Goal: Answer question/provide support: Share knowledge or assist other users

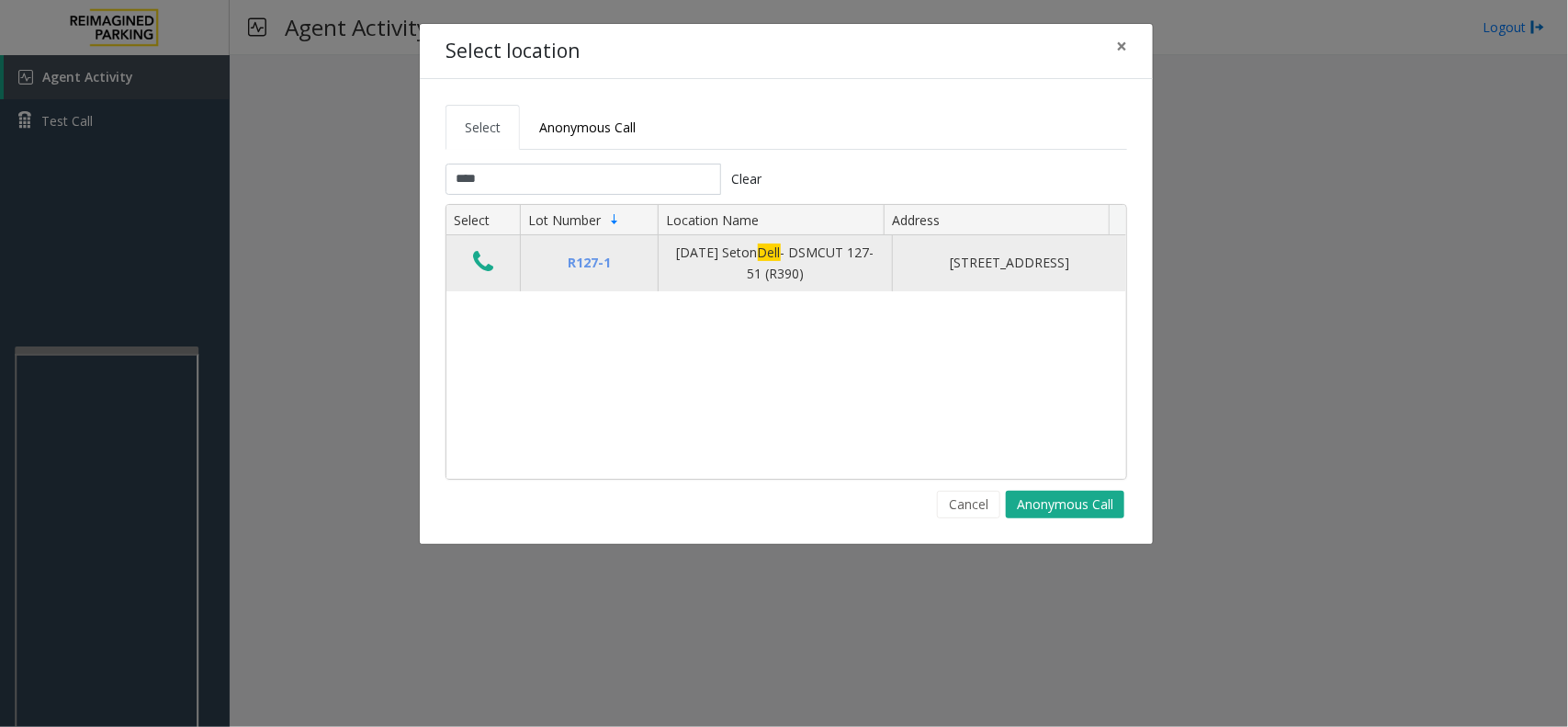
type input "****"
click at [479, 263] on icon "Data table" at bounding box center [483, 262] width 20 height 26
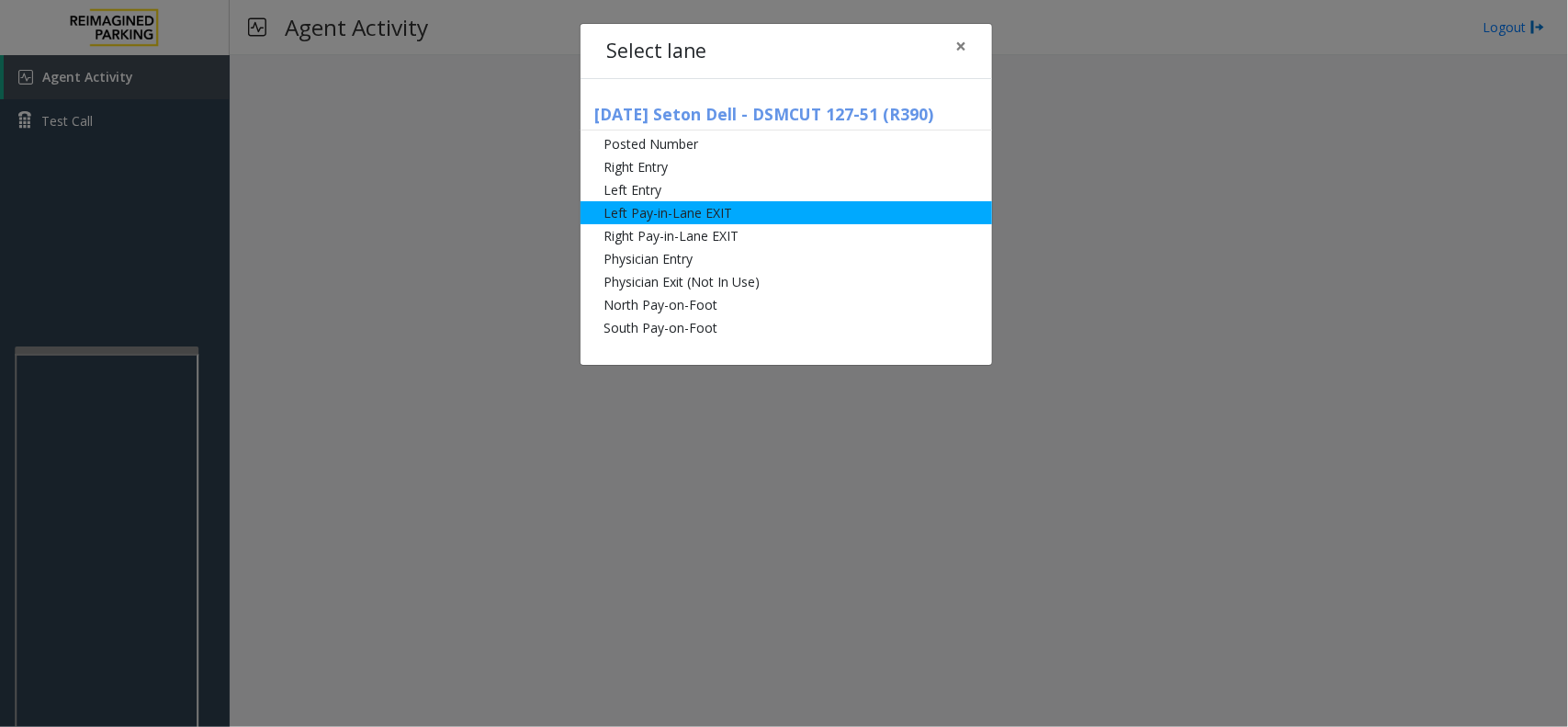
click at [669, 209] on li "Left Pay-in-Lane EXIT" at bounding box center [786, 213] width 412 height 23
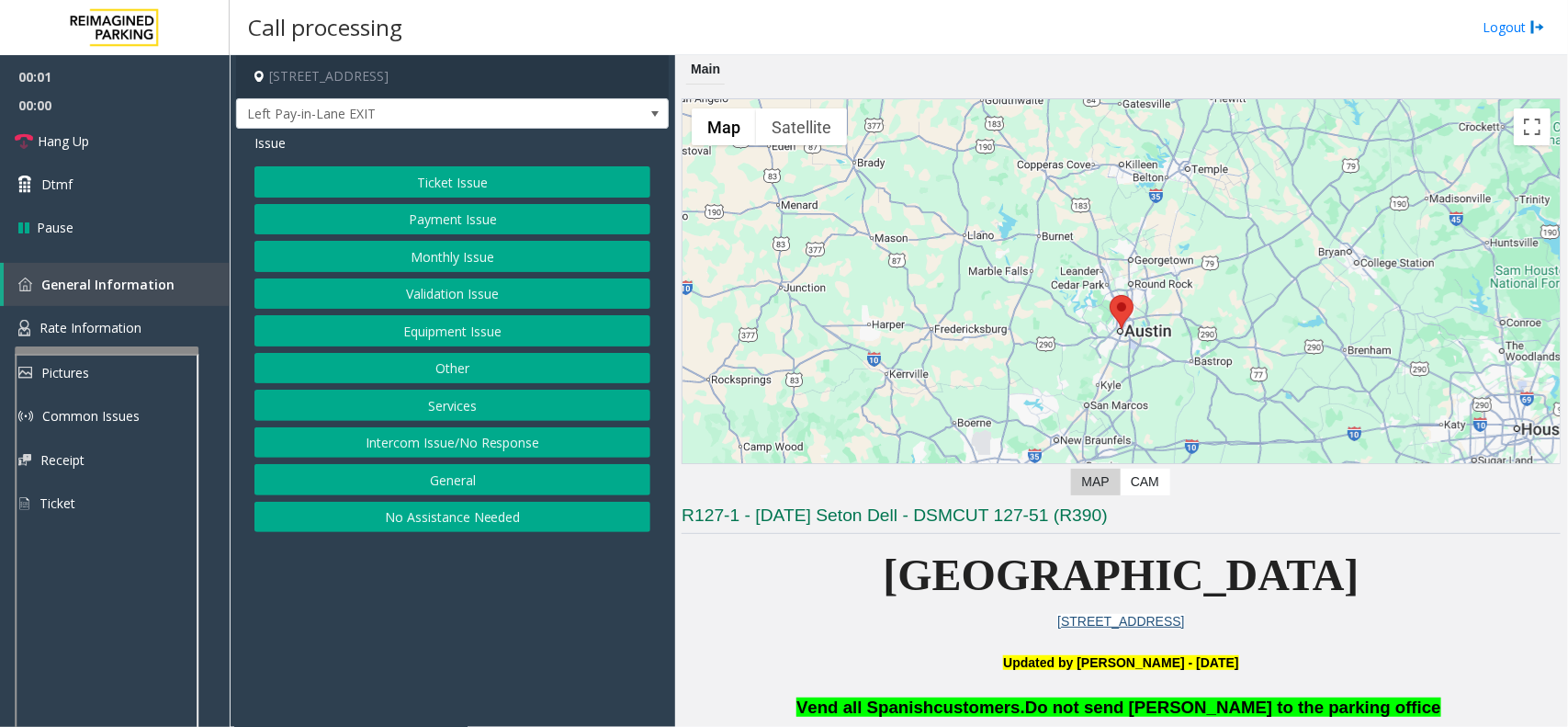
click at [512, 216] on button "Payment Issue" at bounding box center [453, 219] width 396 height 31
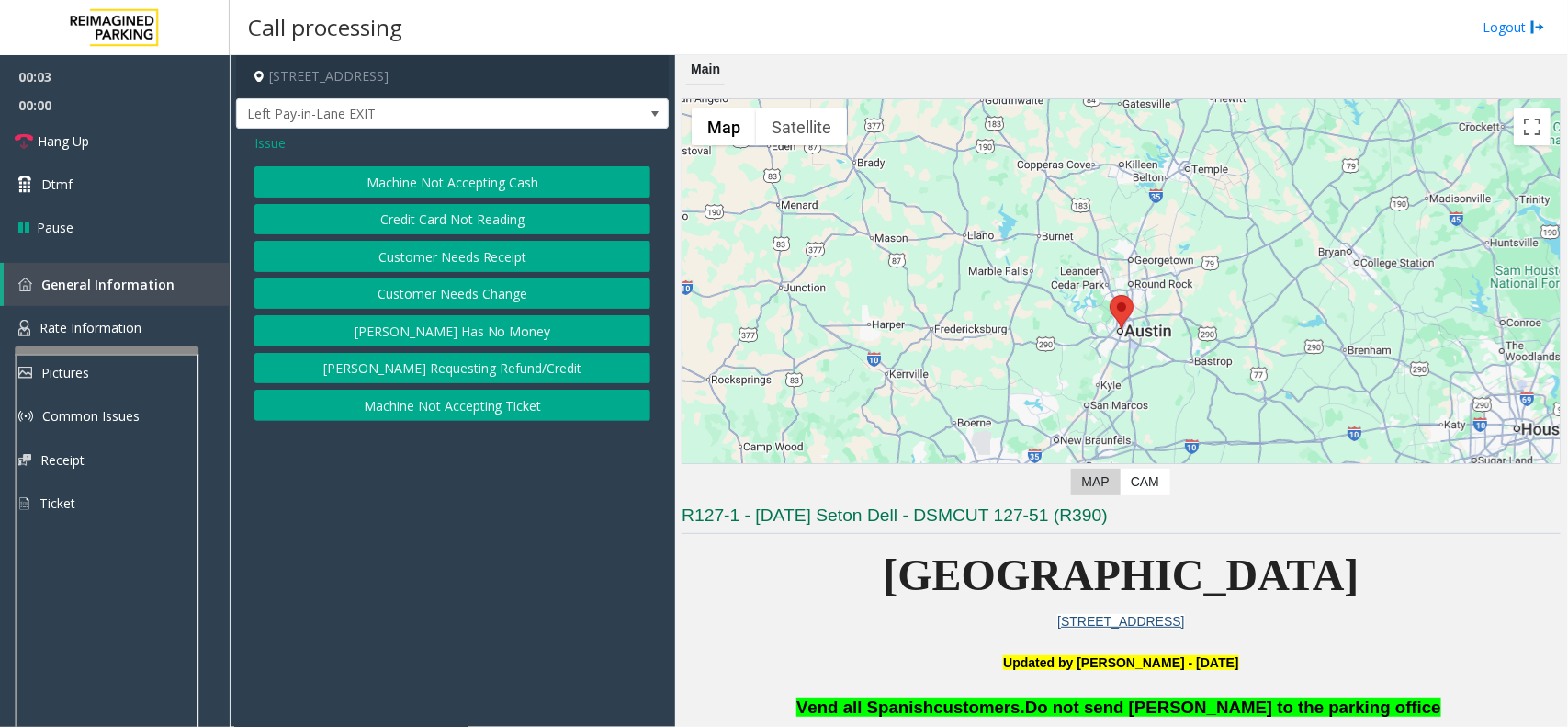
click at [485, 332] on button "Parker Has No Money" at bounding box center [453, 331] width 396 height 31
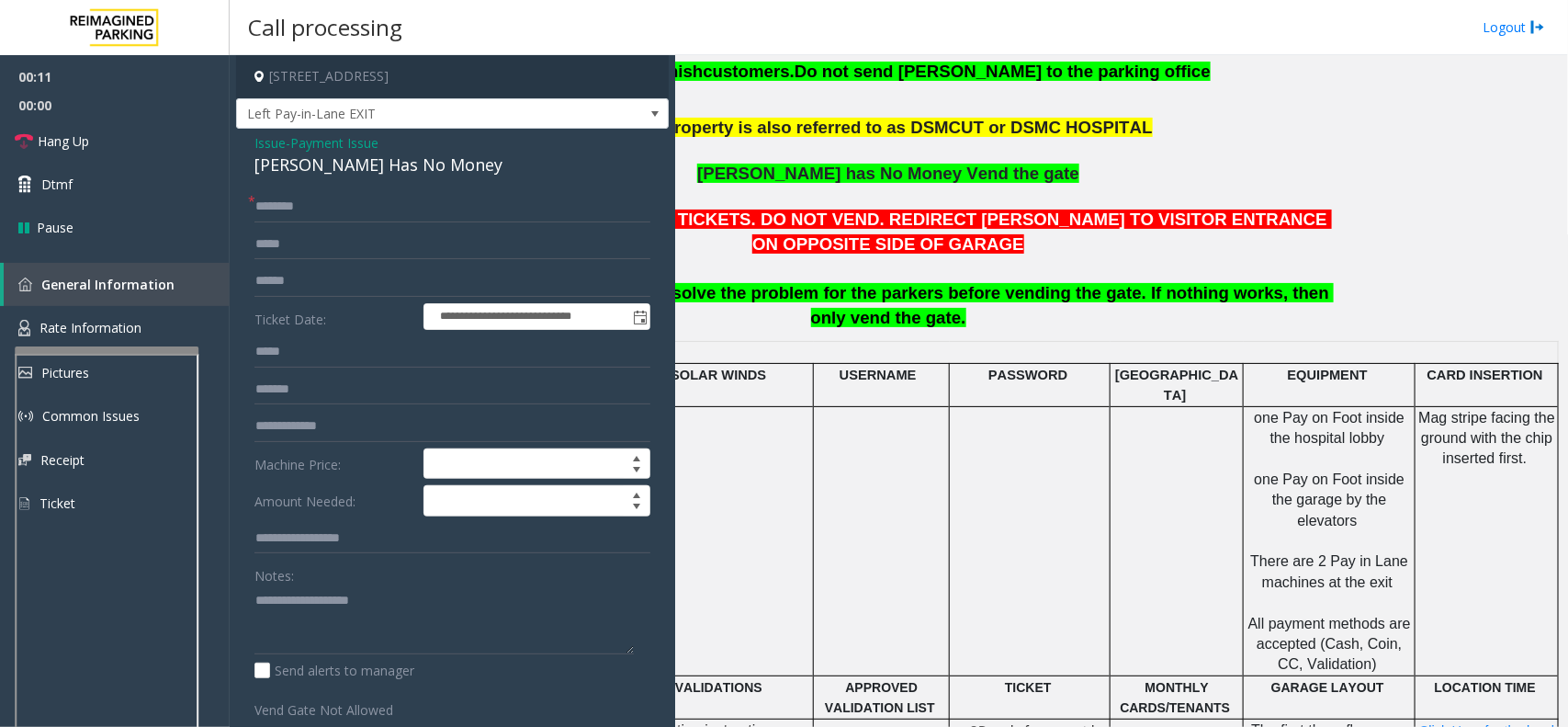
scroll to position [689, 248]
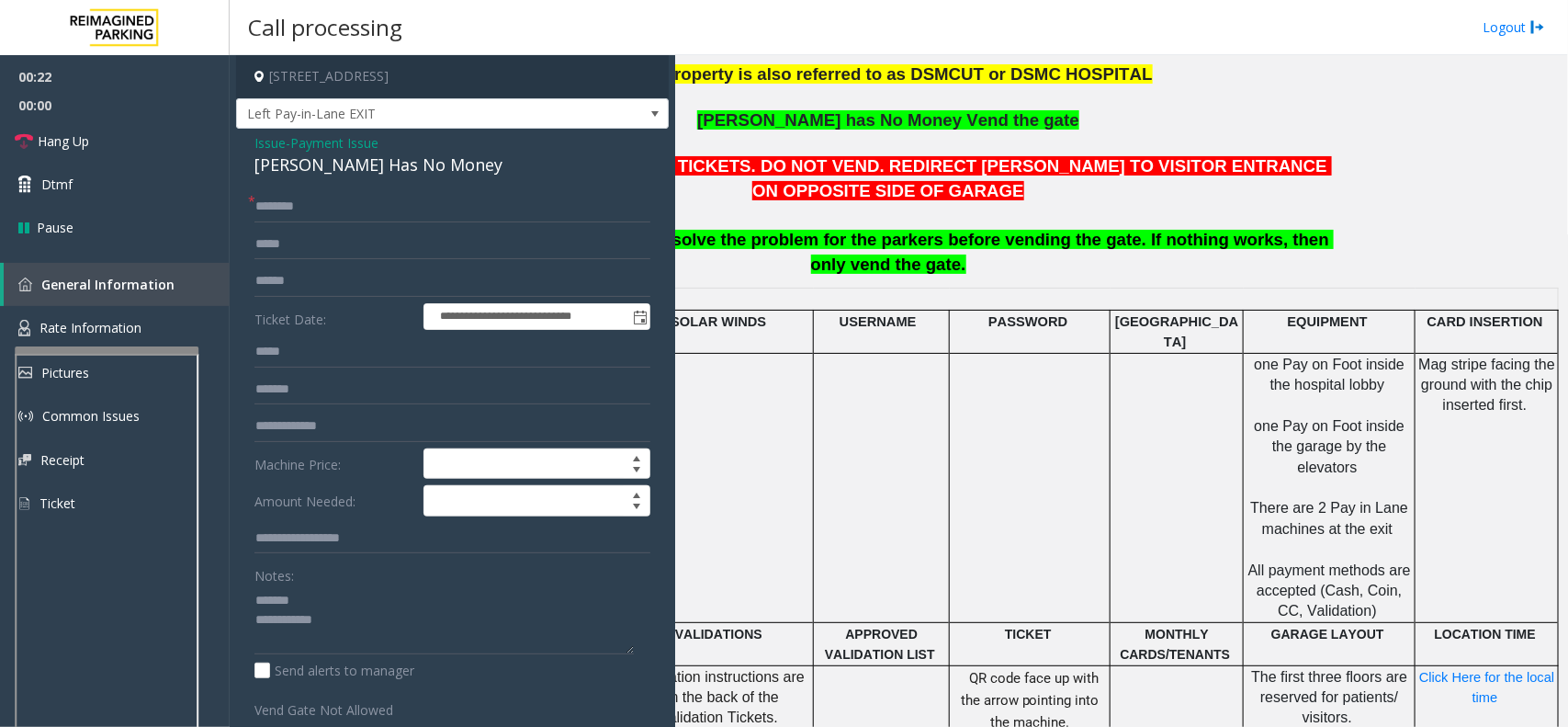
click at [327, 154] on div "Parker Has No Money" at bounding box center [453, 165] width 396 height 25
click at [395, 648] on textarea at bounding box center [444, 619] width 379 height 69
type textarea "**********"
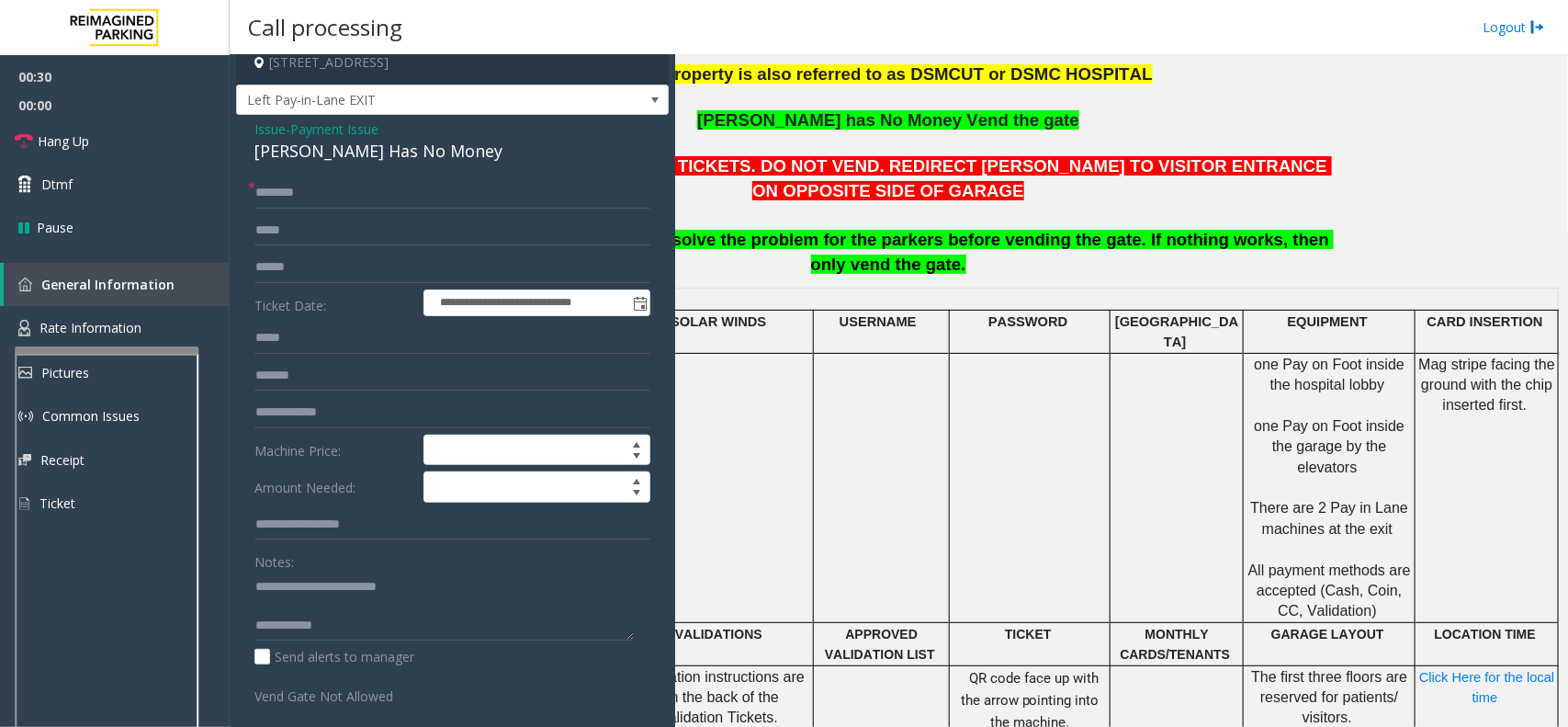
scroll to position [0, 0]
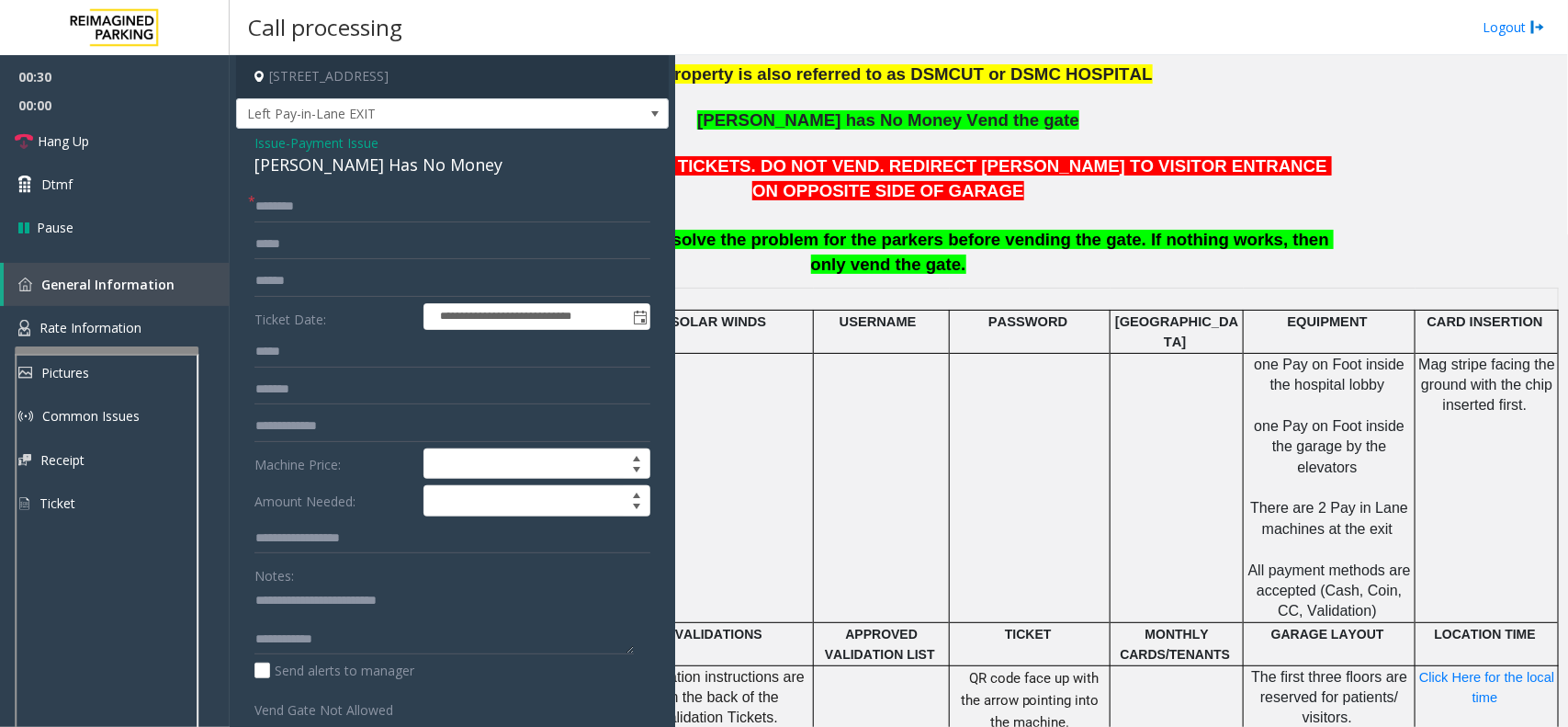
click at [330, 138] on span "Payment Issue" at bounding box center [334, 142] width 88 height 19
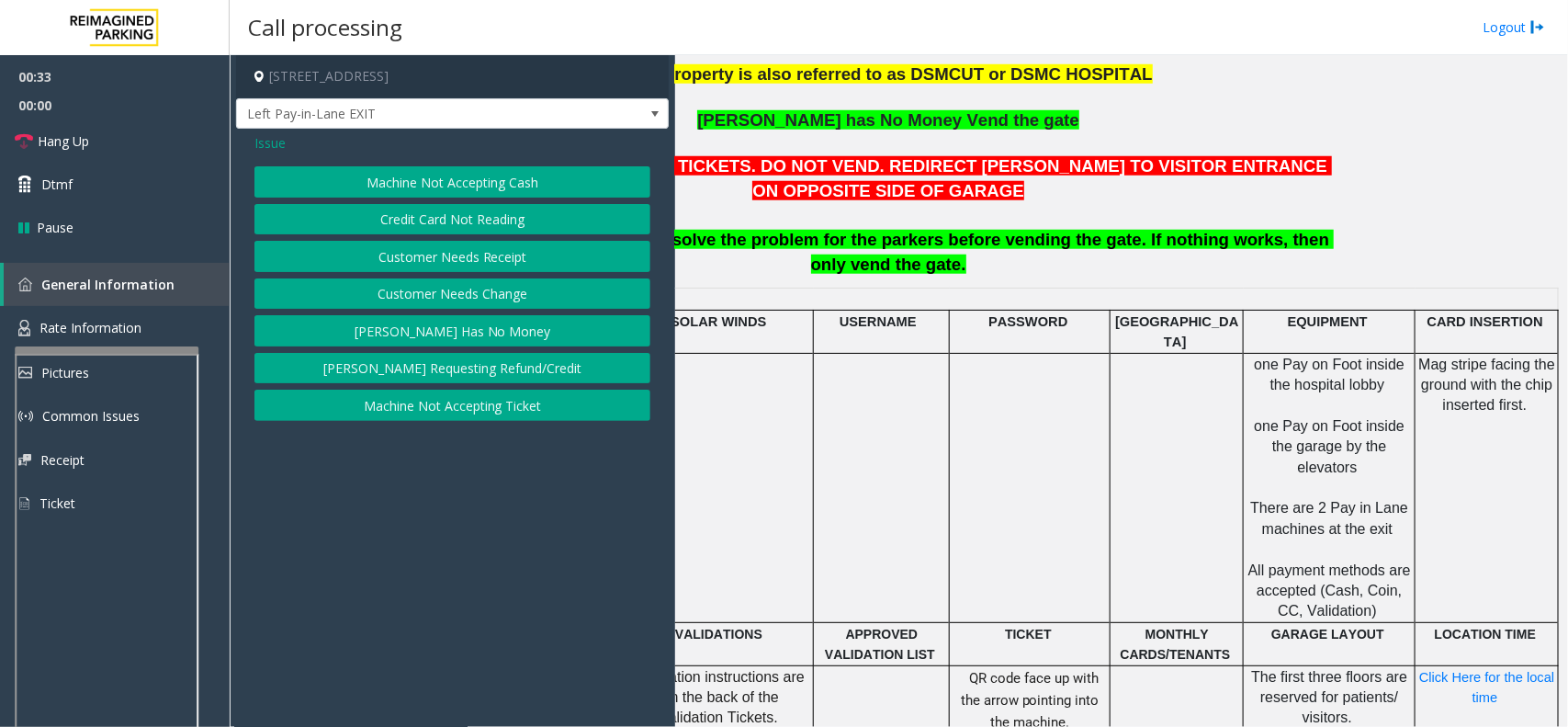
click at [456, 221] on button "Credit Card Not Reading" at bounding box center [453, 219] width 396 height 31
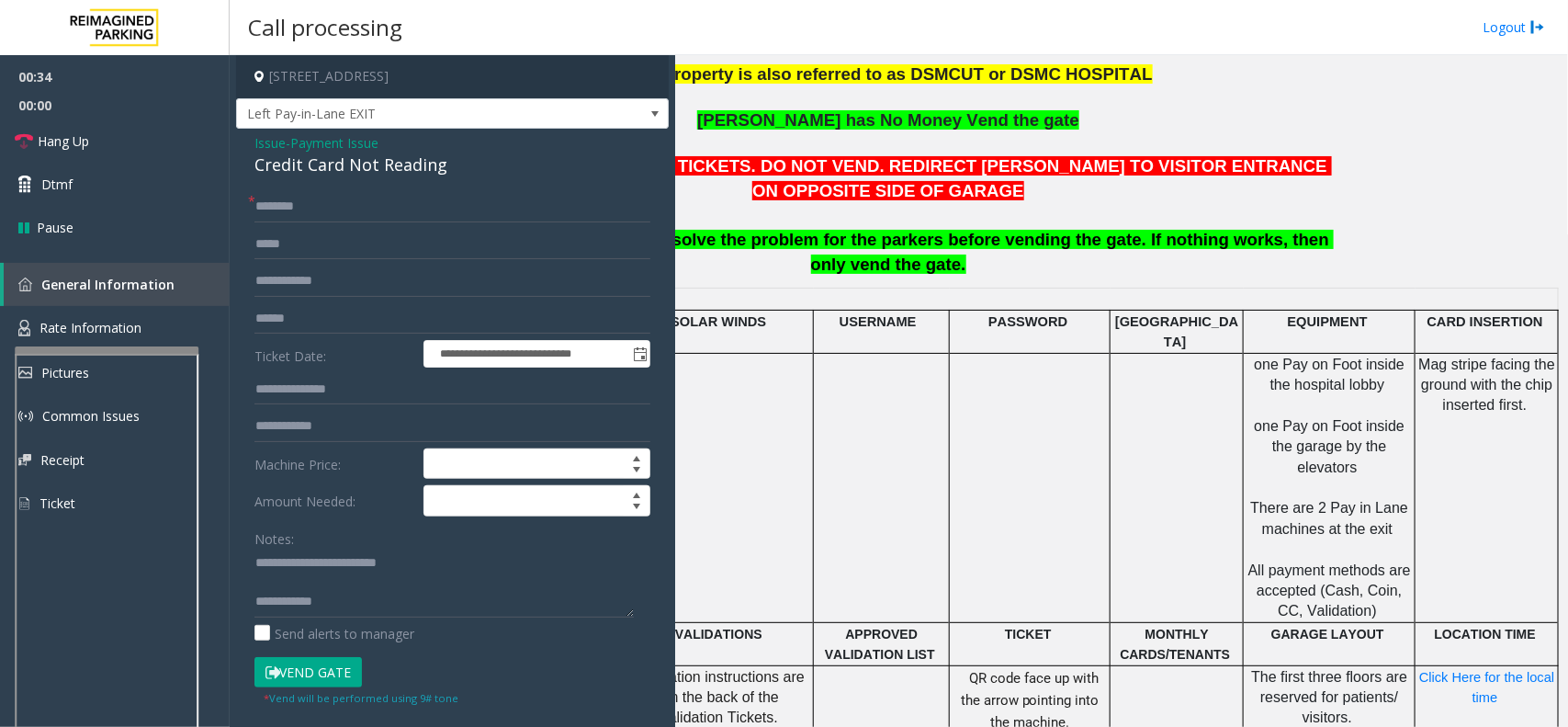
click at [281, 676] on button "Vend Gate" at bounding box center [308, 673] width 108 height 31
click at [356, 140] on span "Payment Issue" at bounding box center [334, 142] width 88 height 19
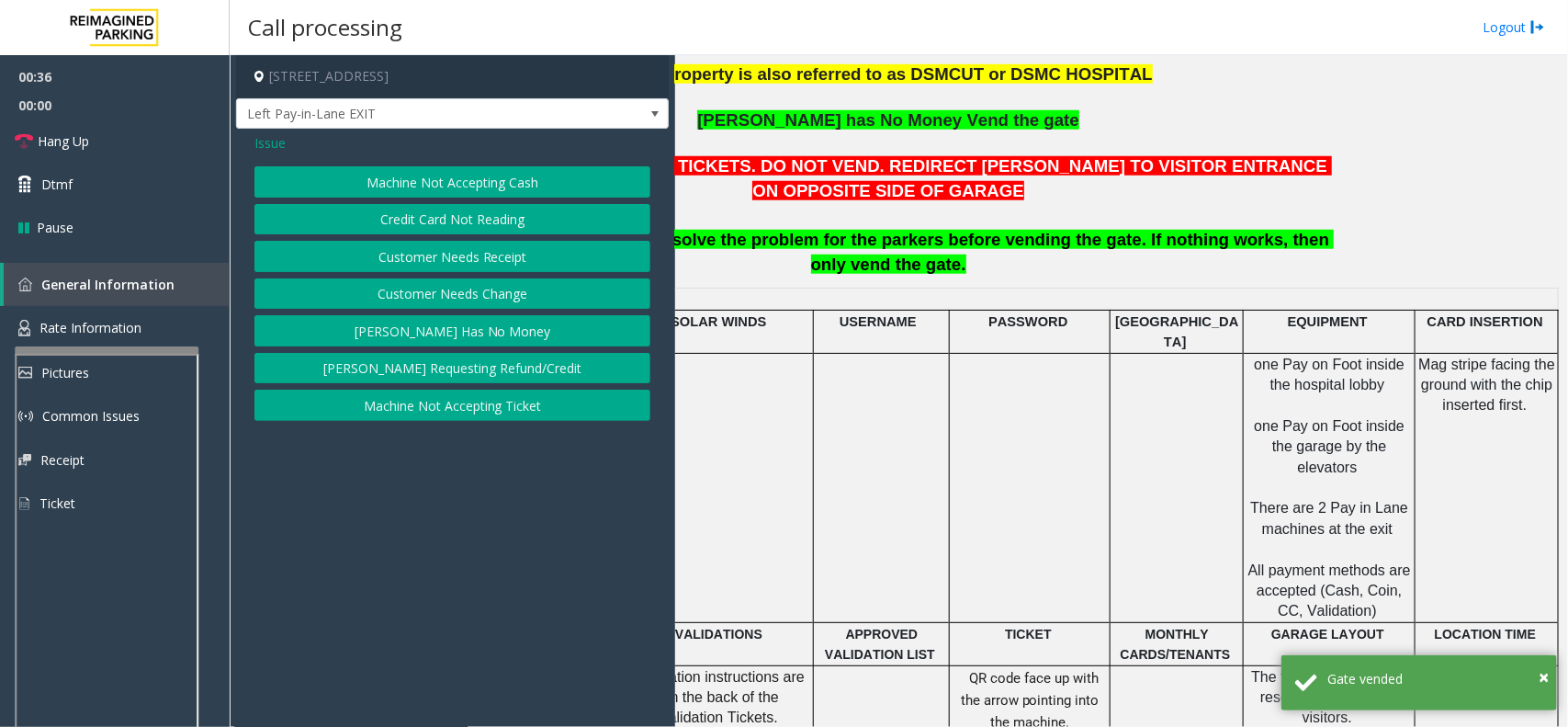
click at [513, 341] on button "Parker Has No Money" at bounding box center [453, 331] width 396 height 31
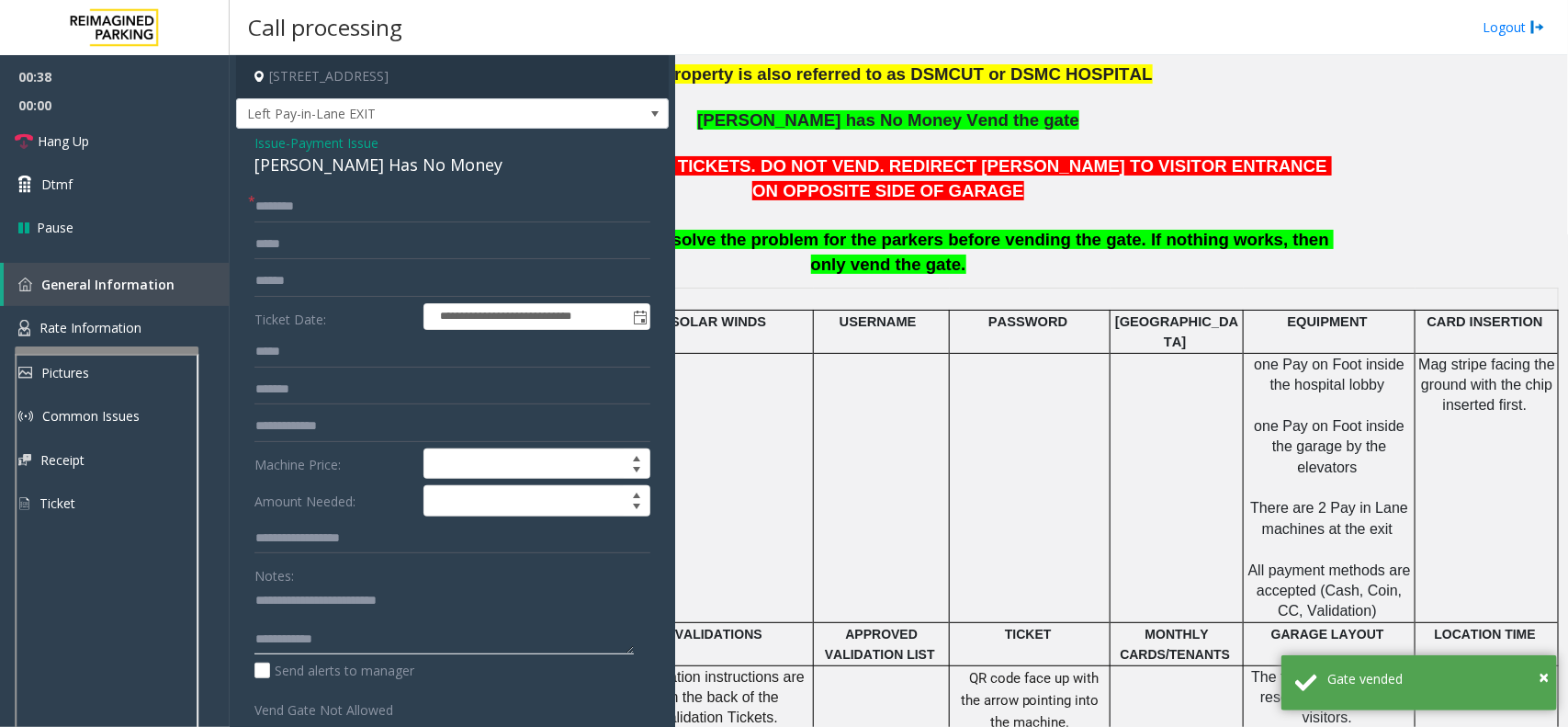
click at [308, 629] on textarea at bounding box center [444, 619] width 379 height 69
click at [363, 625] on textarea at bounding box center [444, 619] width 379 height 69
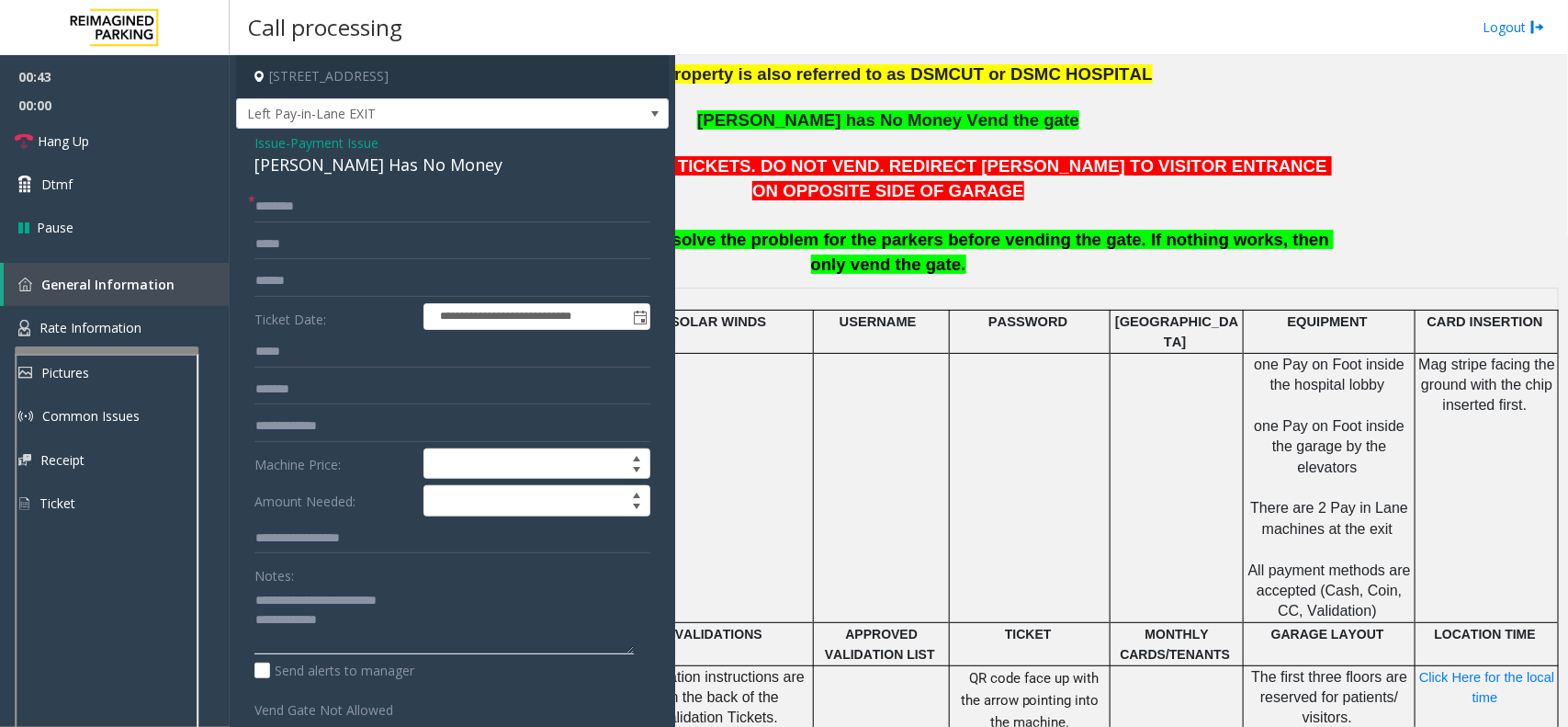
paste textarea "**********"
click at [349, 625] on textarea at bounding box center [444, 619] width 379 height 69
type textarea "**********"
click at [121, 107] on span "00:00" at bounding box center [114, 105] width 230 height 28
click at [122, 142] on link "Hang Up" at bounding box center [114, 141] width 230 height 44
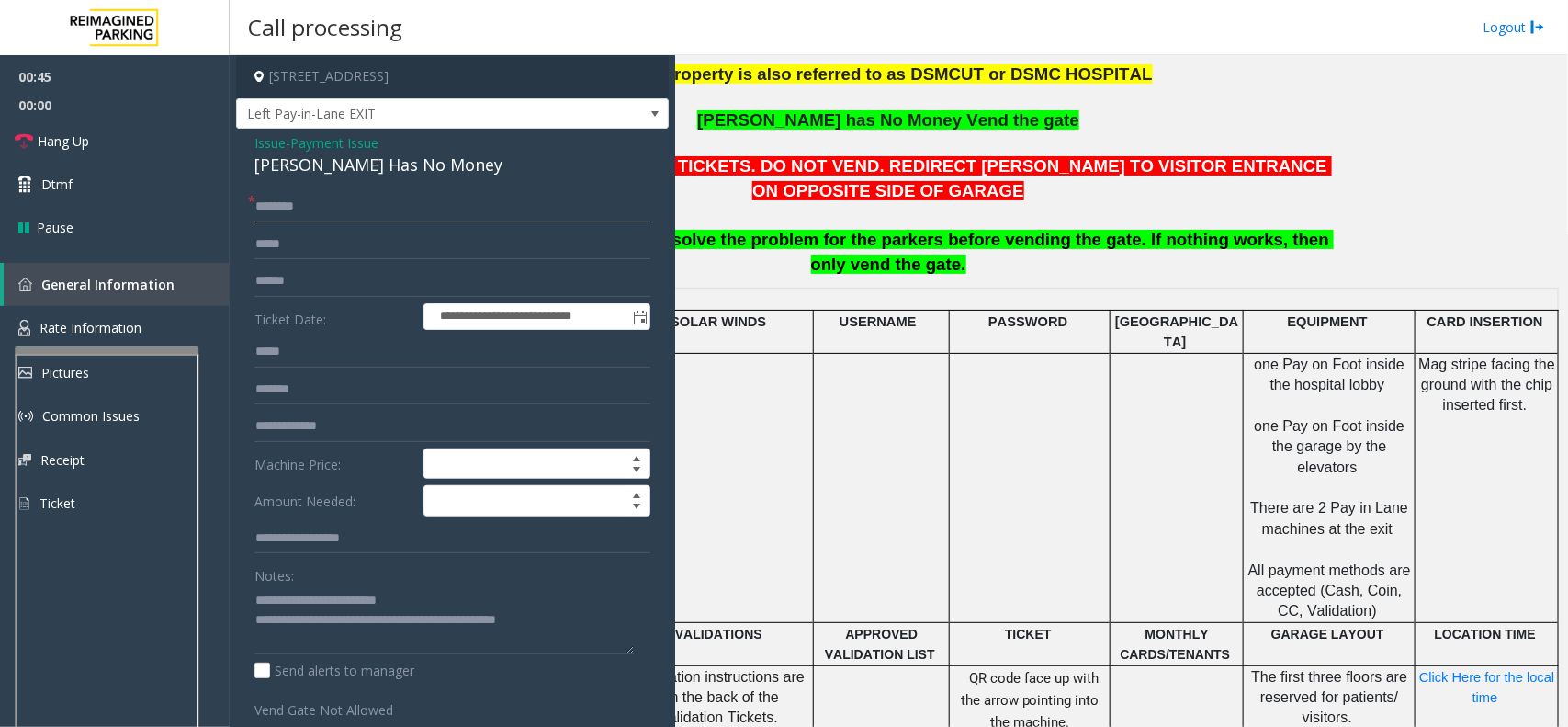
click at [275, 203] on input "text" at bounding box center [453, 206] width 396 height 31
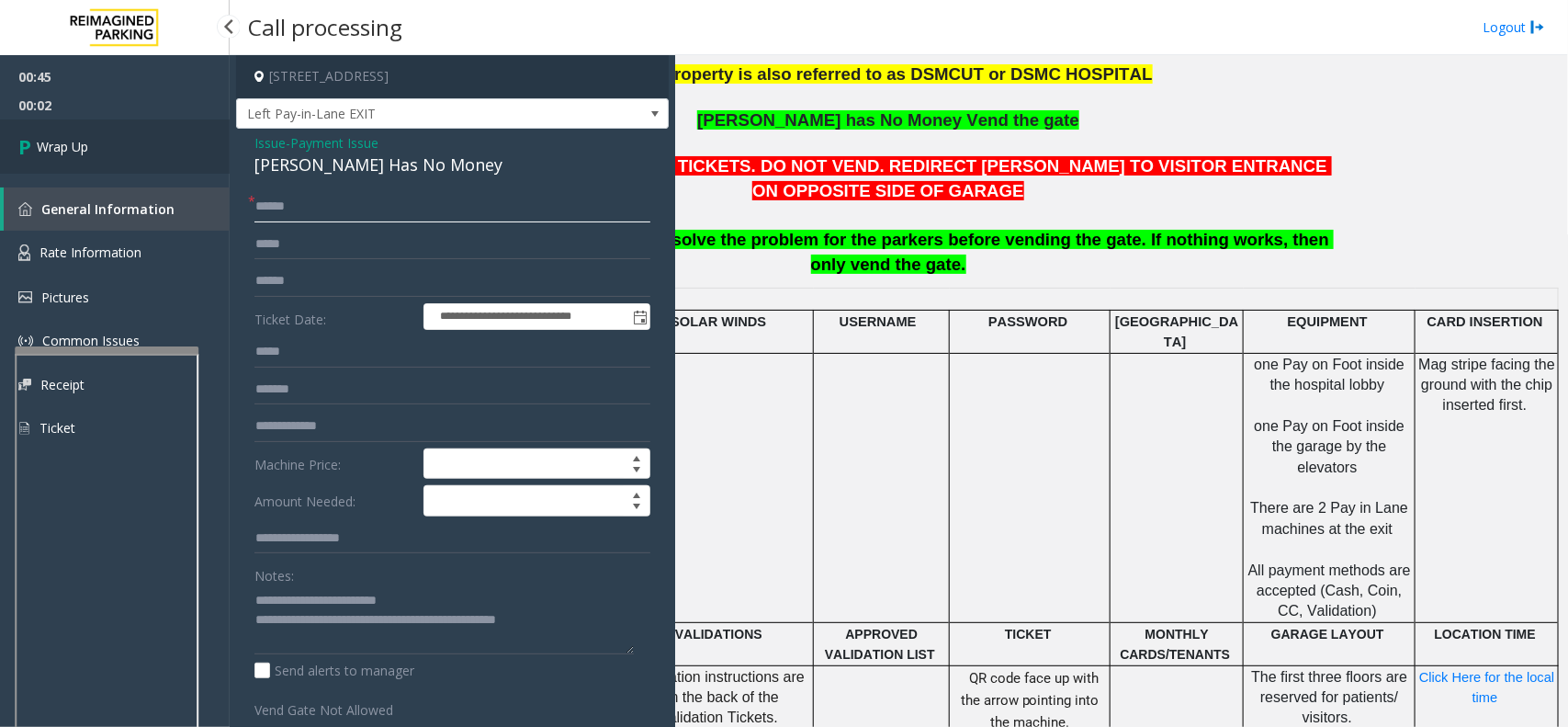
type input "******"
click at [43, 120] on link "Wrap Up" at bounding box center [114, 146] width 230 height 54
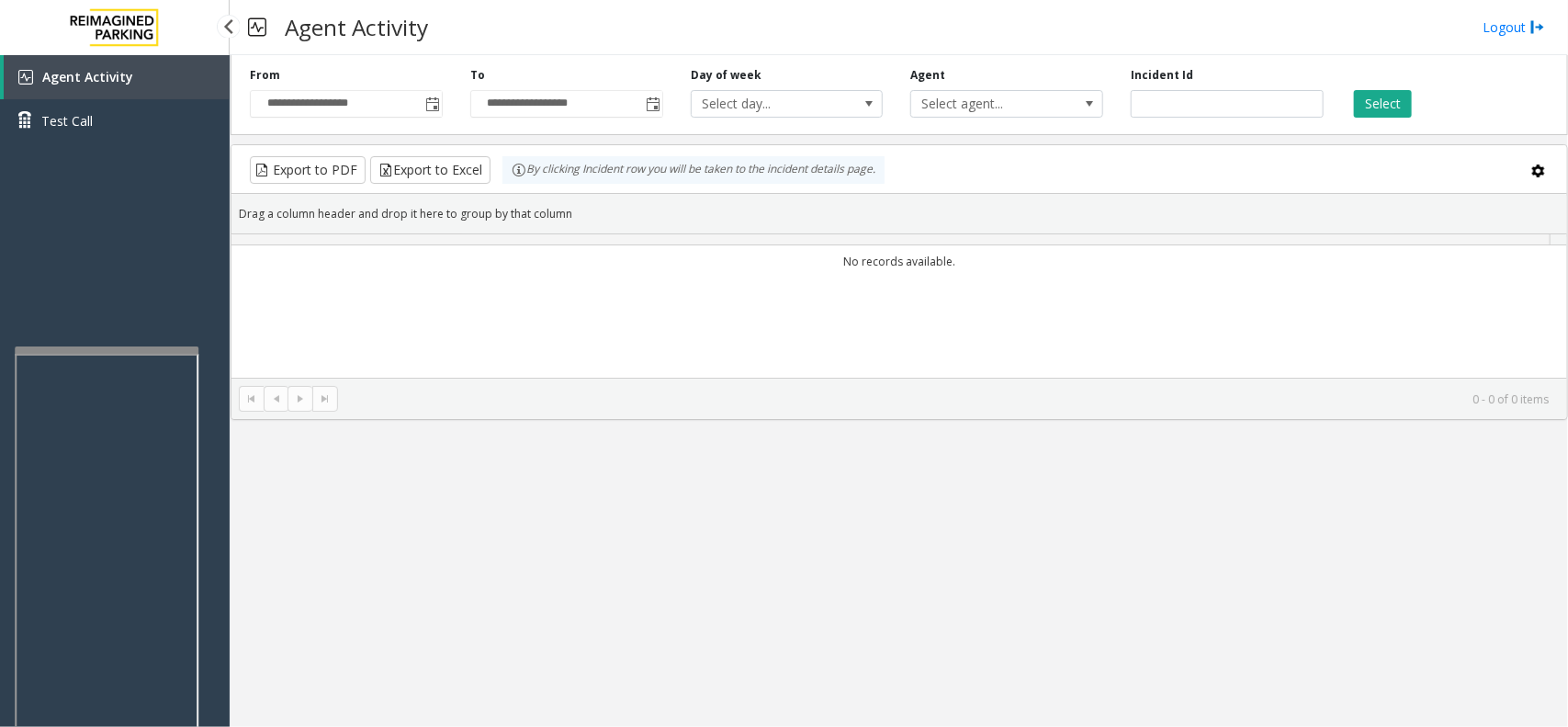
click at [43, 120] on span "Test Call" at bounding box center [67, 121] width 51 height 19
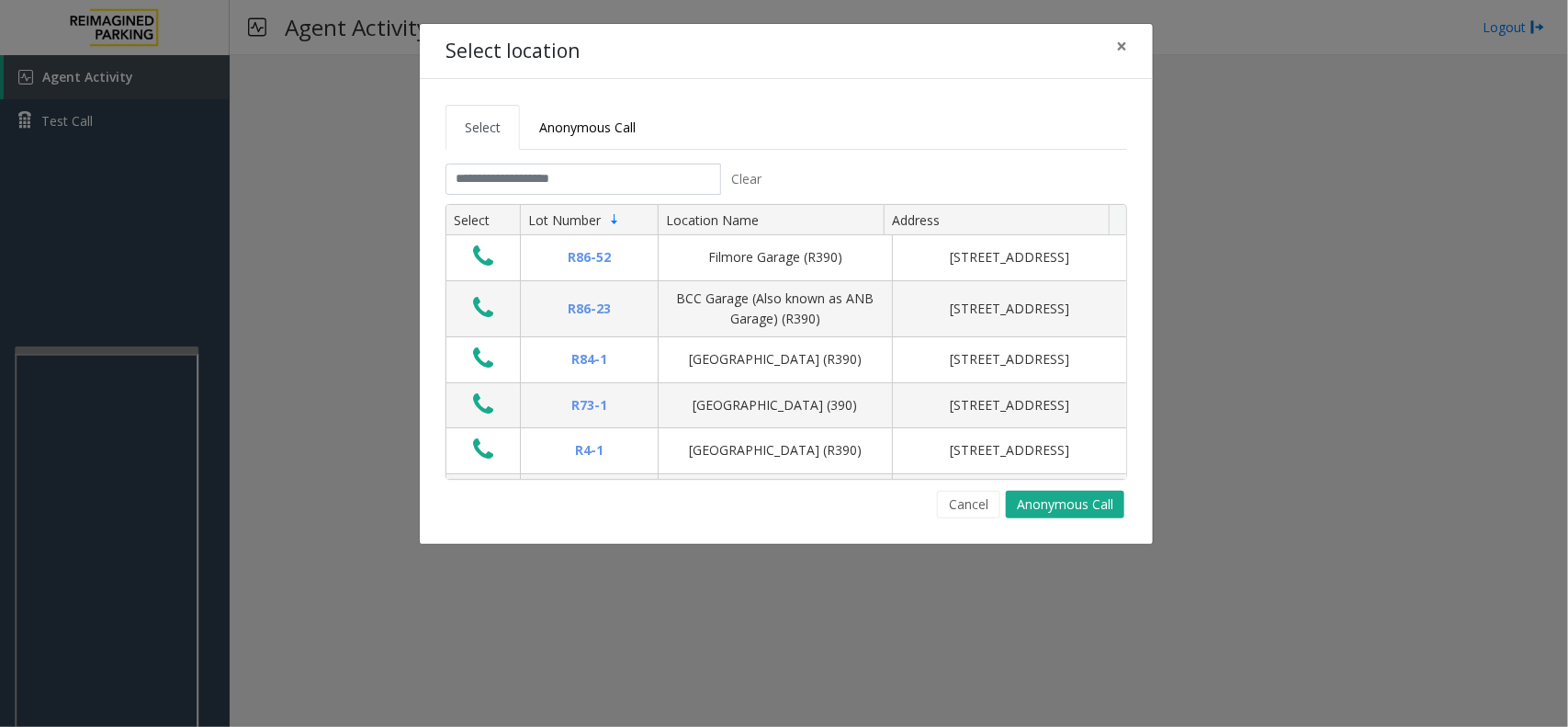
click at [153, 102] on div "Select location × Select Anonymous Call Clear Select Lot Number Location Name A…" at bounding box center [784, 364] width 1568 height 727
click at [163, 112] on div "Select location × Select Anonymous Call Clear Select Lot Number Location Name A…" at bounding box center [784, 364] width 1568 height 727
click at [1127, 57] on button "×" at bounding box center [1121, 47] width 37 height 45
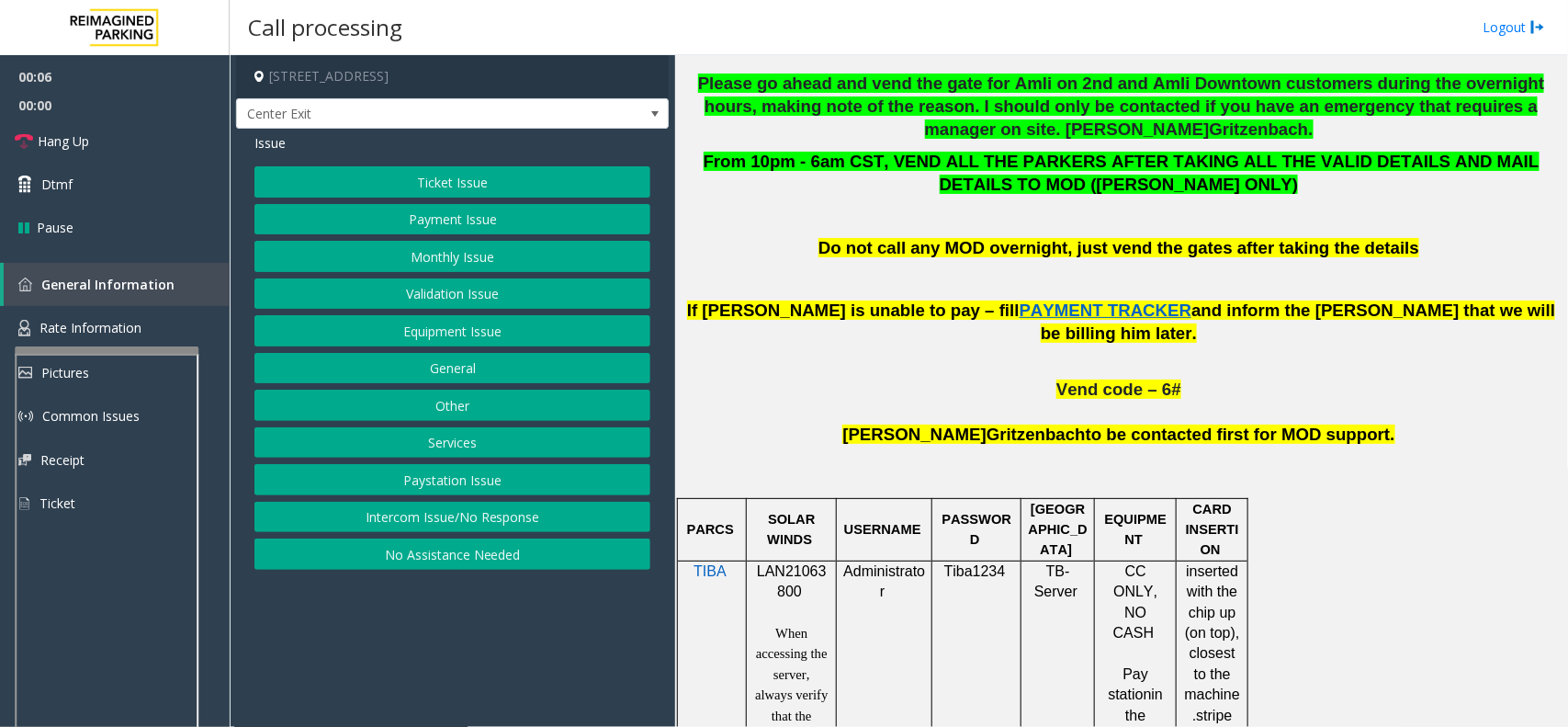
scroll to position [919, 0]
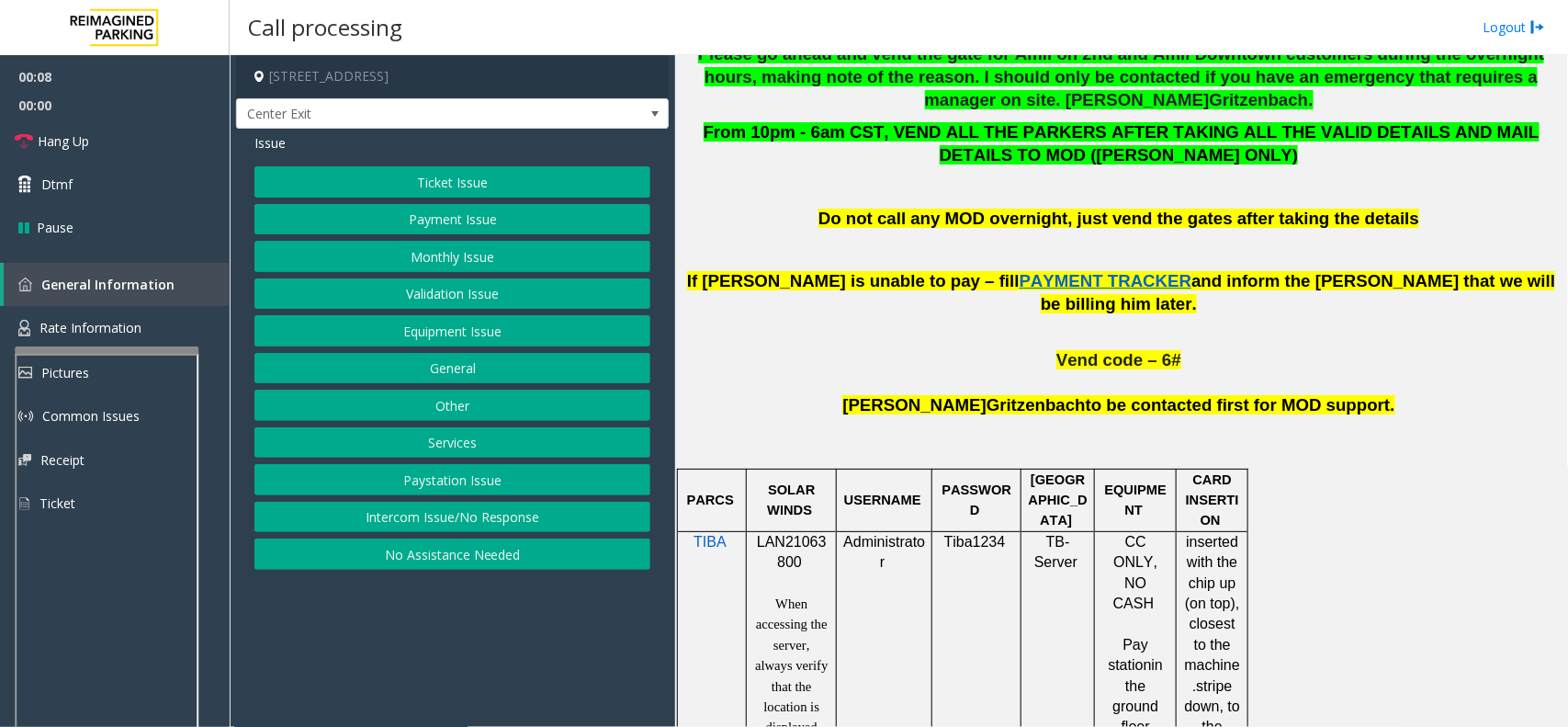
click at [786, 527] on div at bounding box center [792, 530] width 90 height 7
click at [787, 534] on span "LAN21063800" at bounding box center [792, 552] width 70 height 36
copy p "LAN21063800"
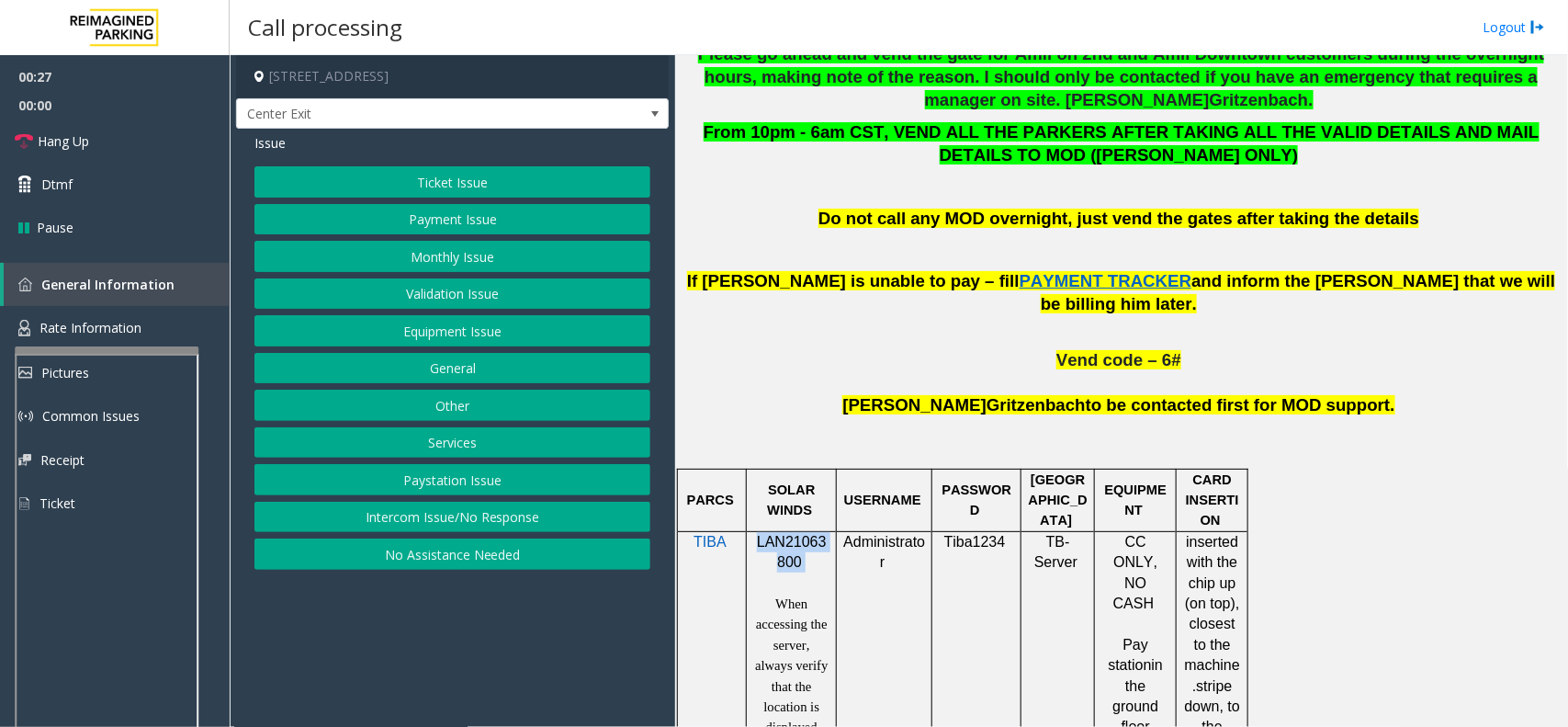
click at [481, 181] on button "Ticket Issue" at bounding box center [453, 182] width 396 height 31
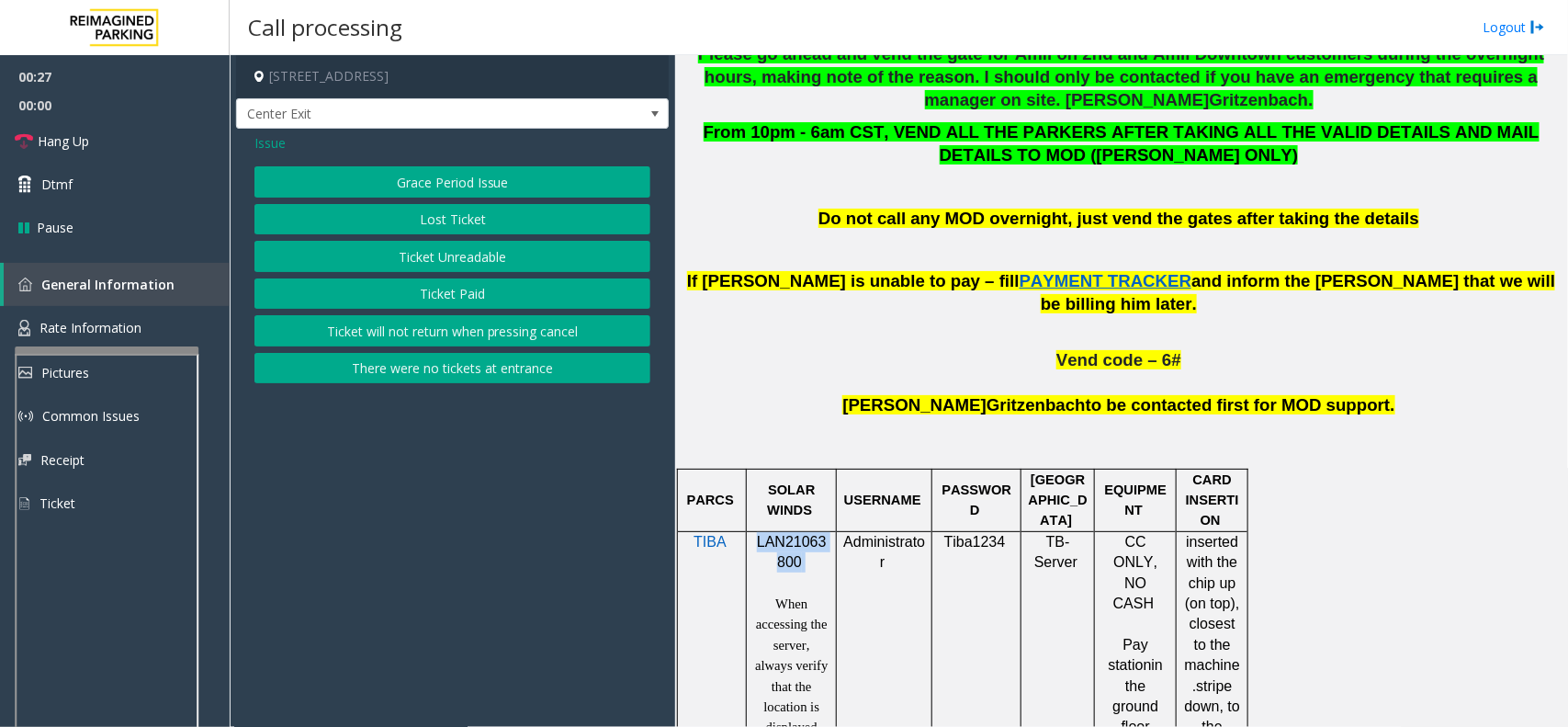
click at [497, 255] on button "Ticket Unreadable" at bounding box center [453, 256] width 396 height 31
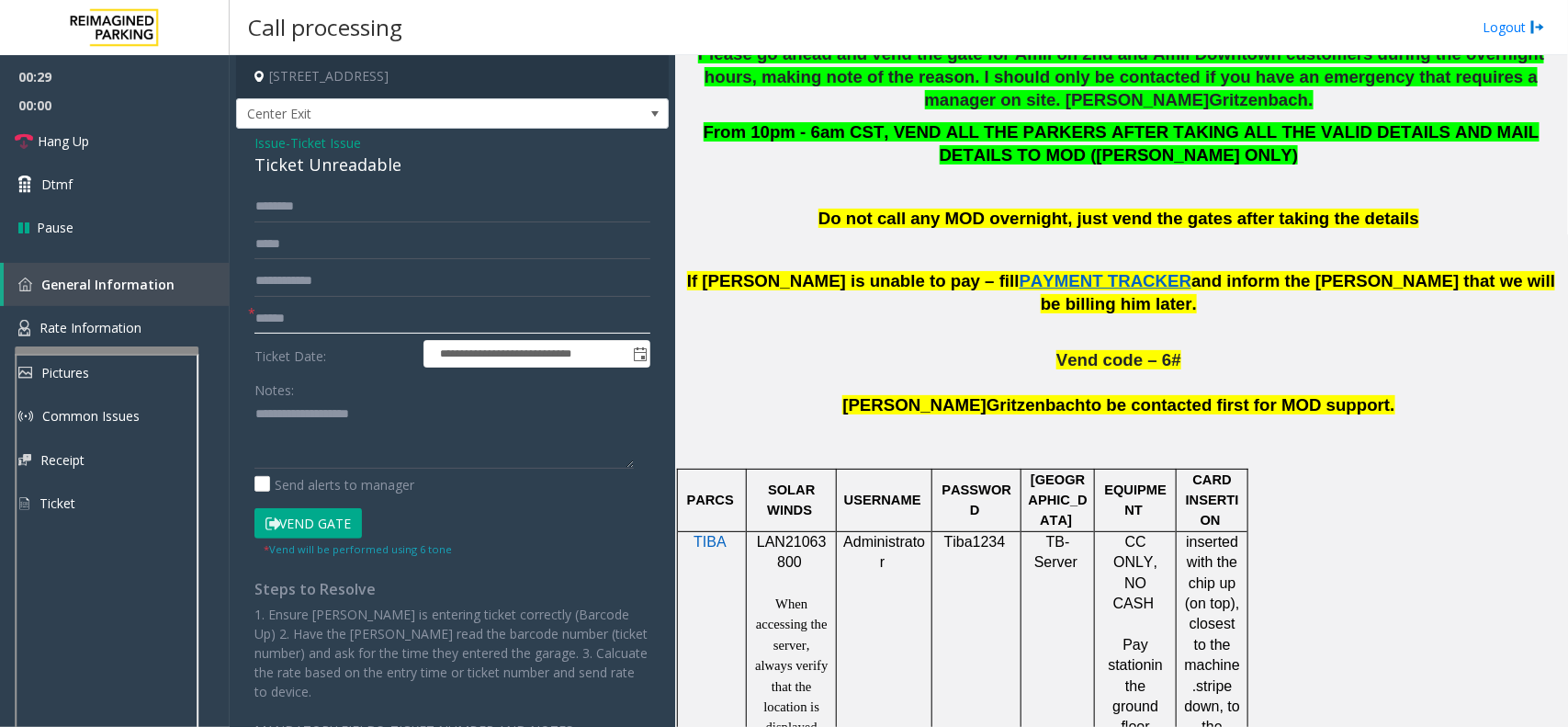
click at [341, 315] on input "text" at bounding box center [453, 319] width 396 height 31
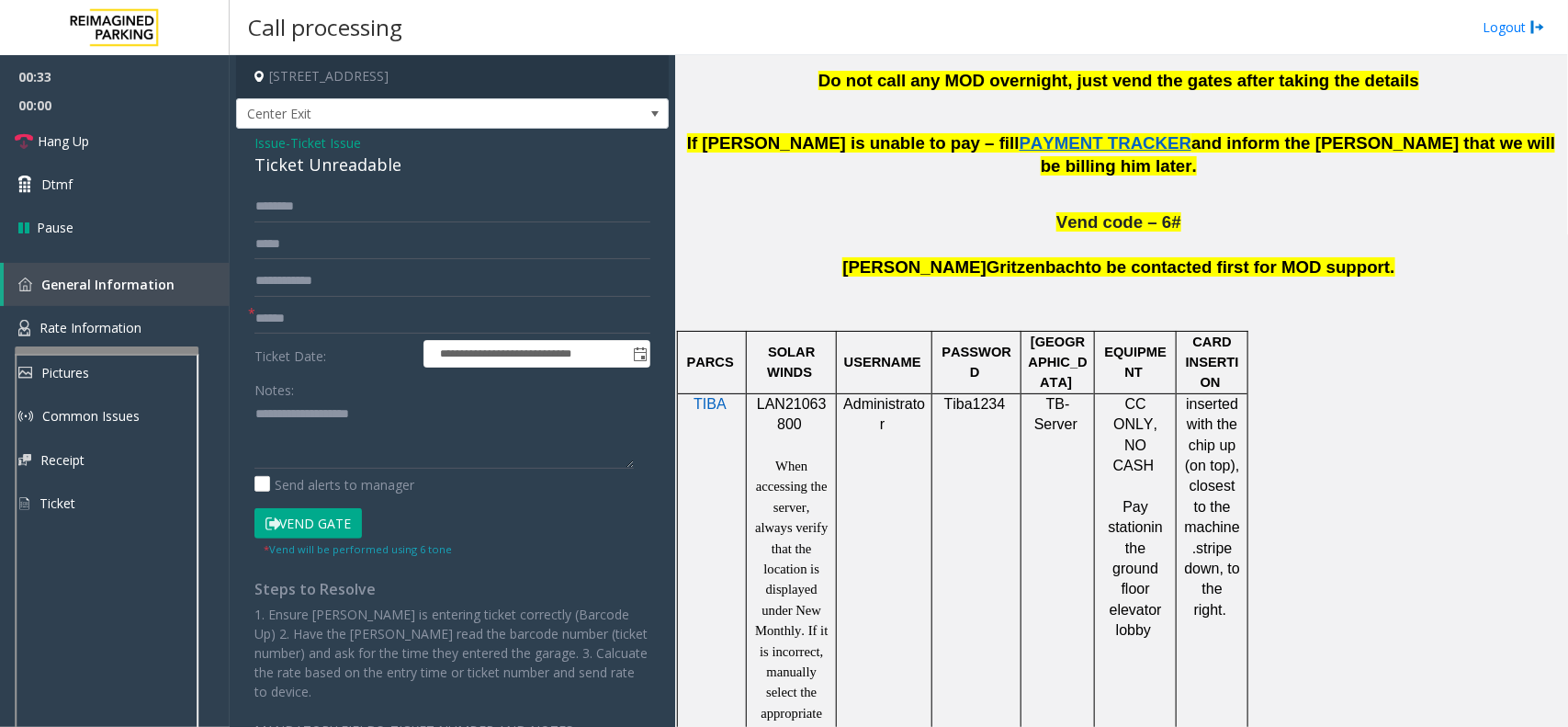
scroll to position [1493, 0]
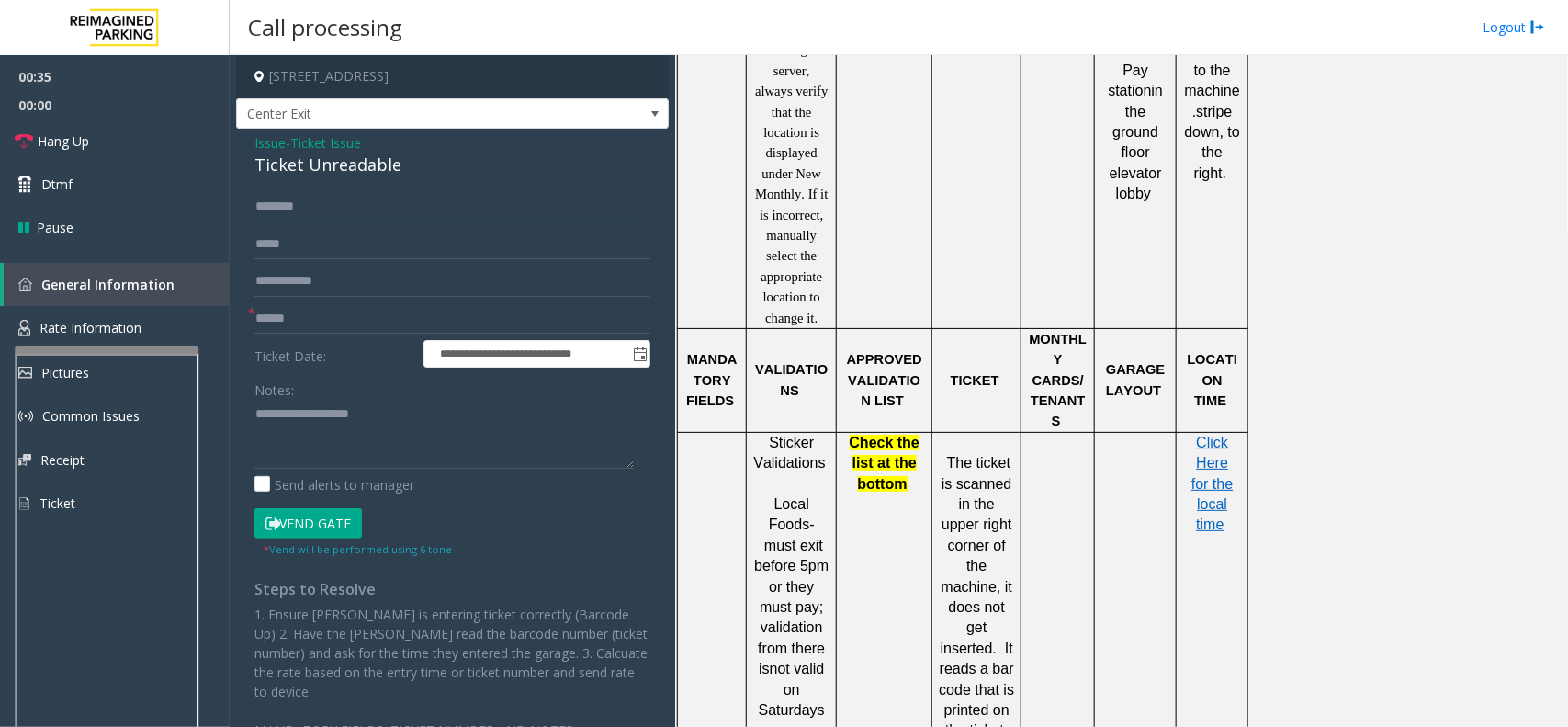
click at [361, 139] on span "Ticket Issue" at bounding box center [326, 142] width 71 height 19
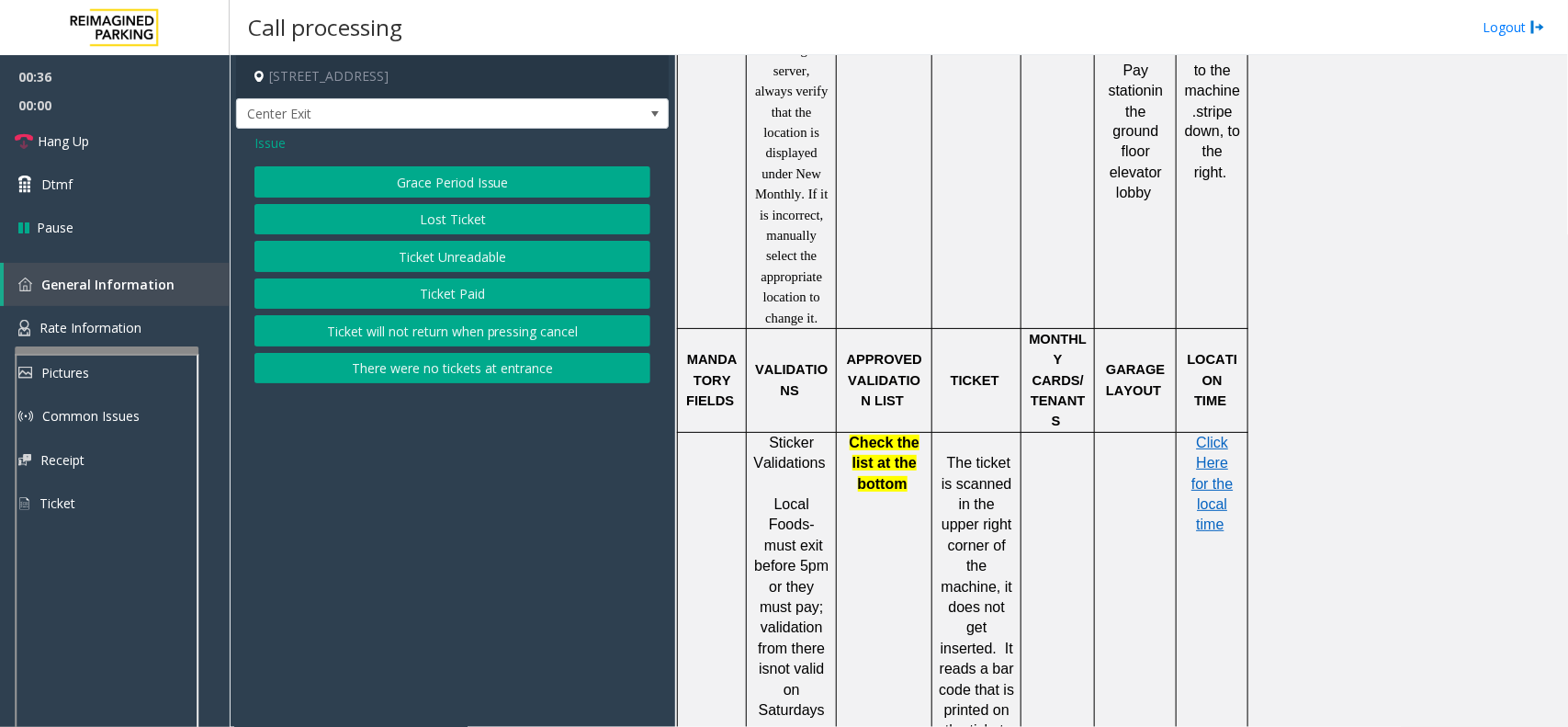
click at [267, 142] on span "Issue" at bounding box center [270, 142] width 31 height 19
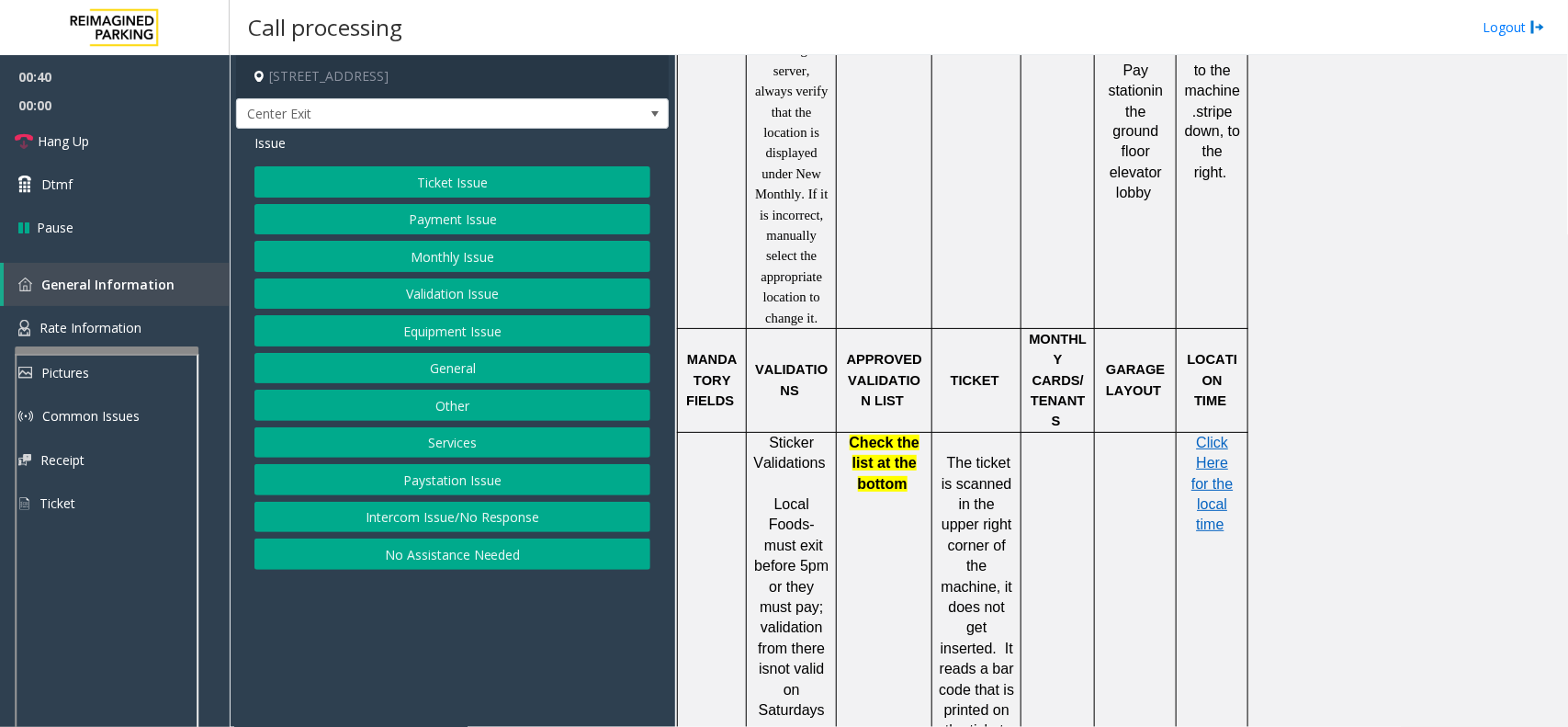
click at [469, 304] on button "Validation Issue" at bounding box center [453, 294] width 396 height 31
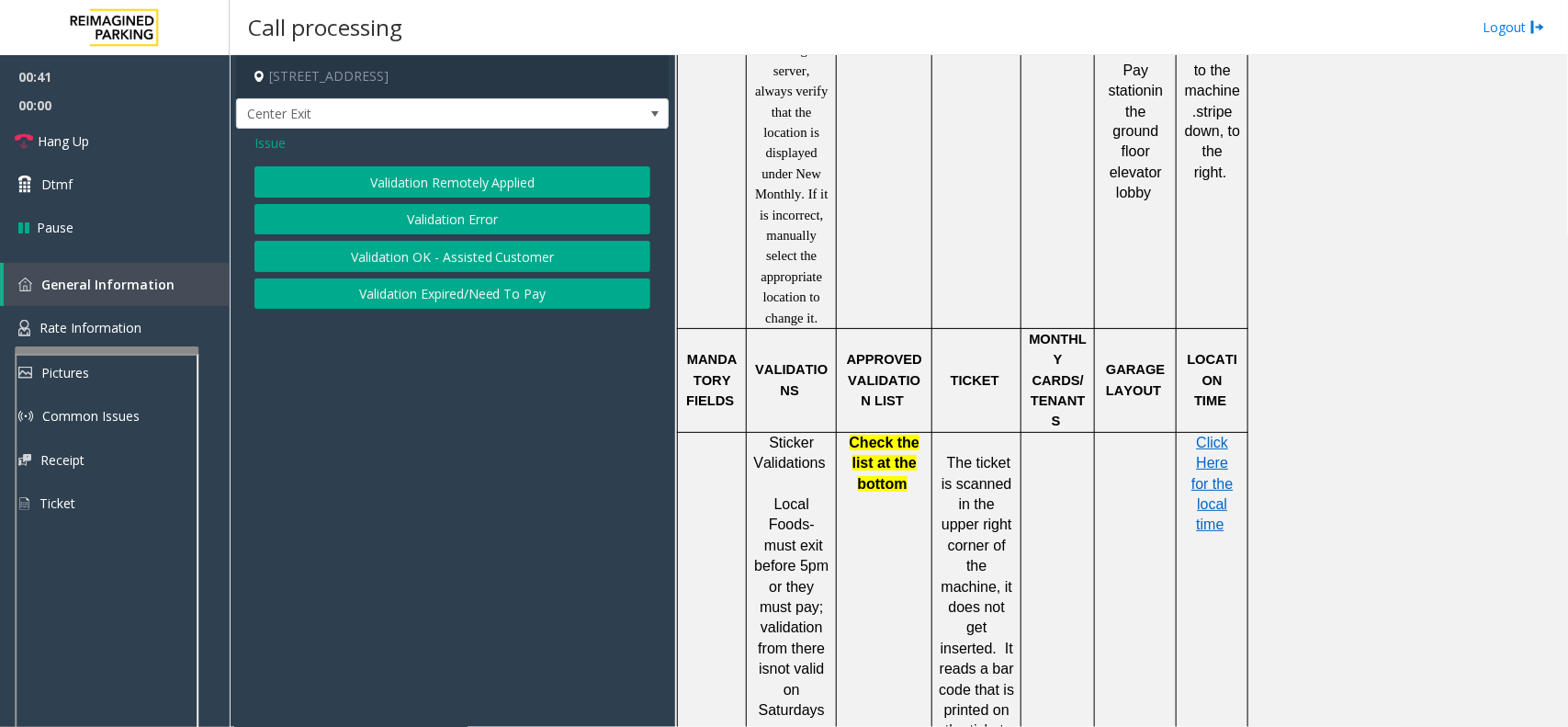
click at [478, 214] on button "Validation Error" at bounding box center [453, 219] width 396 height 31
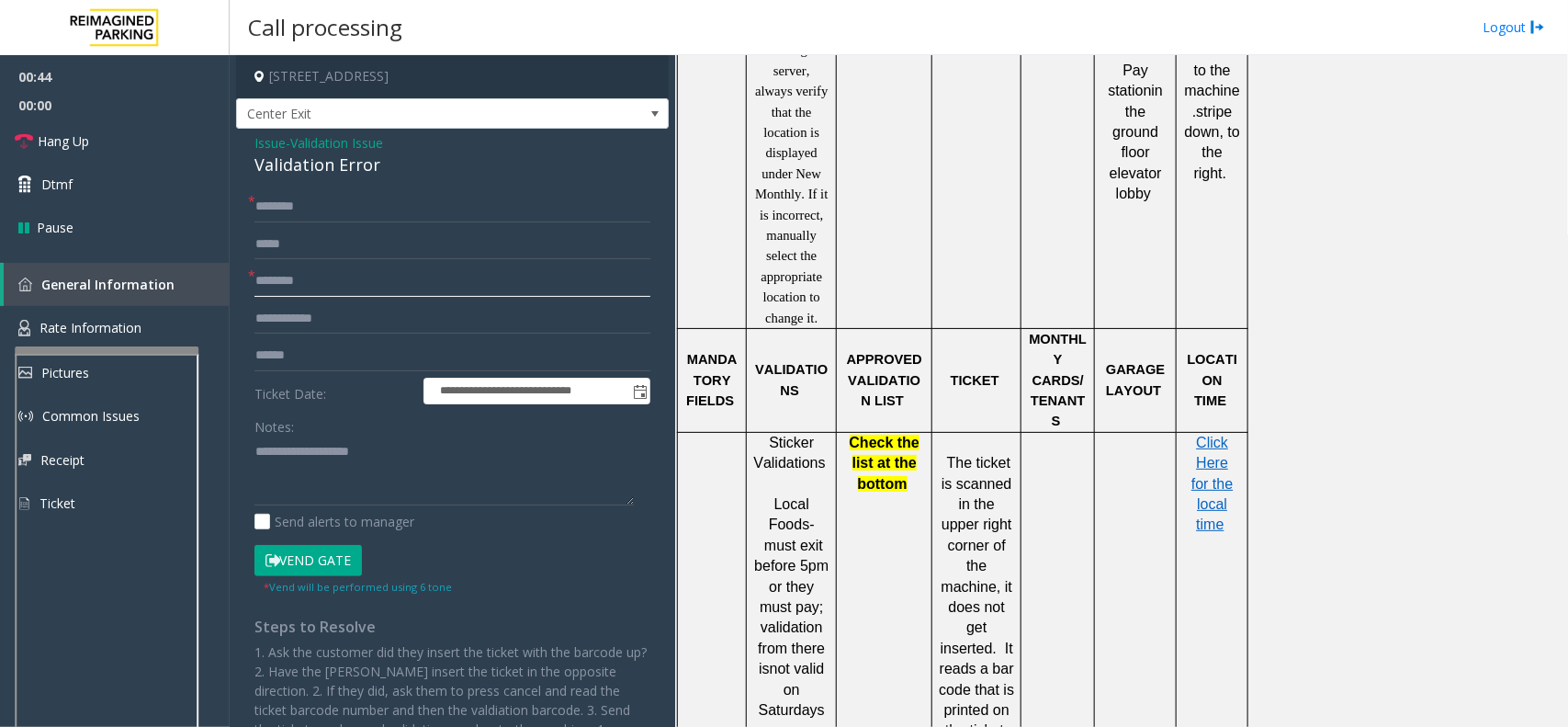
click at [290, 290] on input "text" at bounding box center [453, 281] width 396 height 31
type input "**********"
click at [324, 357] on input "text" at bounding box center [453, 356] width 396 height 31
click at [265, 361] on input "******" at bounding box center [453, 356] width 396 height 31
type input "*******"
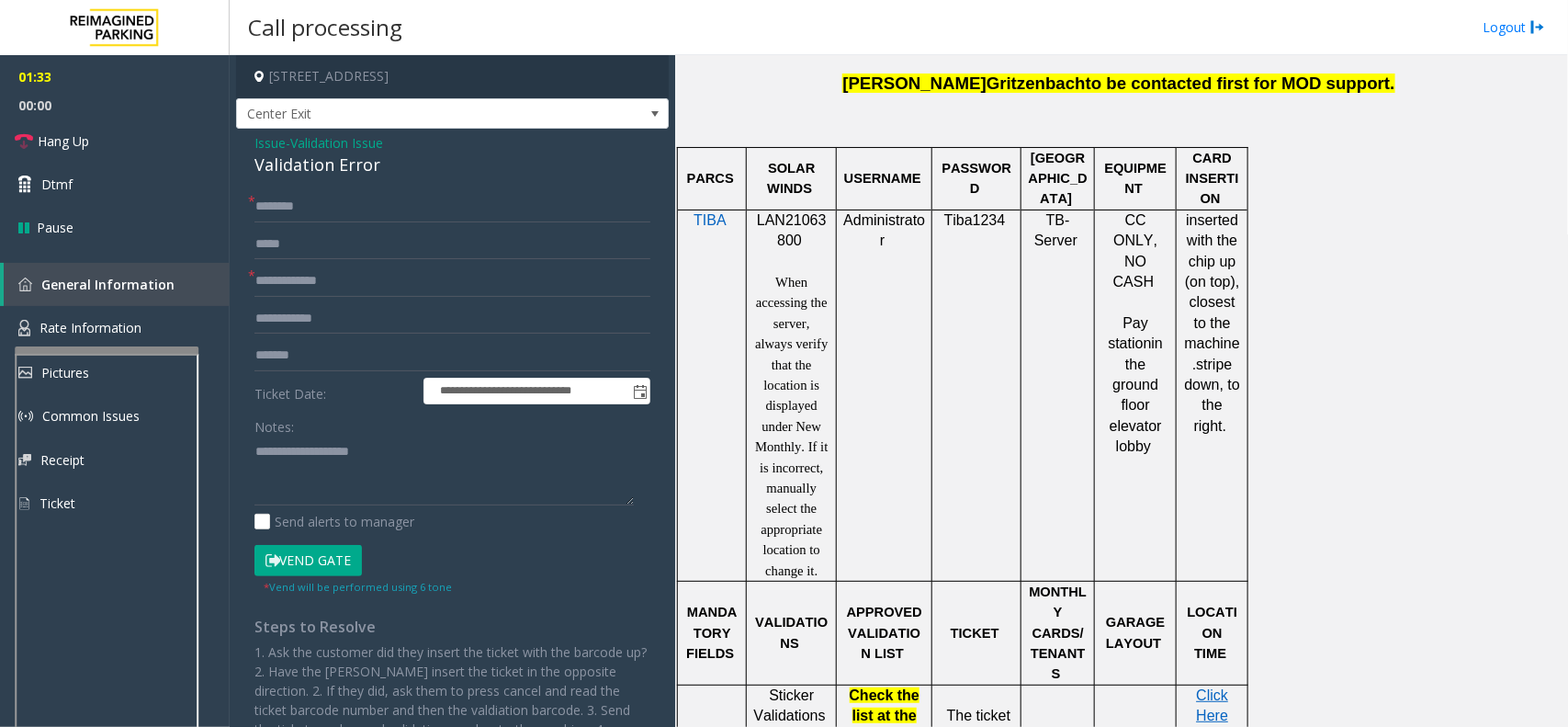
scroll to position [1263, 0]
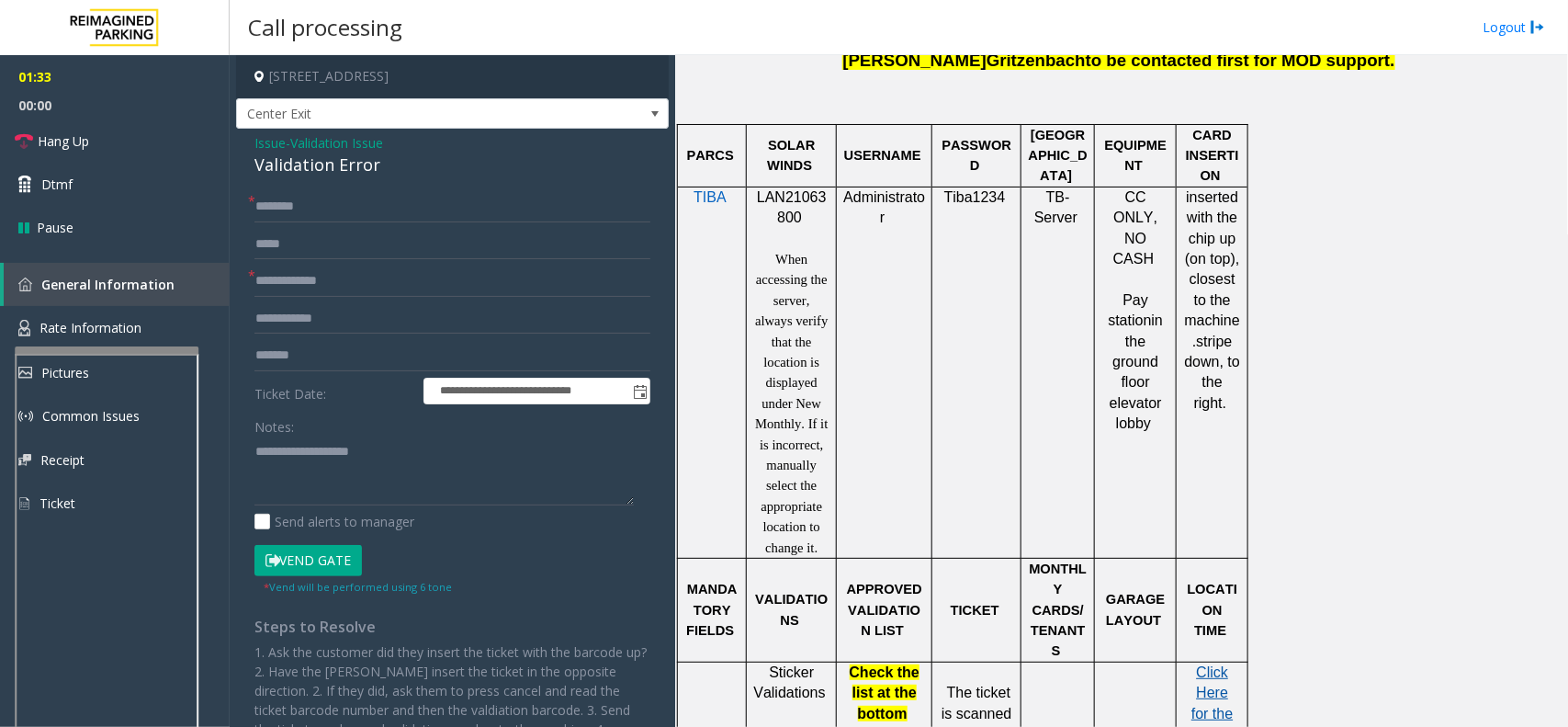
click at [1209, 664] on span "Click Here for the local time" at bounding box center [1211, 712] width 42 height 98
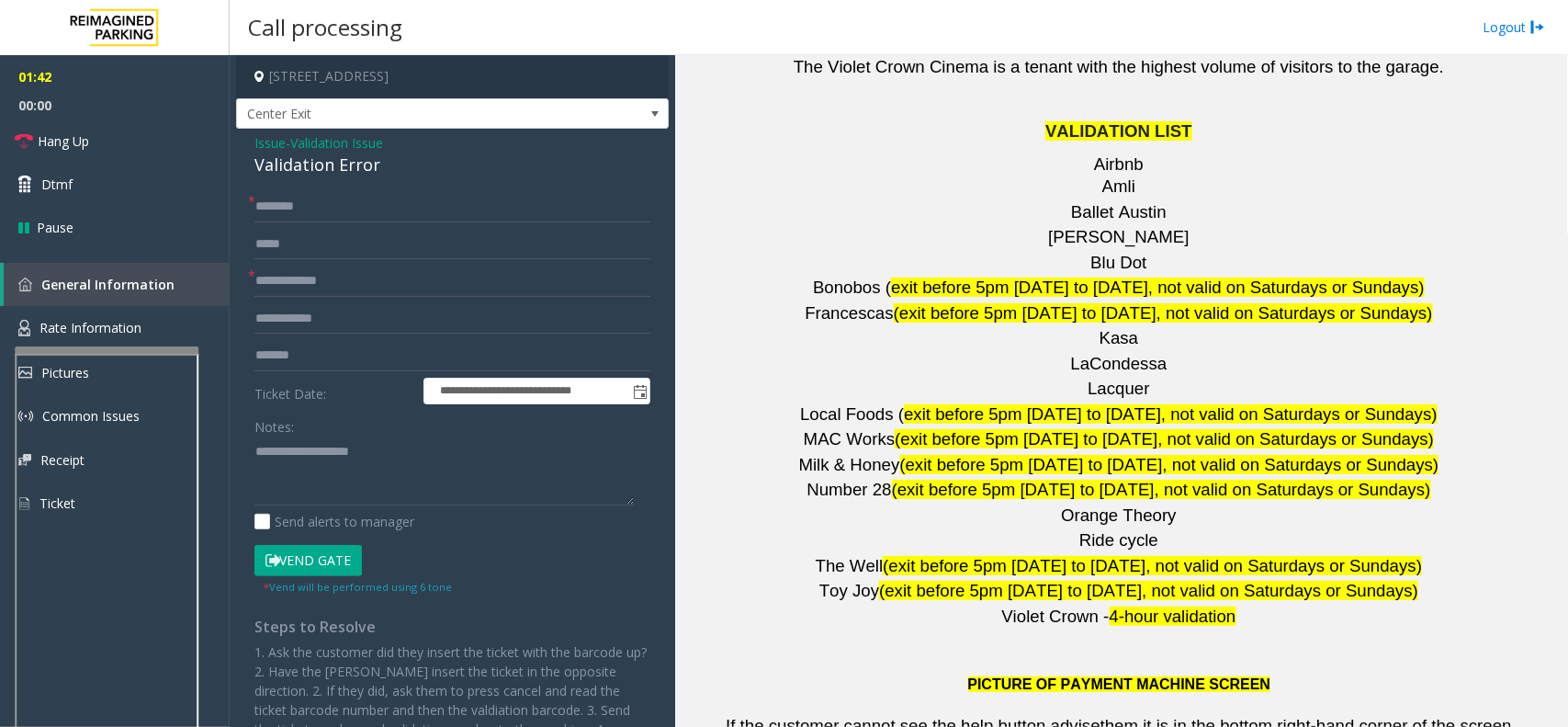
scroll to position [2756, 0]
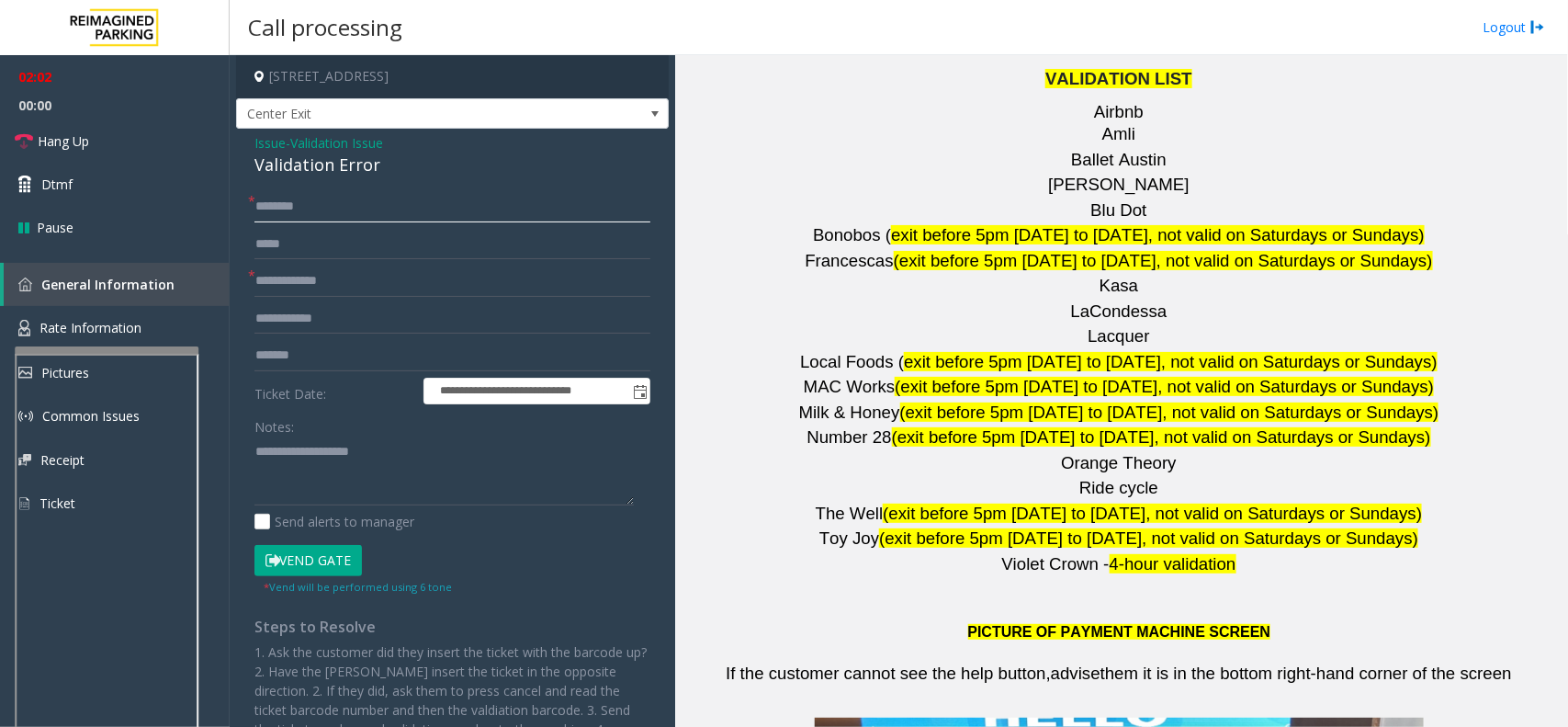
click at [361, 208] on input "text" at bounding box center [453, 206] width 396 height 31
paste textarea "**********"
click at [283, 468] on textarea at bounding box center [444, 470] width 379 height 69
click at [318, 168] on div "Validation Error" at bounding box center [453, 165] width 396 height 25
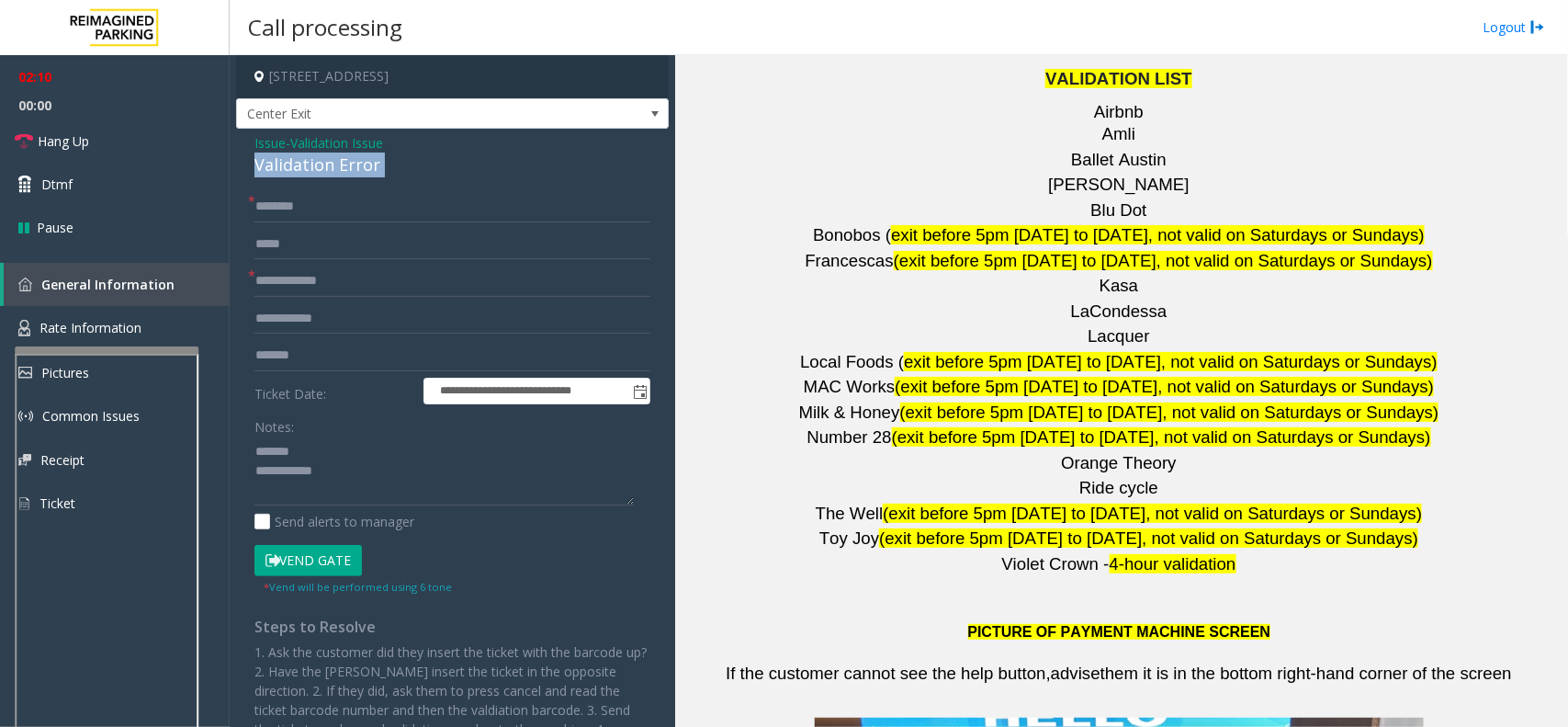
click at [318, 168] on div "Validation Error" at bounding box center [453, 165] width 396 height 25
copy div "Validation Error"
click at [320, 452] on textarea at bounding box center [444, 470] width 379 height 69
paste textarea "**********"
type textarea "**********"
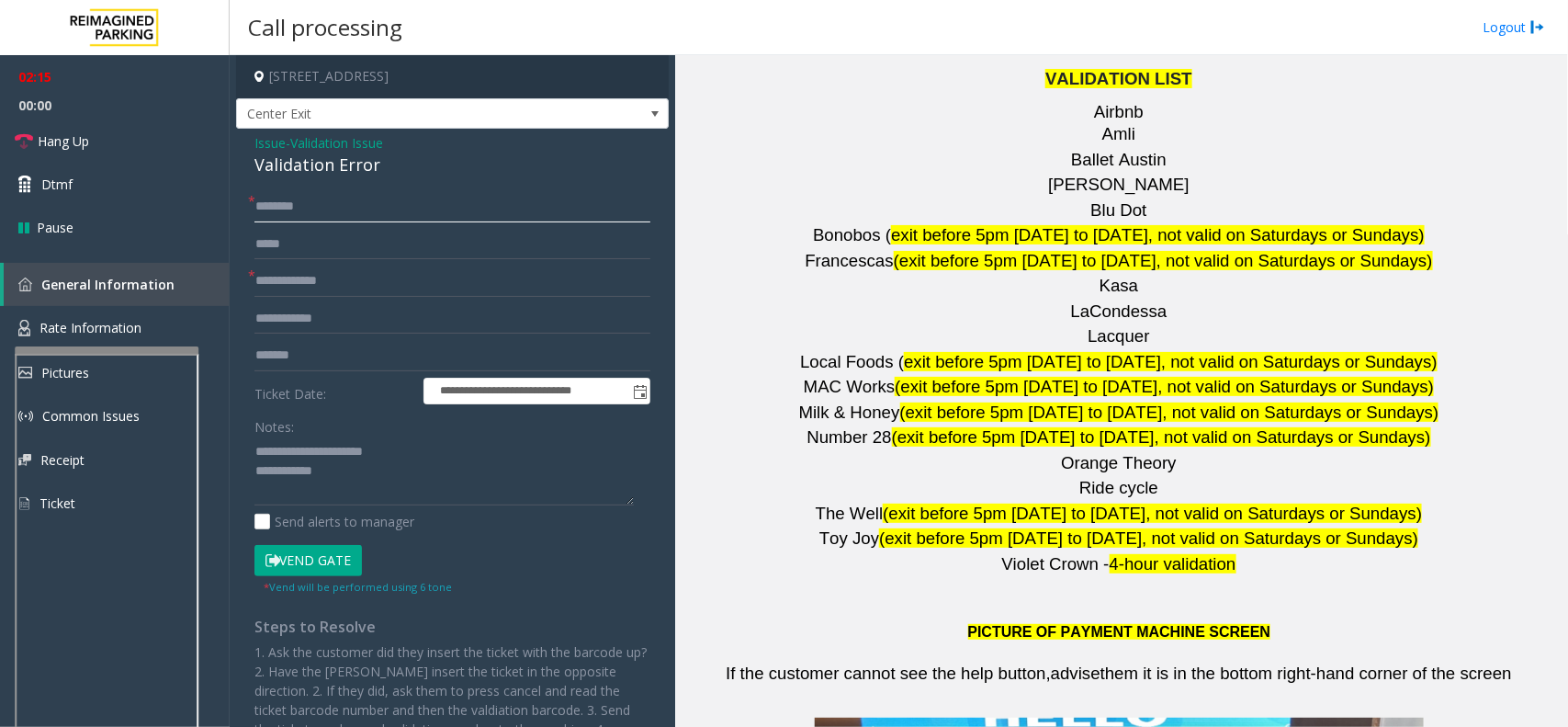
click at [298, 204] on input "text" at bounding box center [453, 206] width 396 height 31
type input "****"
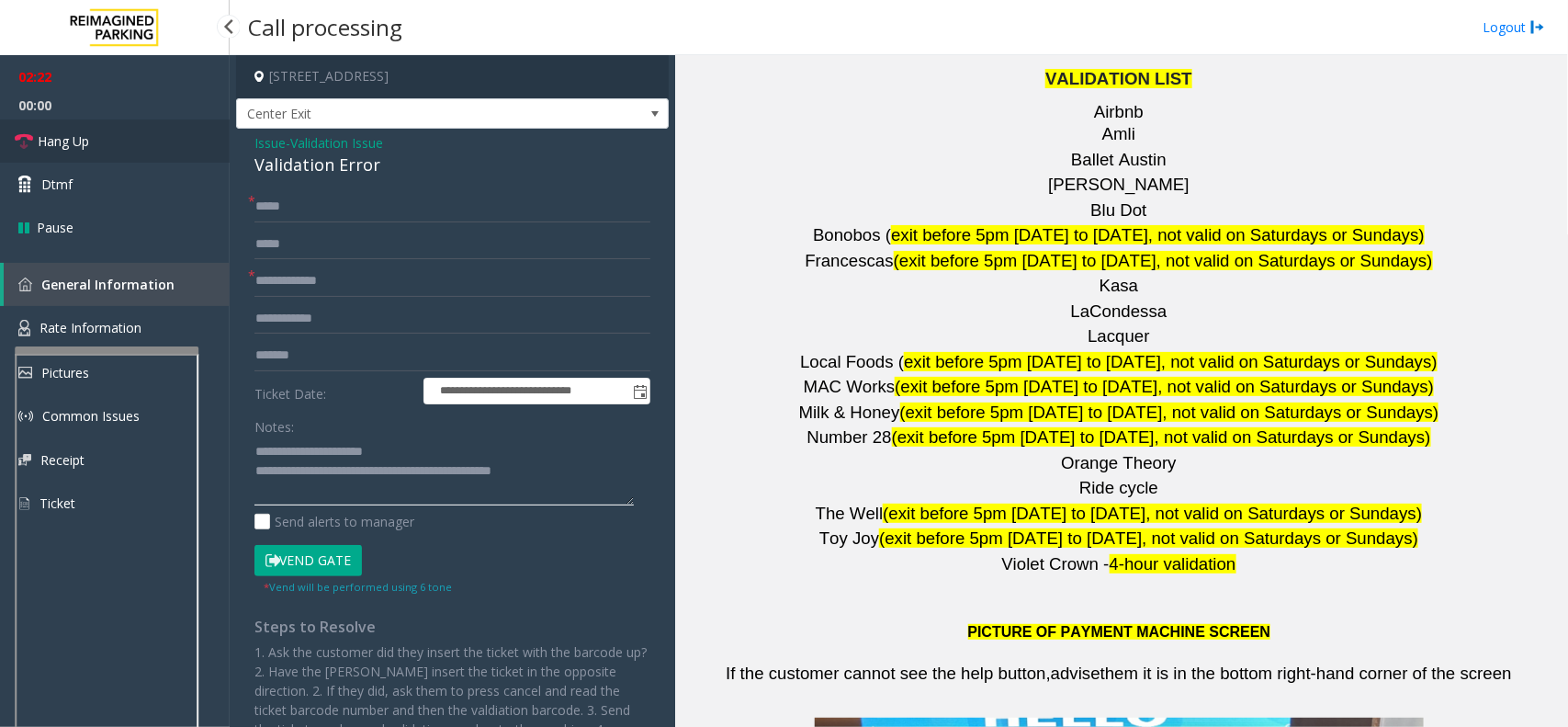
type textarea "**********"
click at [143, 122] on link "Hang Up" at bounding box center [114, 141] width 230 height 44
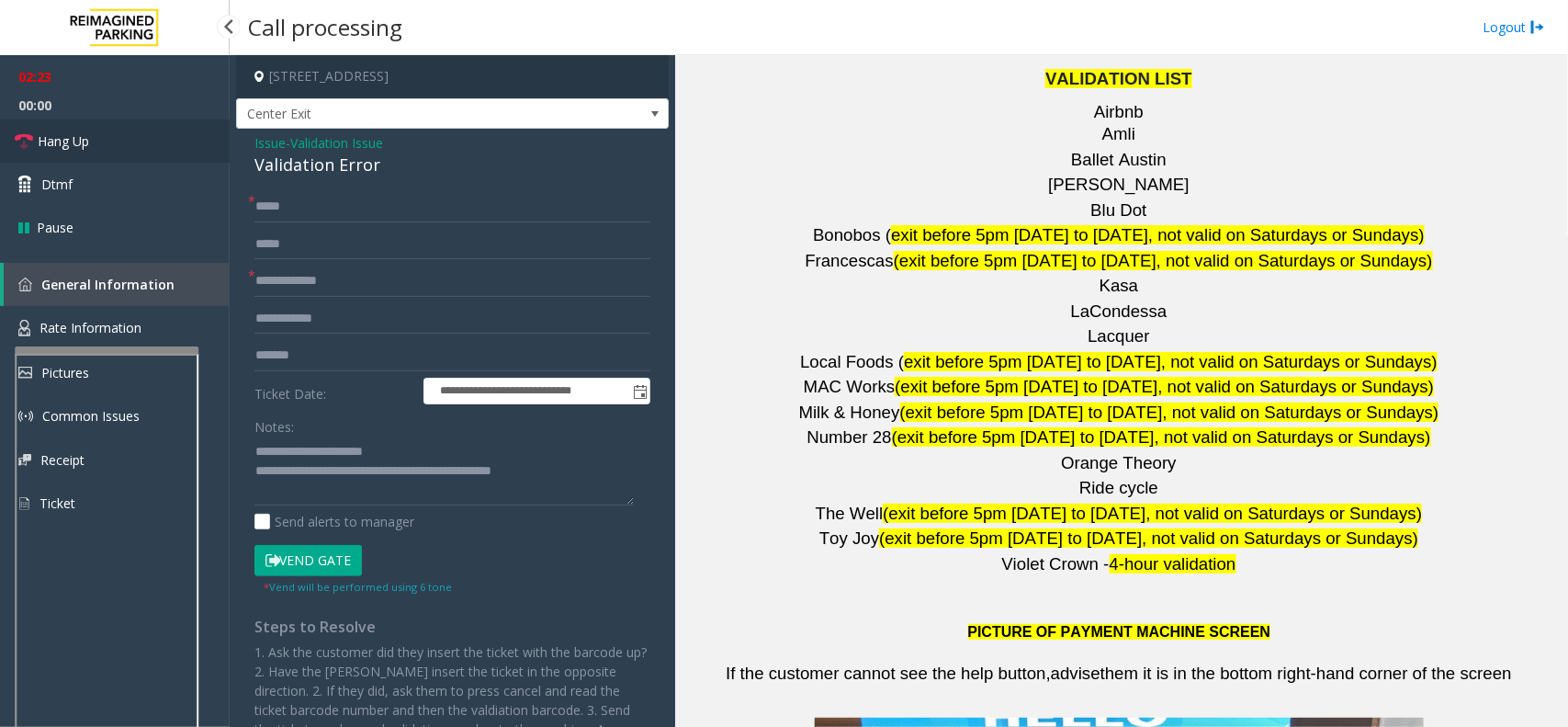
click at [143, 122] on link "Hang Up" at bounding box center [114, 141] width 230 height 44
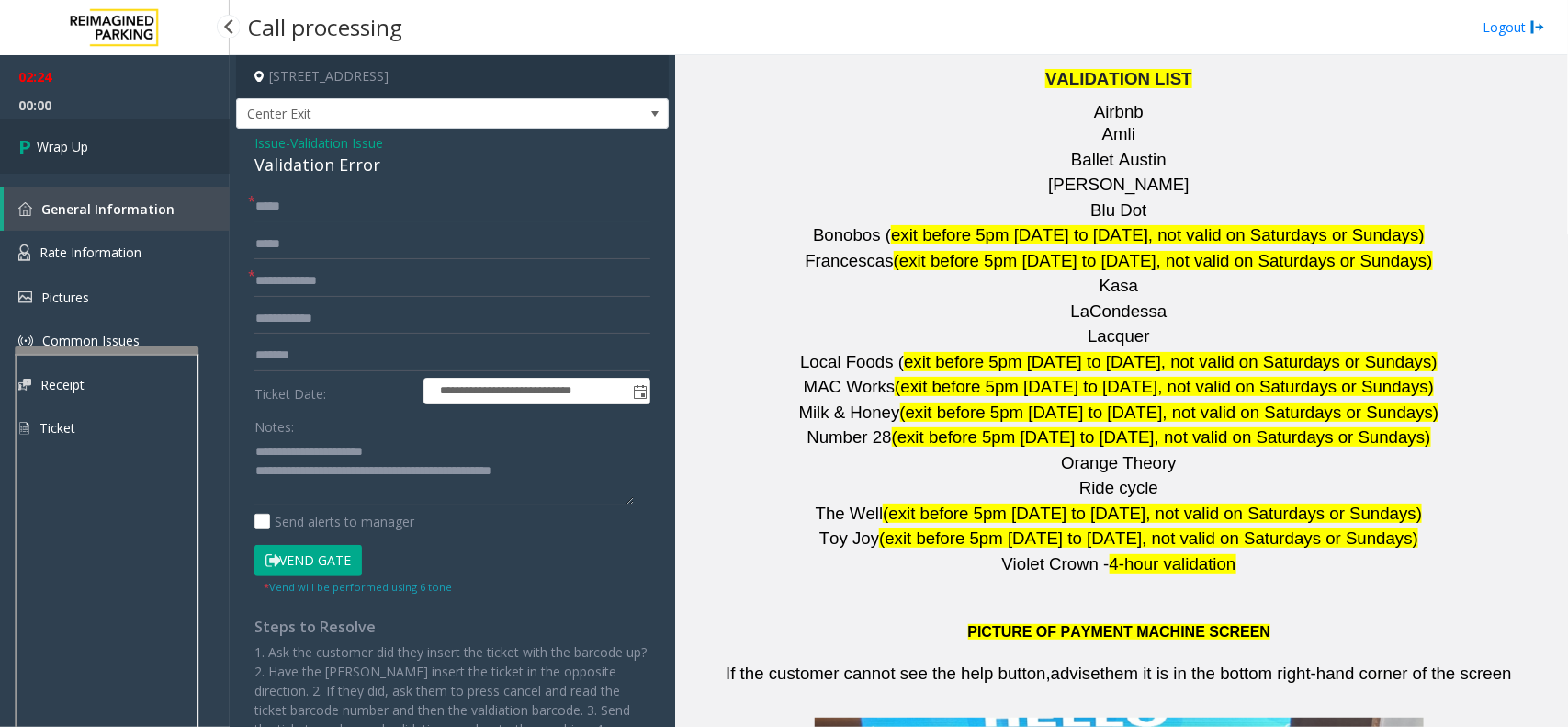
click at [143, 122] on link "Wrap Up" at bounding box center [114, 146] width 230 height 54
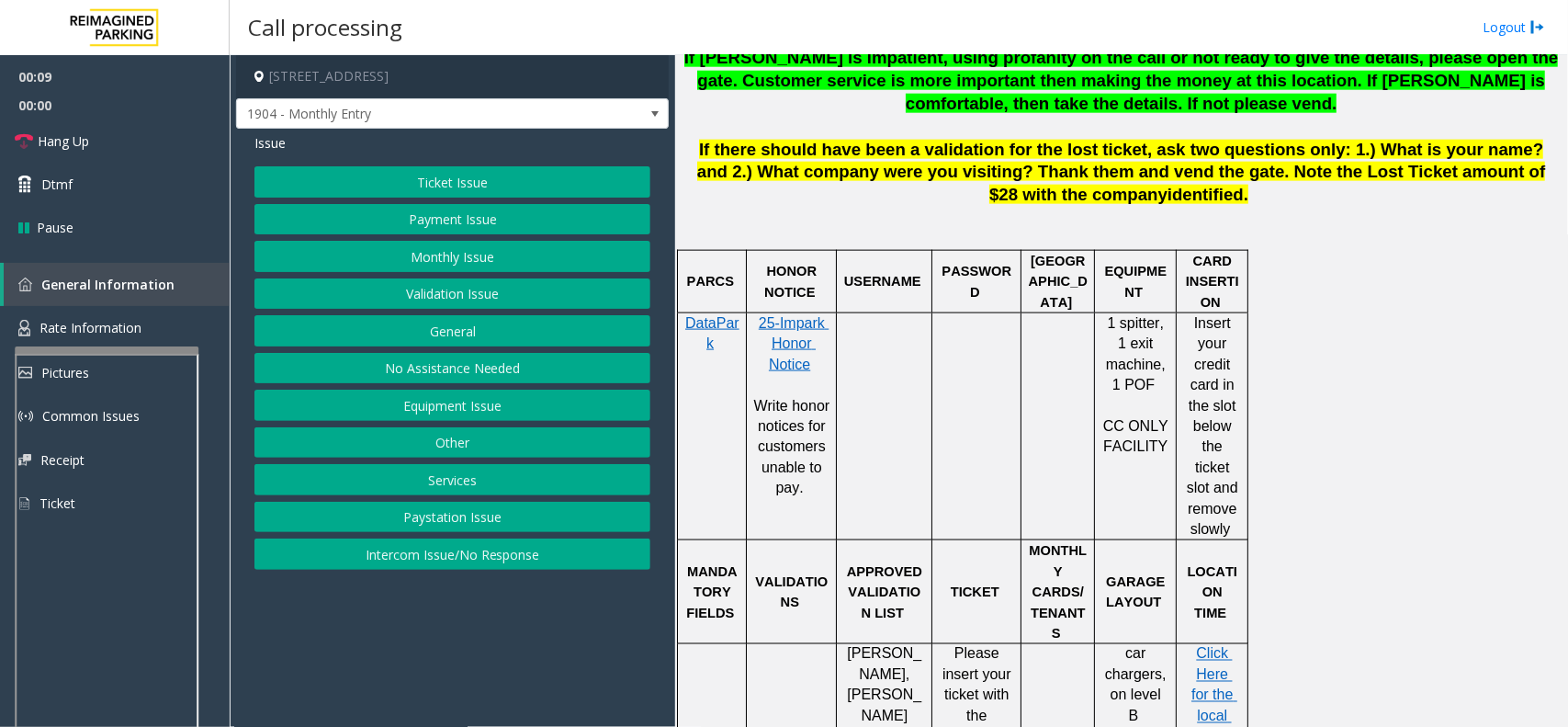
scroll to position [1263, 0]
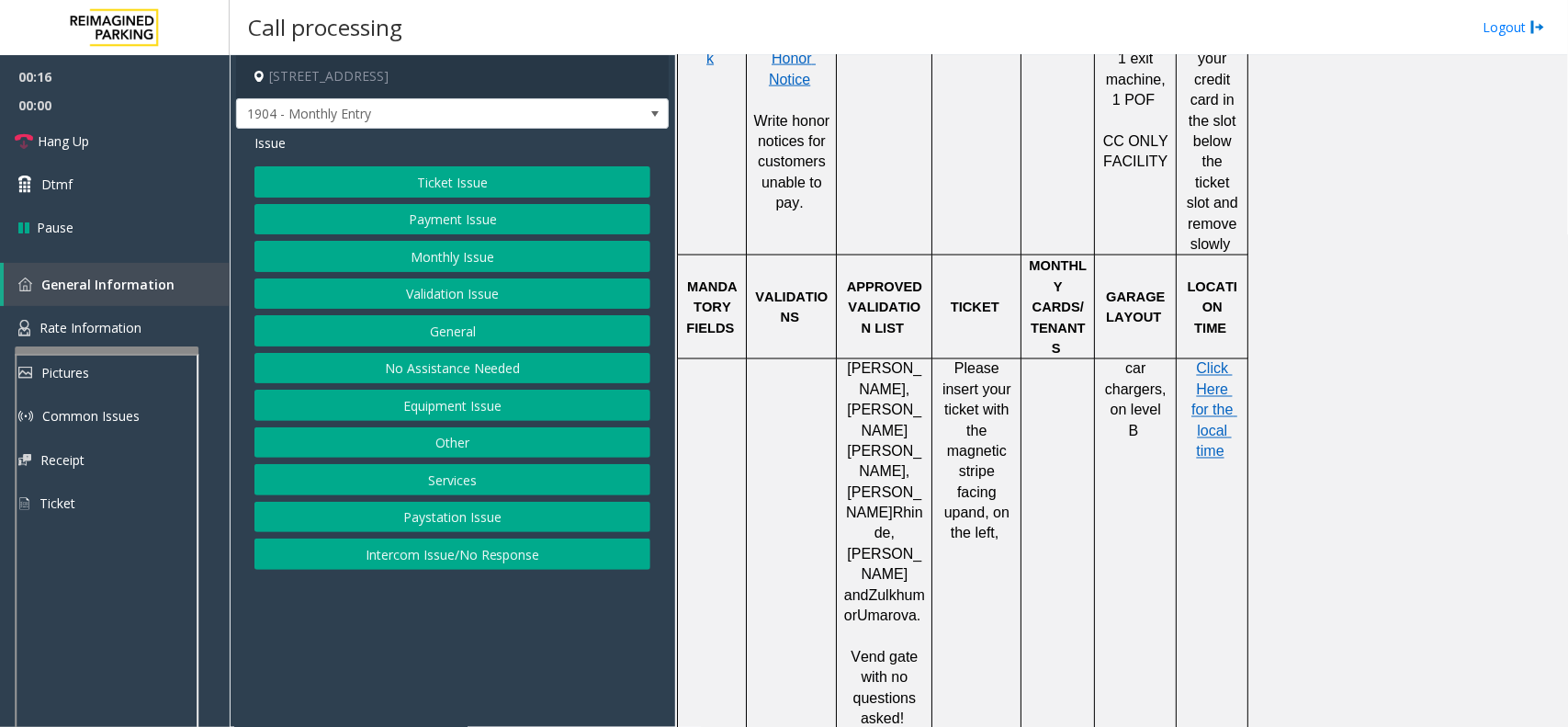
click at [505, 409] on button "Equipment Issue" at bounding box center [453, 405] width 396 height 31
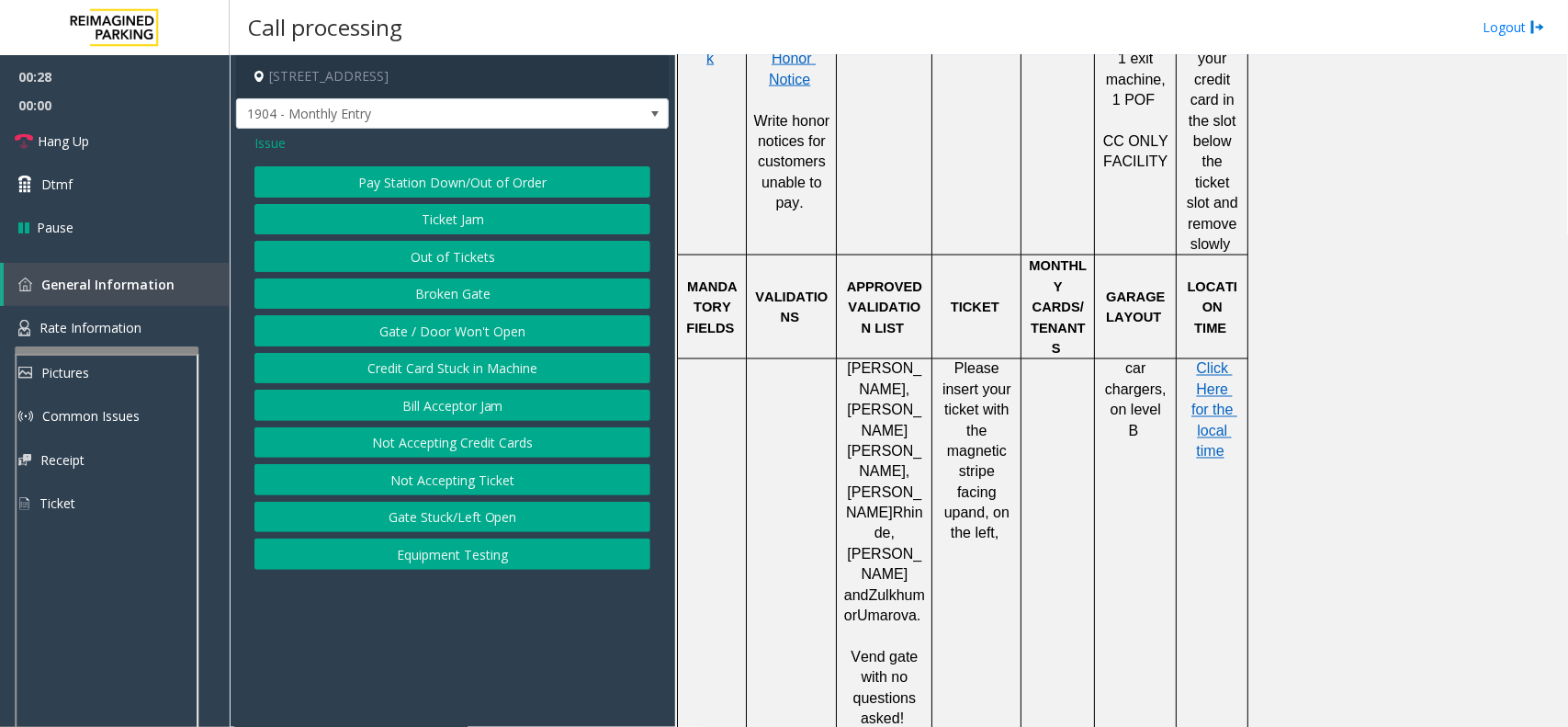
click at [273, 148] on span "Issue" at bounding box center [270, 142] width 31 height 19
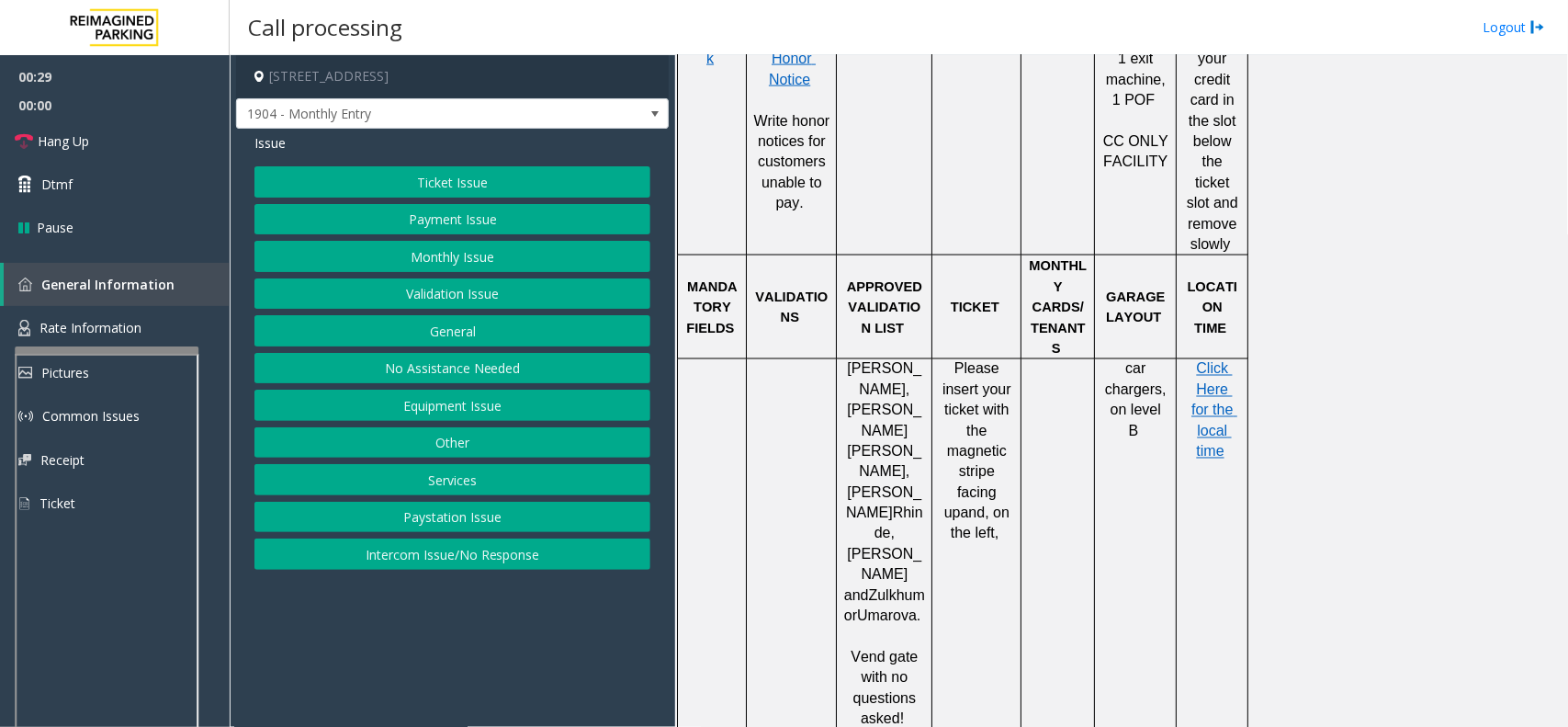
click at [273, 148] on span "Issue" at bounding box center [270, 142] width 31 height 19
click at [498, 418] on button "Equipment Issue" at bounding box center [453, 405] width 396 height 31
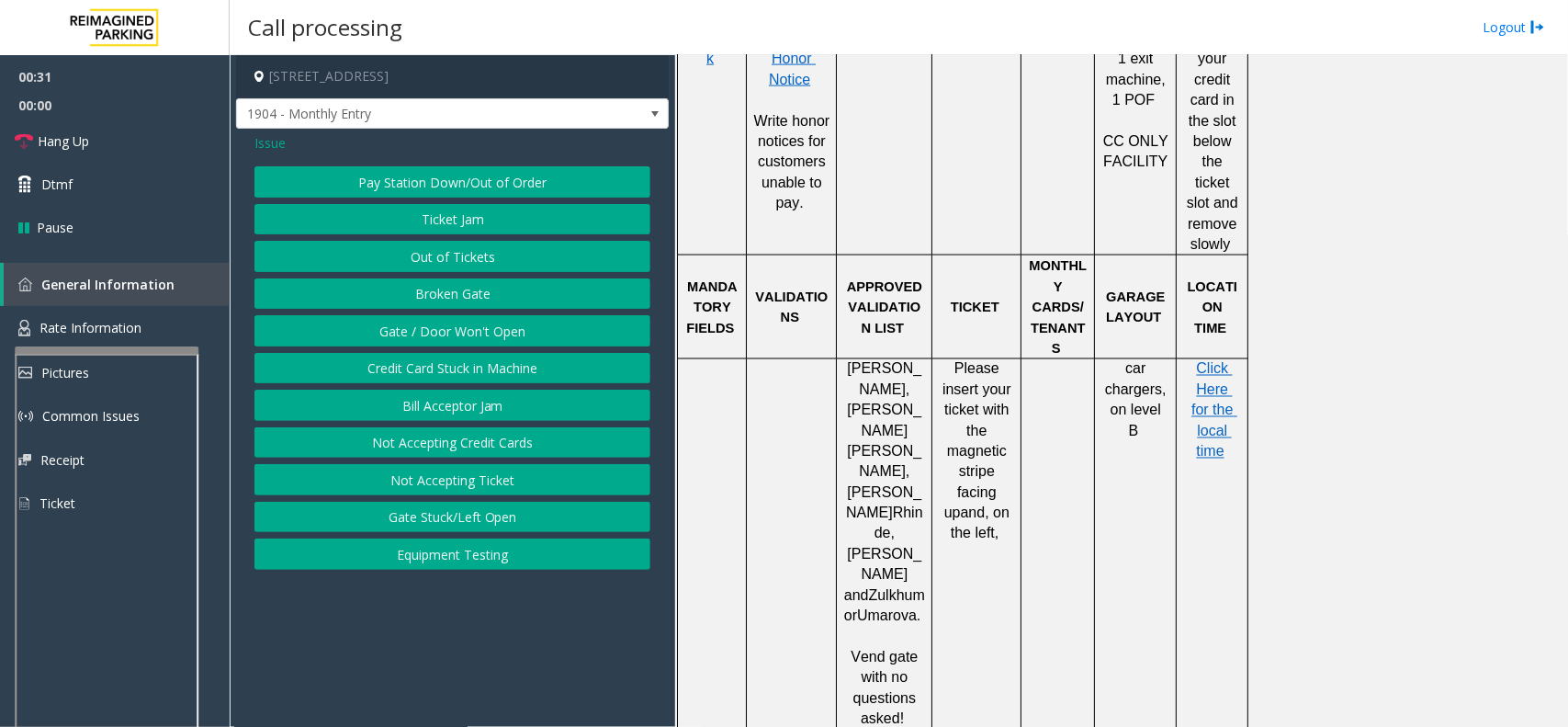
click at [479, 336] on button "Gate / Door Won't Open" at bounding box center [453, 331] width 396 height 31
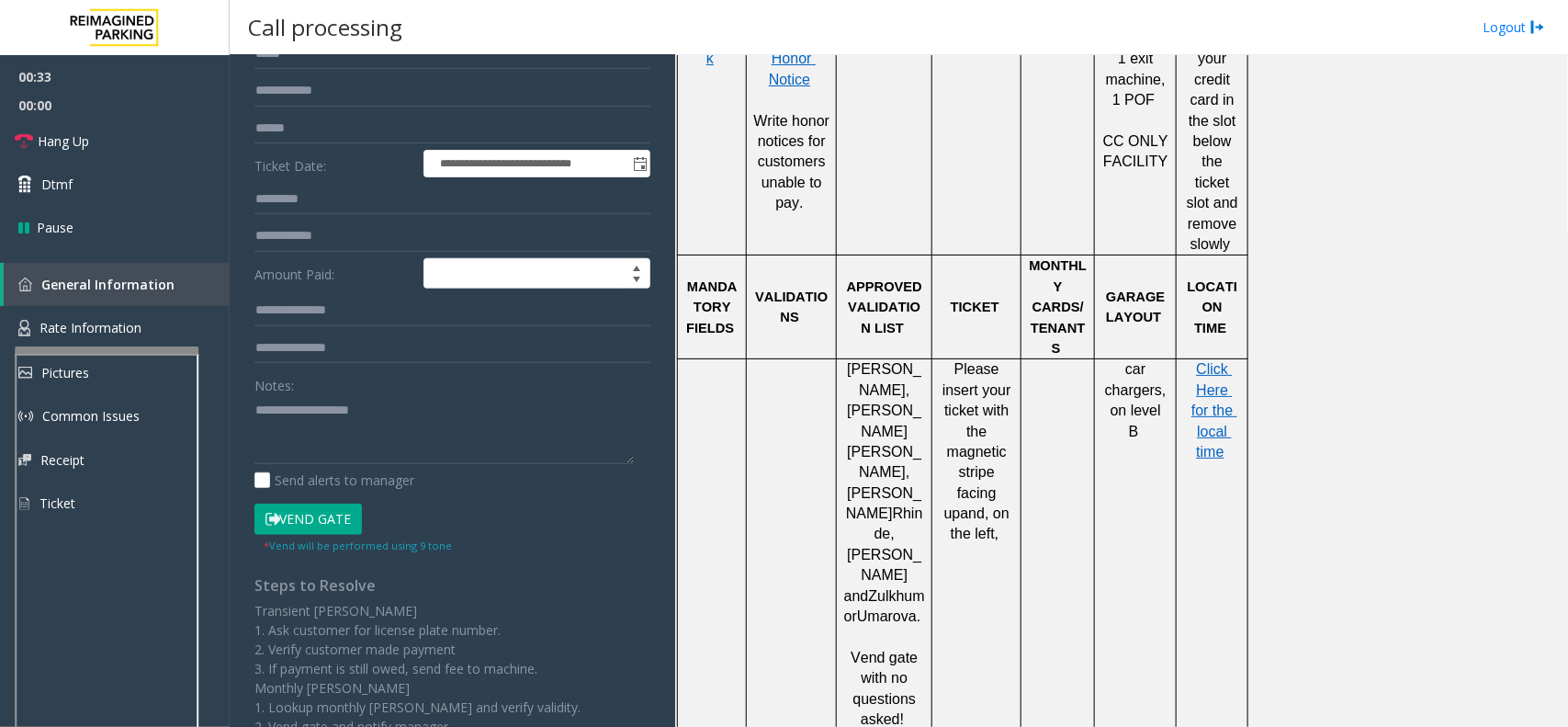
scroll to position [230, 0]
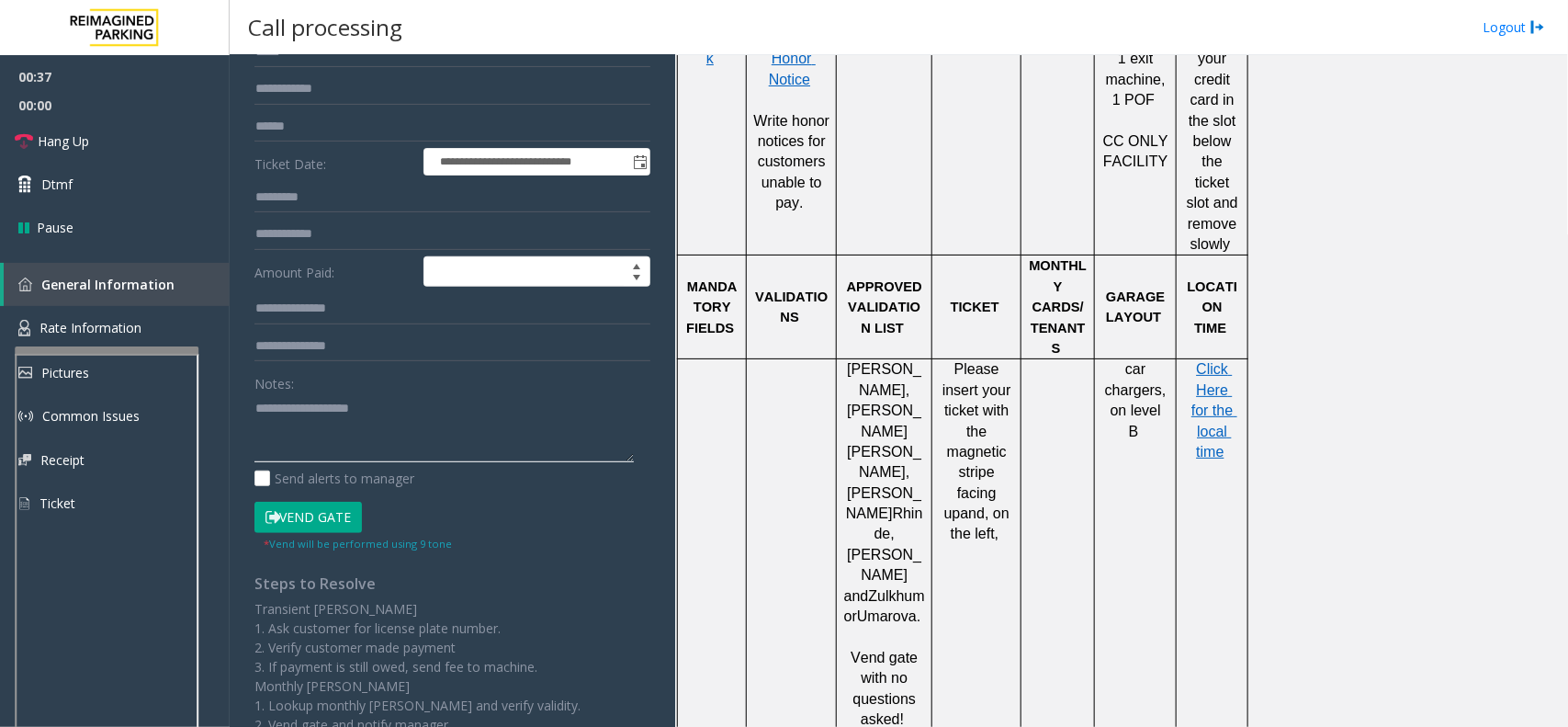
click at [309, 419] on textarea at bounding box center [444, 427] width 379 height 69
paste textarea "**********"
click at [335, 409] on textarea at bounding box center [444, 427] width 379 height 69
click at [406, 418] on textarea at bounding box center [444, 427] width 379 height 69
click at [406, 423] on textarea at bounding box center [444, 427] width 379 height 69
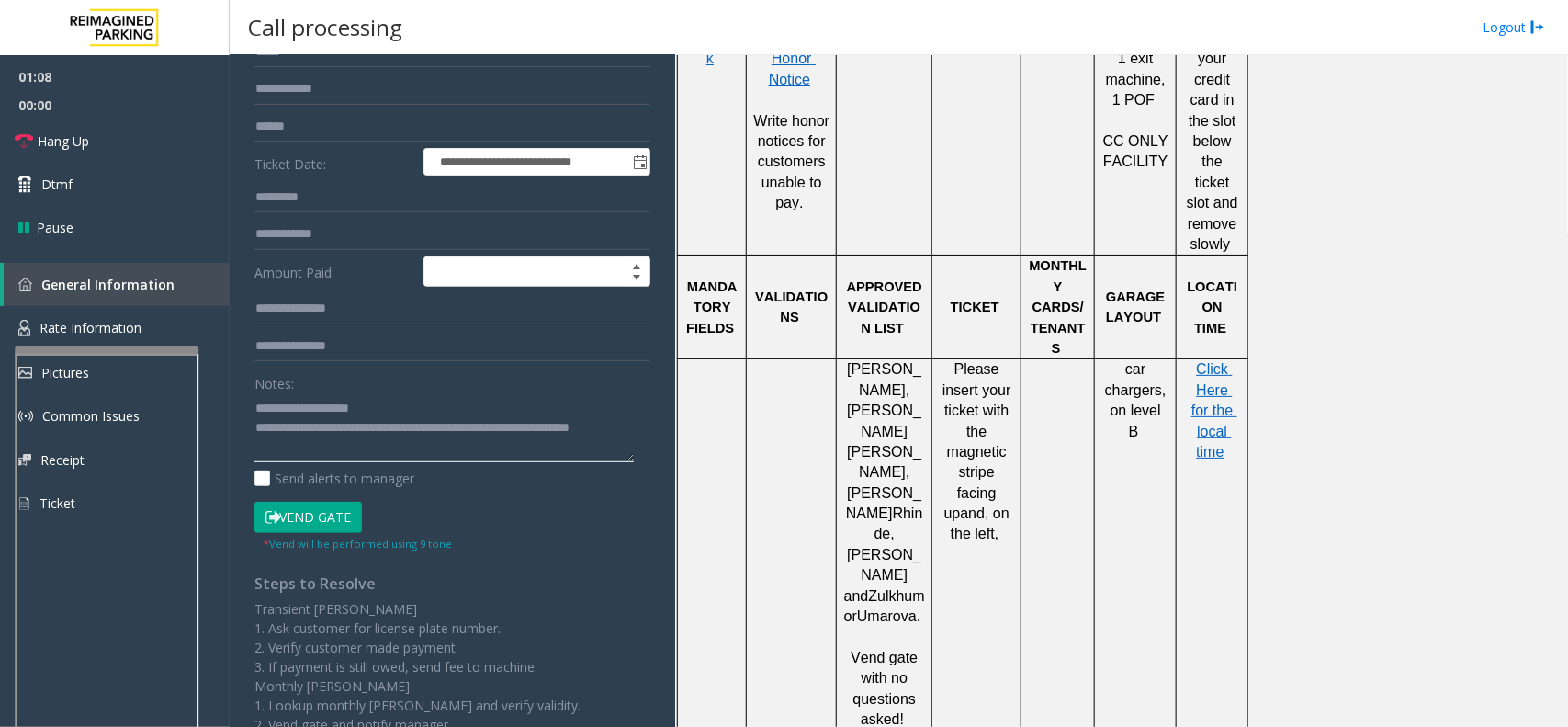
scroll to position [0, 0]
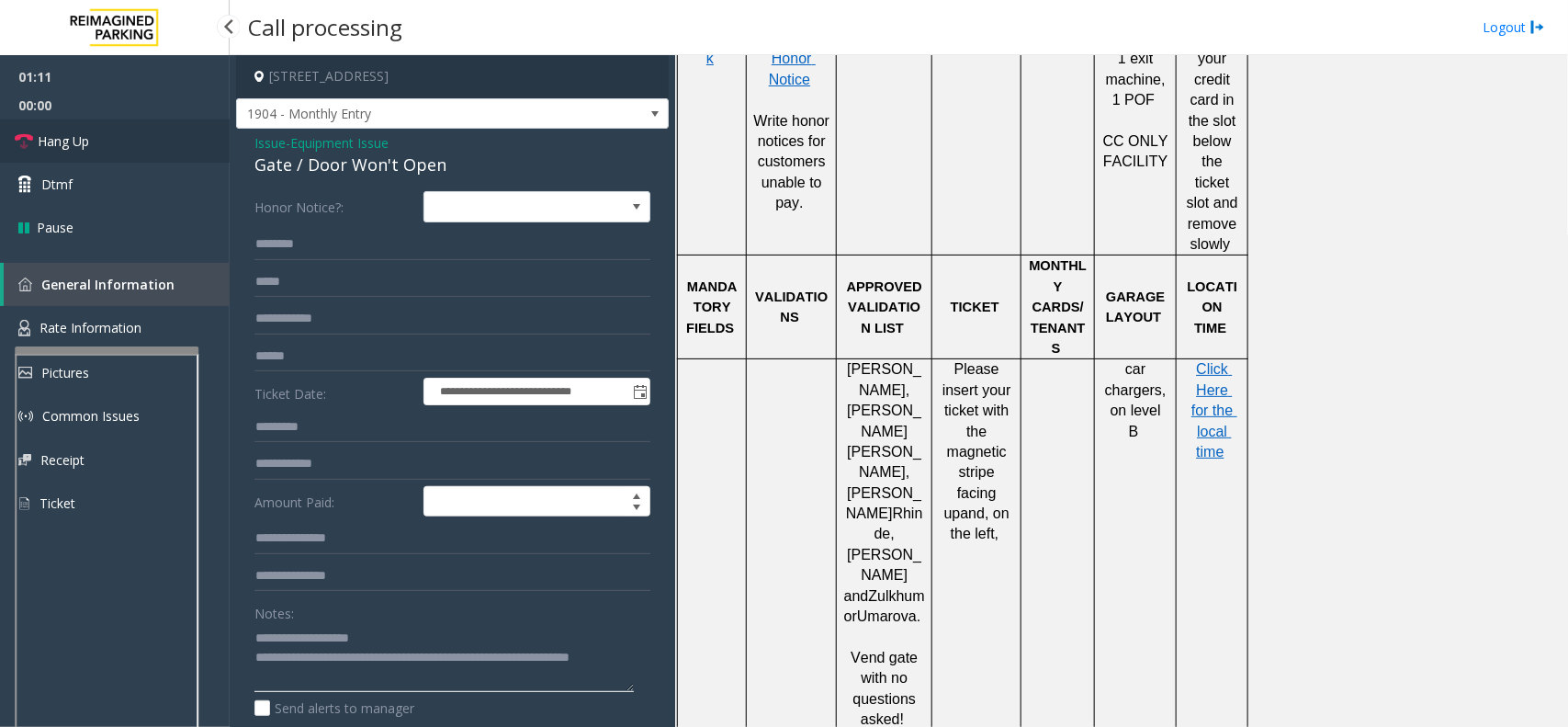
type textarea "**********"
click at [125, 129] on link "Hang Up" at bounding box center [114, 141] width 230 height 44
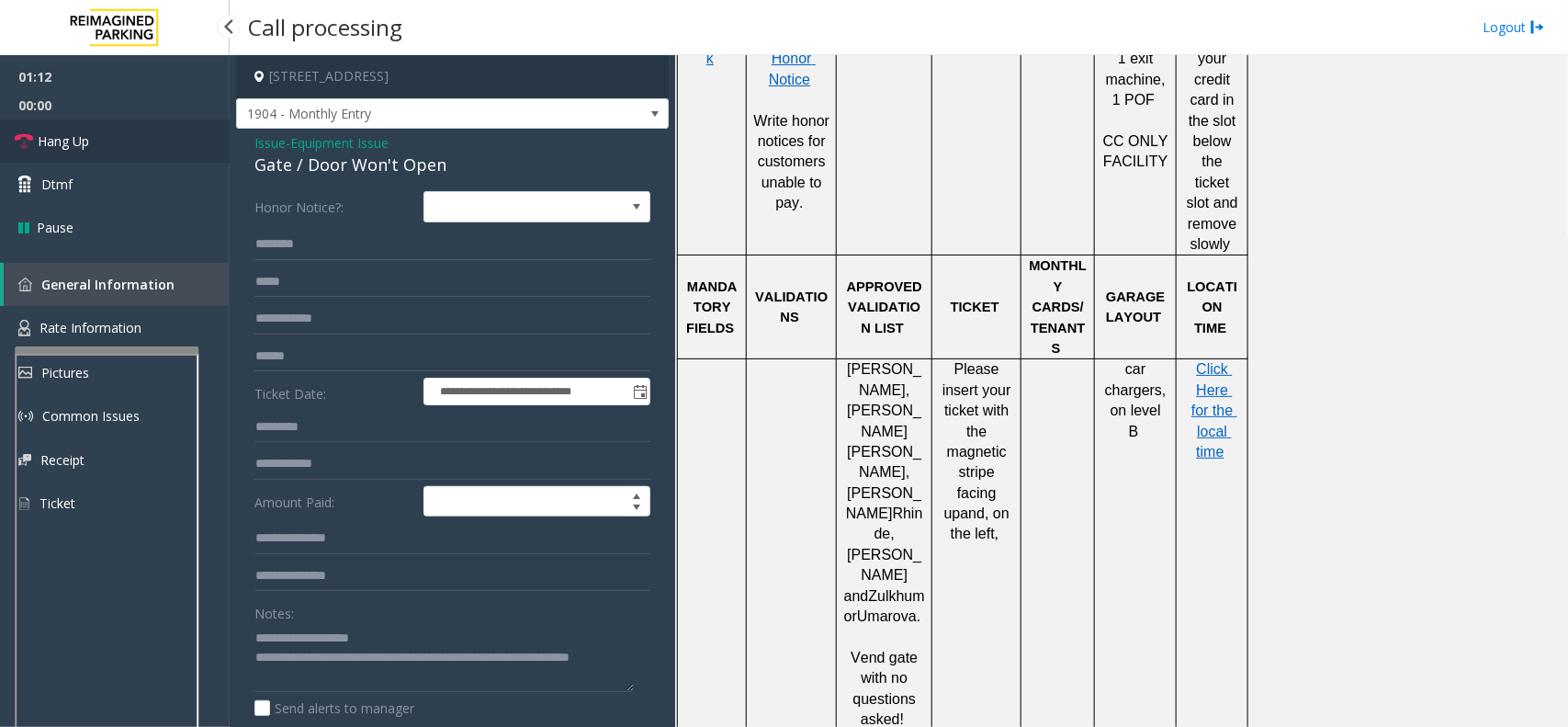
click at [125, 129] on link "Hang Up" at bounding box center [114, 141] width 230 height 44
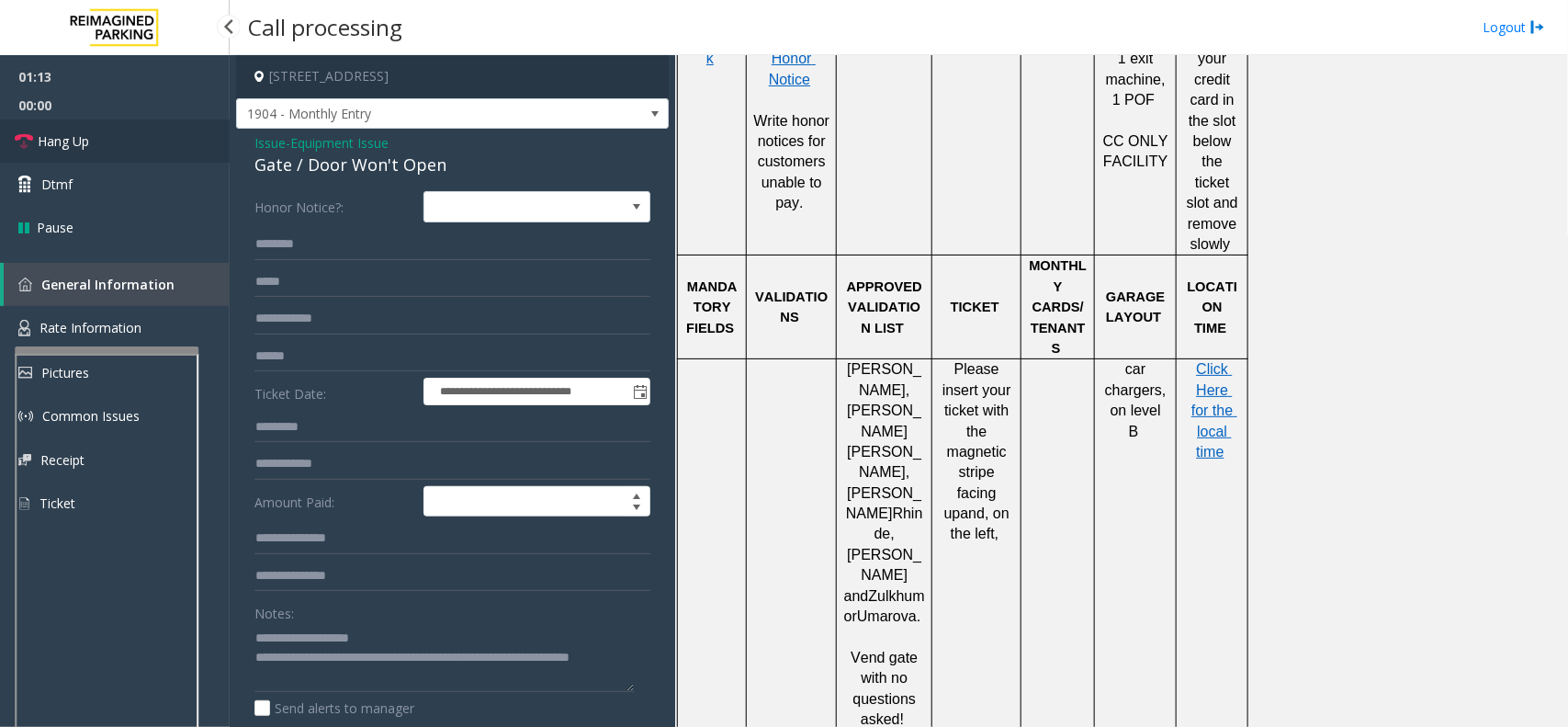
click at [125, 129] on link "Hang Up" at bounding box center [114, 141] width 230 height 44
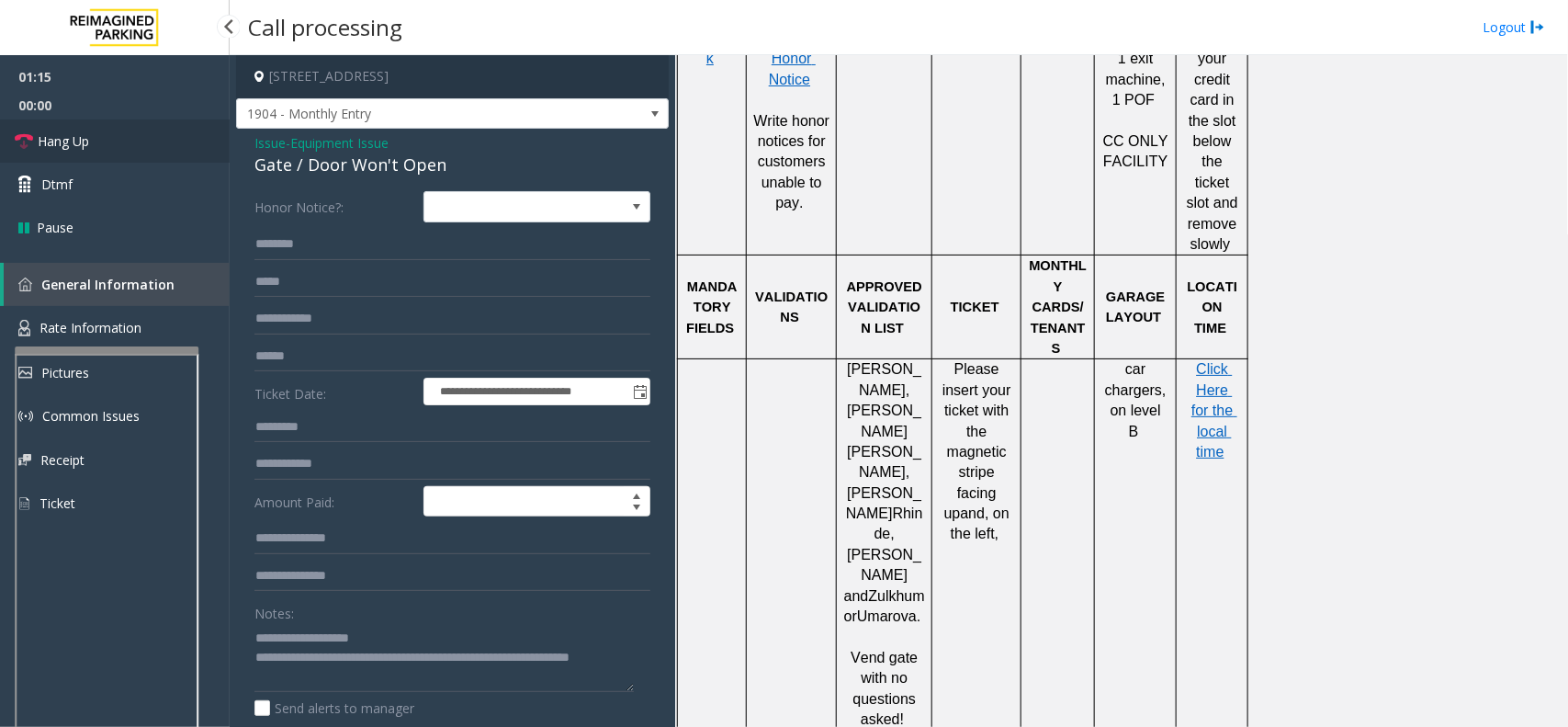
click at [125, 129] on link "Hang Up" at bounding box center [114, 141] width 230 height 44
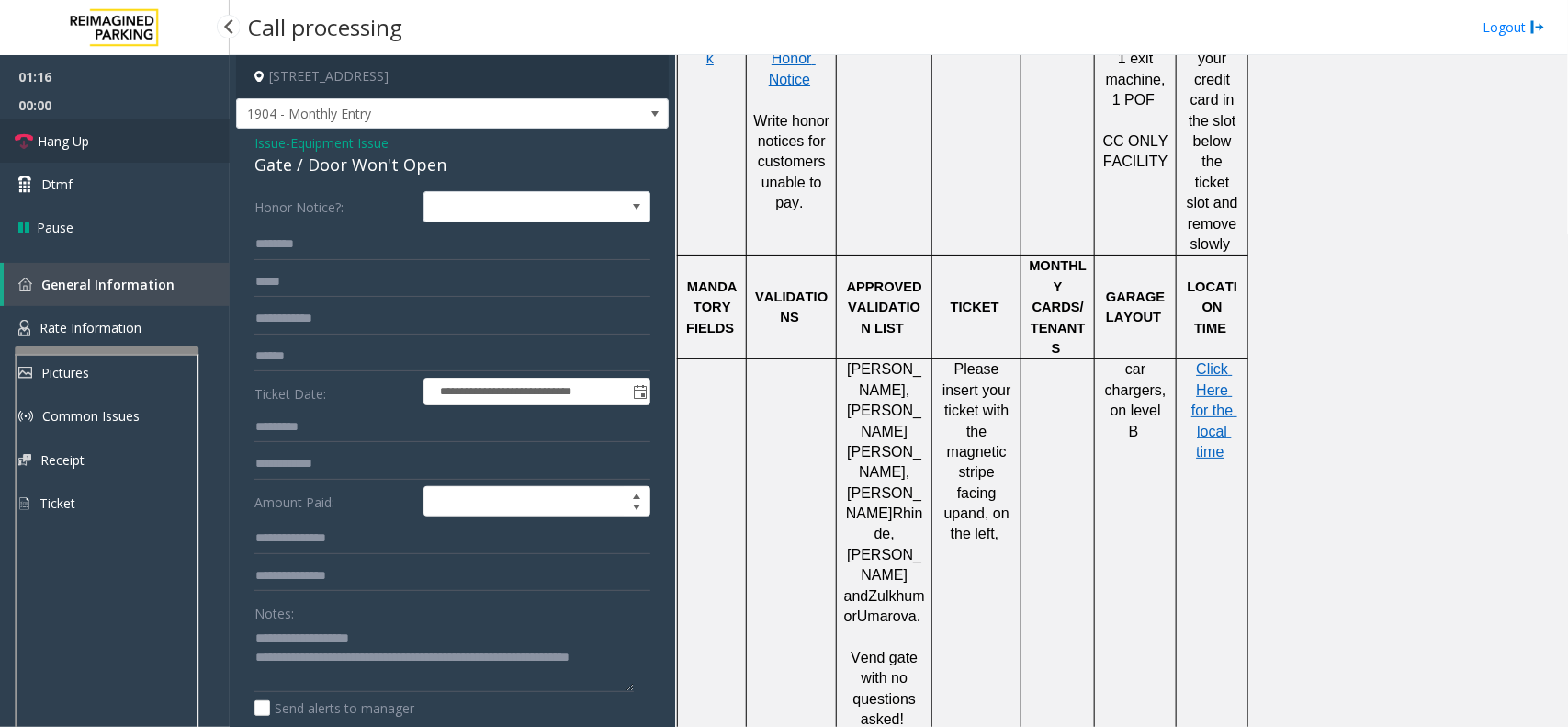
click at [125, 129] on link "Hang Up" at bounding box center [114, 141] width 230 height 44
click at [125, 158] on link "Hang Up" at bounding box center [114, 141] width 230 height 44
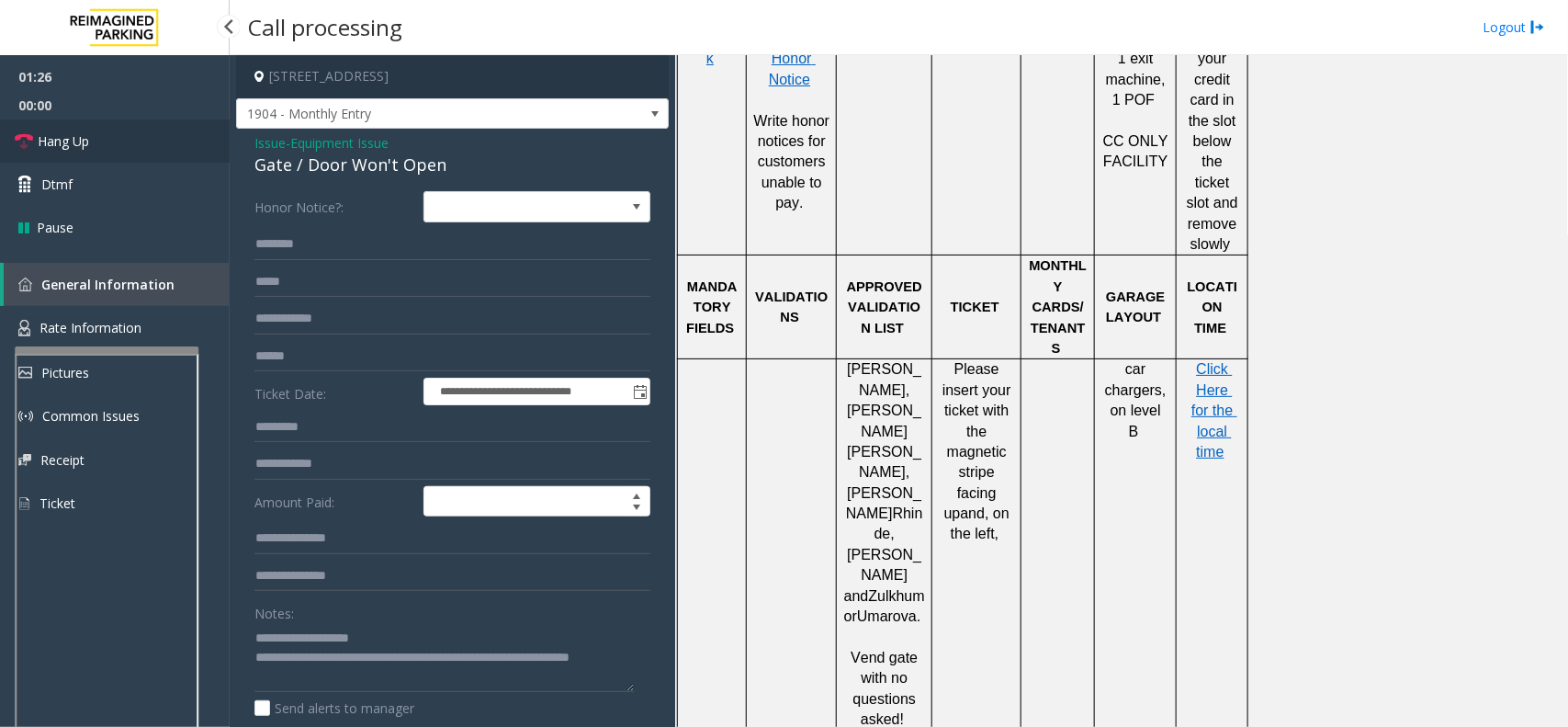
click at [125, 158] on link "Hang Up" at bounding box center [114, 141] width 230 height 44
click at [130, 140] on link "Hang Up" at bounding box center [114, 141] width 230 height 44
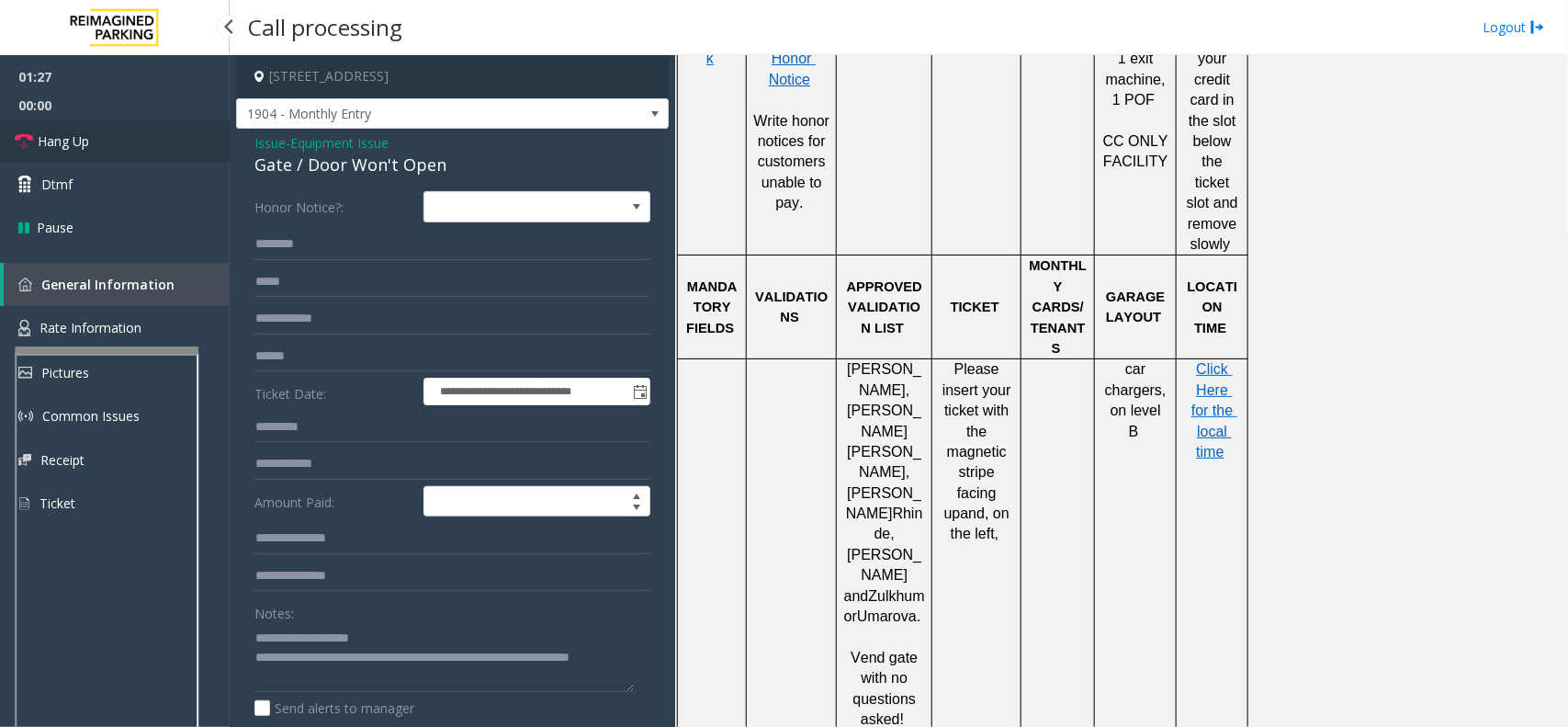
click at [130, 140] on link "Hang Up" at bounding box center [114, 141] width 230 height 44
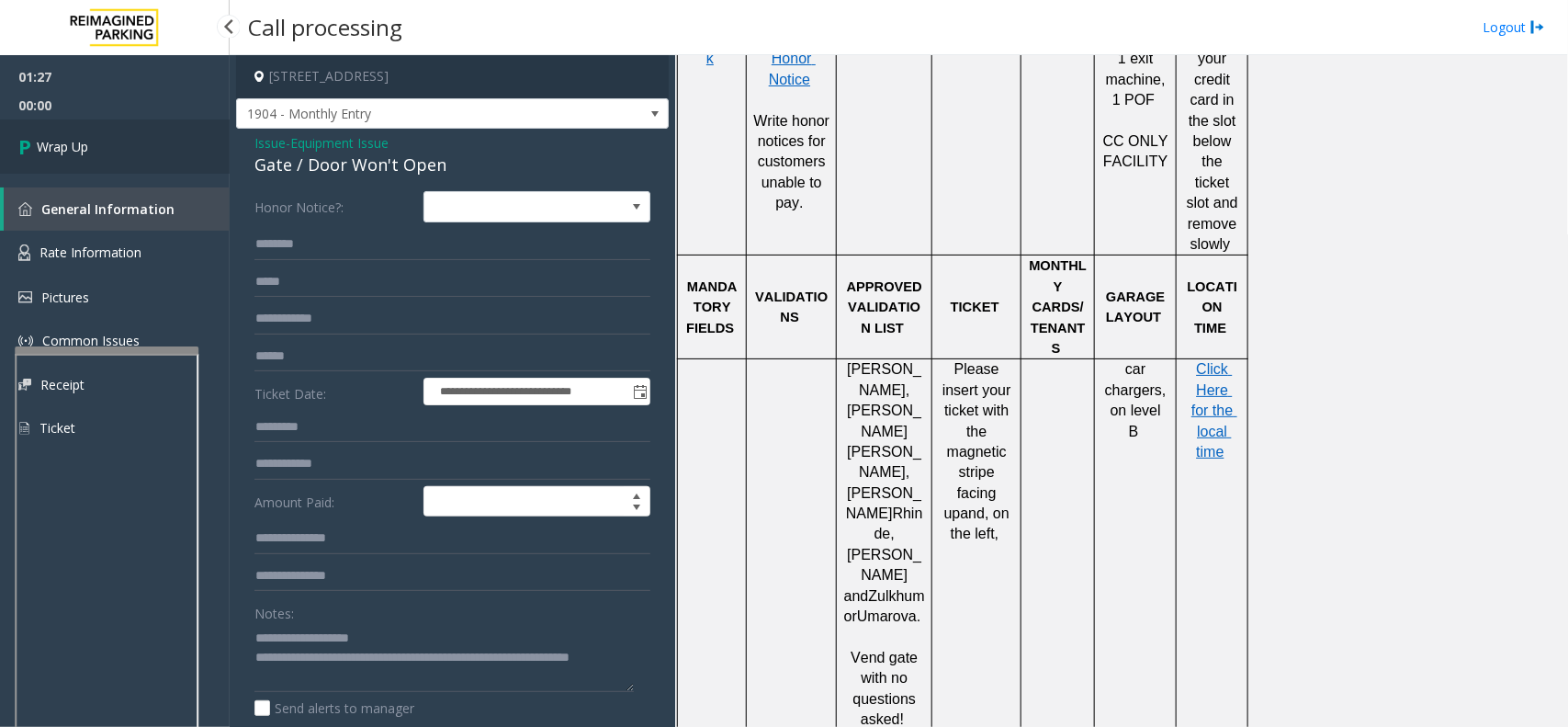
click at [130, 140] on link "Wrap Up" at bounding box center [114, 146] width 230 height 54
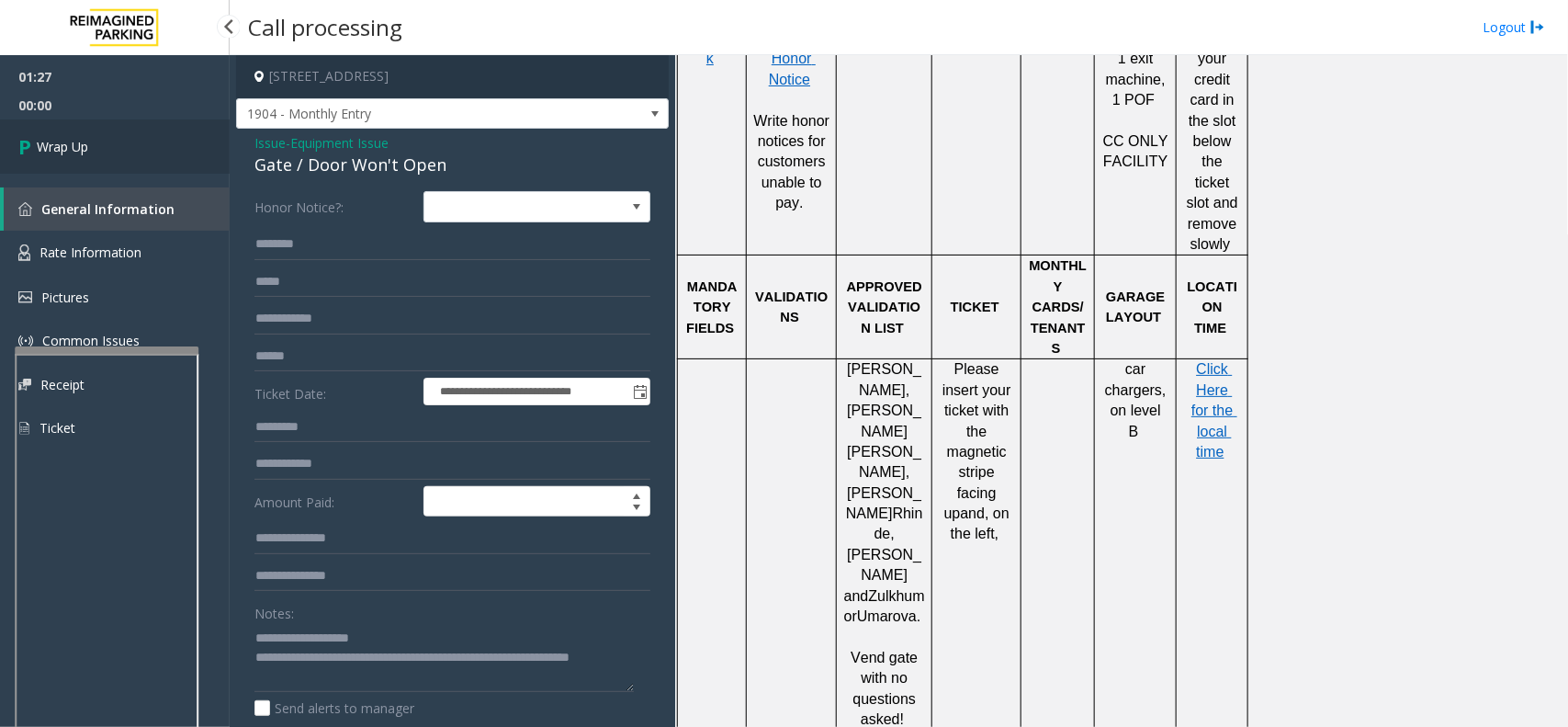
click at [130, 140] on link "Wrap Up" at bounding box center [114, 146] width 230 height 54
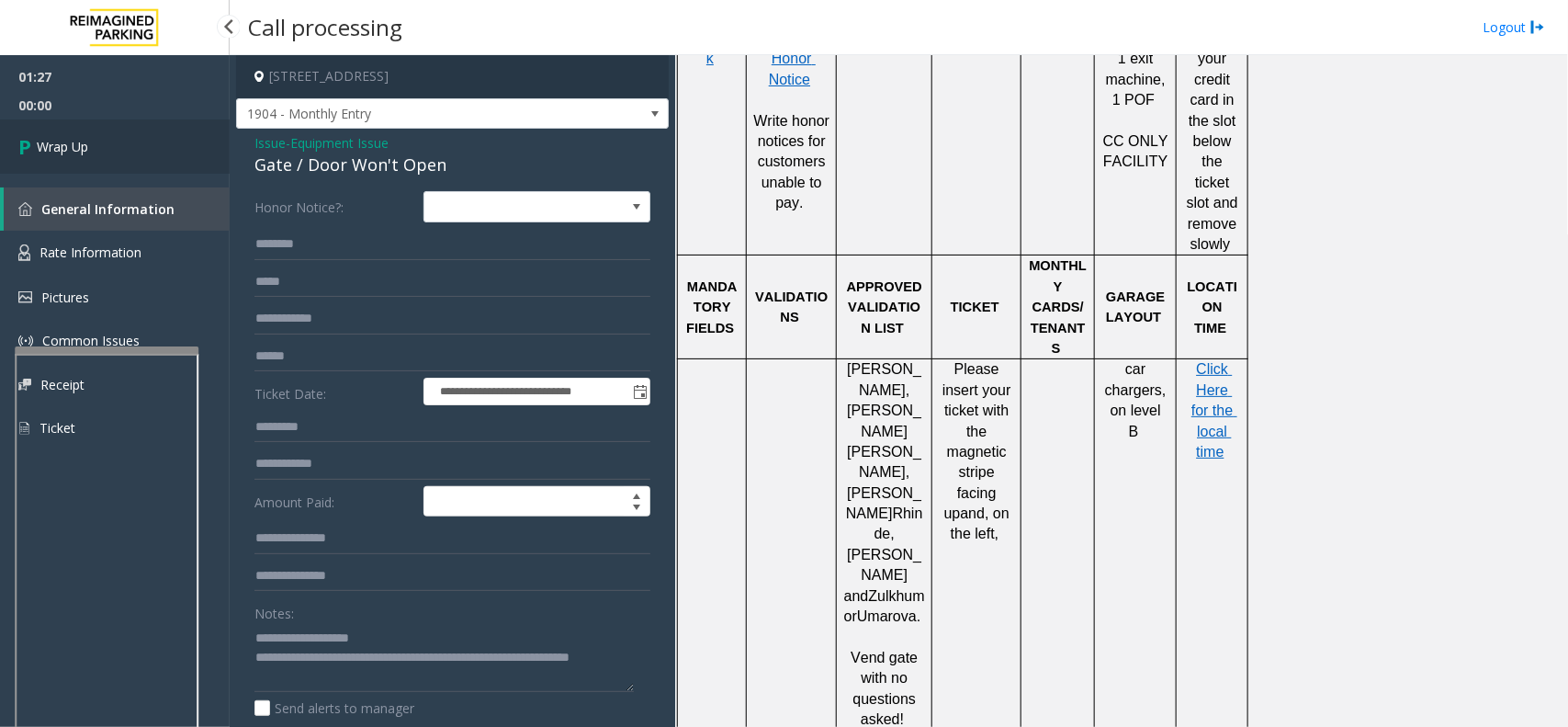
click at [130, 140] on link "Wrap Up" at bounding box center [114, 146] width 230 height 54
click at [109, 152] on link "Wrap Up" at bounding box center [114, 146] width 230 height 54
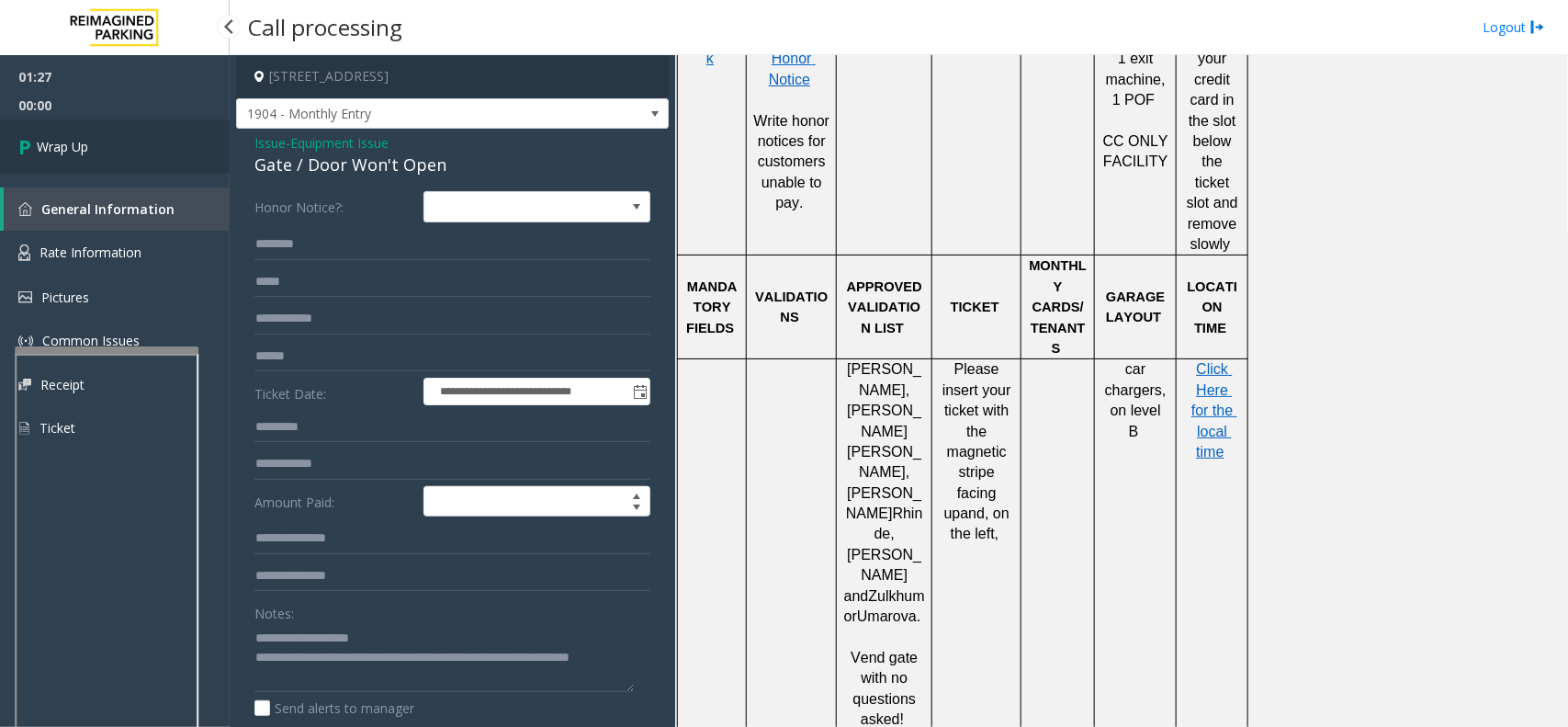
click at [109, 152] on link "Wrap Up" at bounding box center [114, 146] width 230 height 54
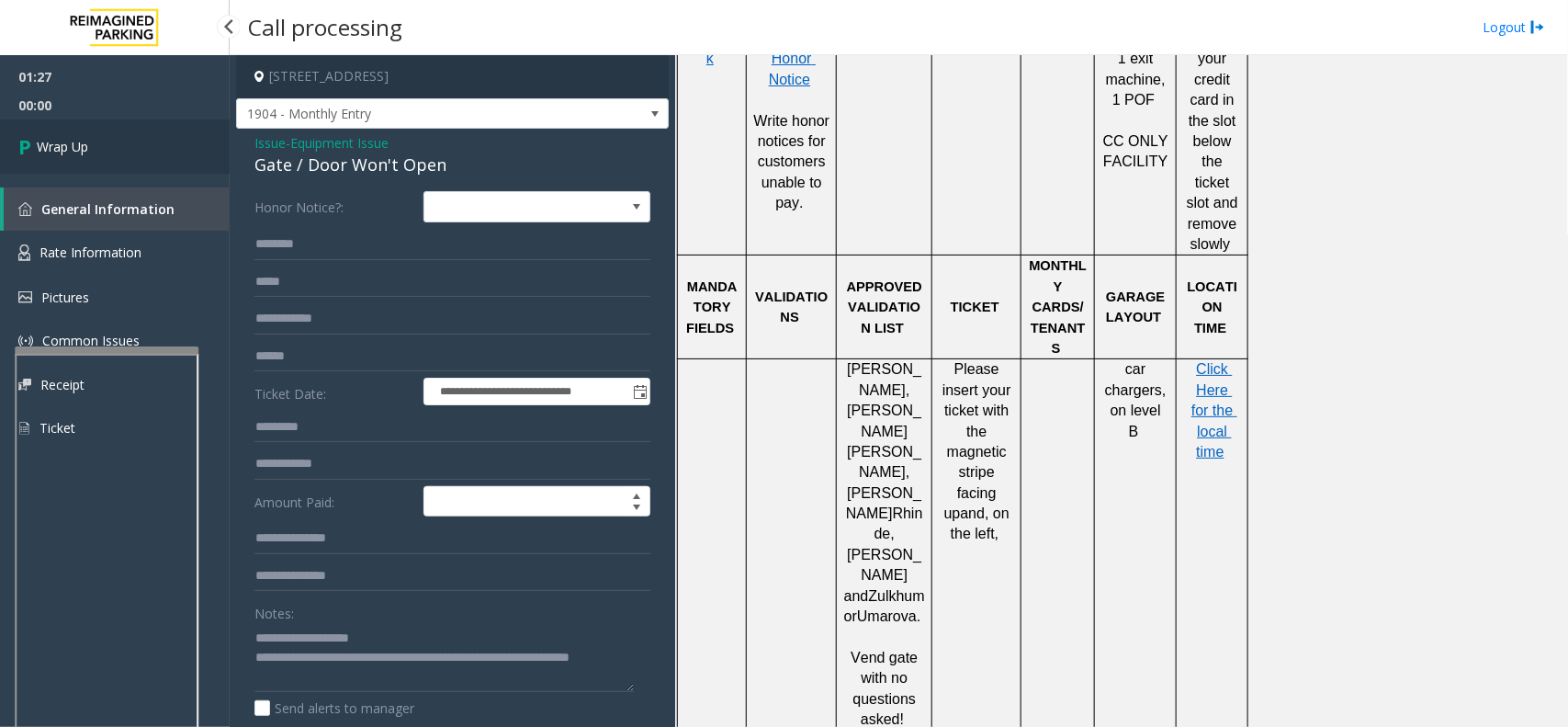
click at [109, 152] on link "Wrap Up" at bounding box center [114, 146] width 230 height 54
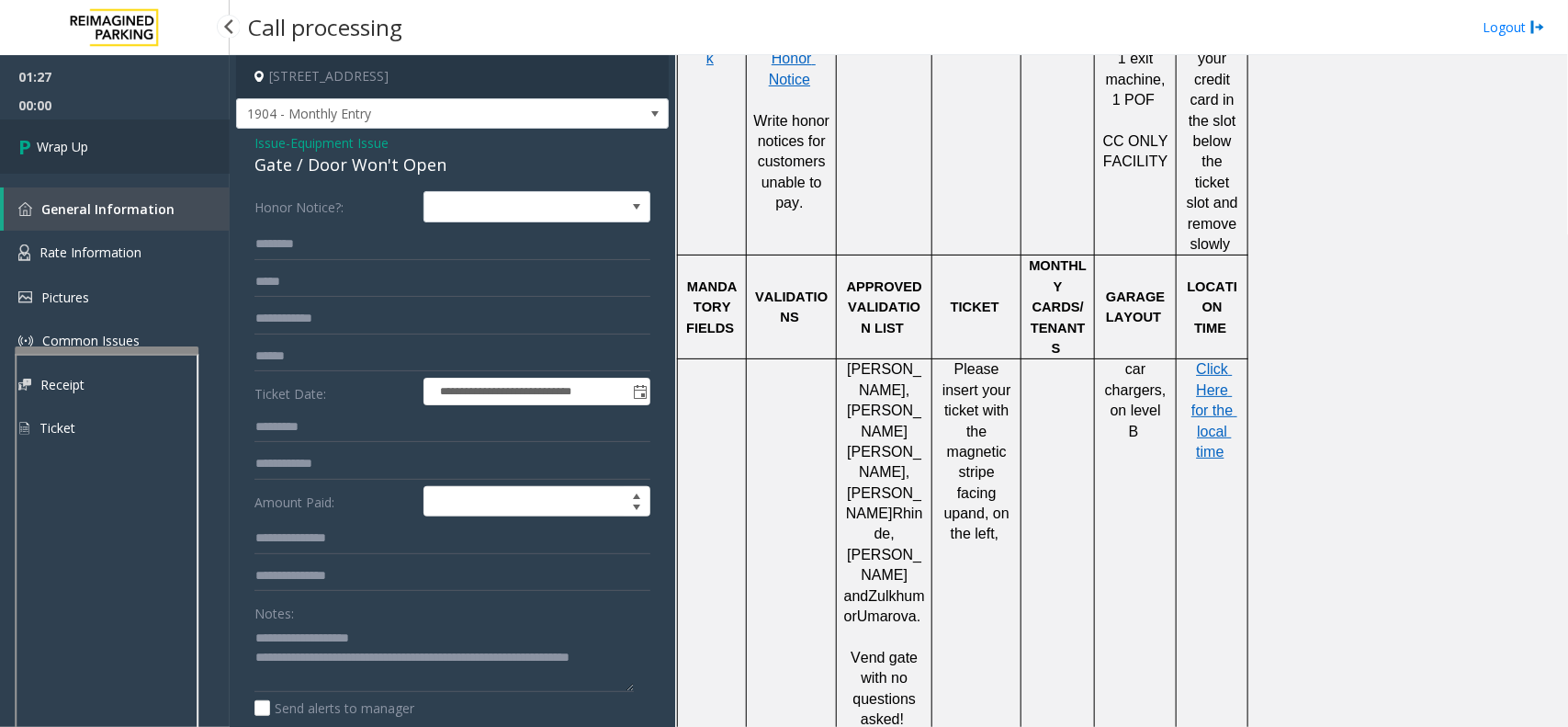
click at [109, 152] on link "Wrap Up" at bounding box center [114, 146] width 230 height 54
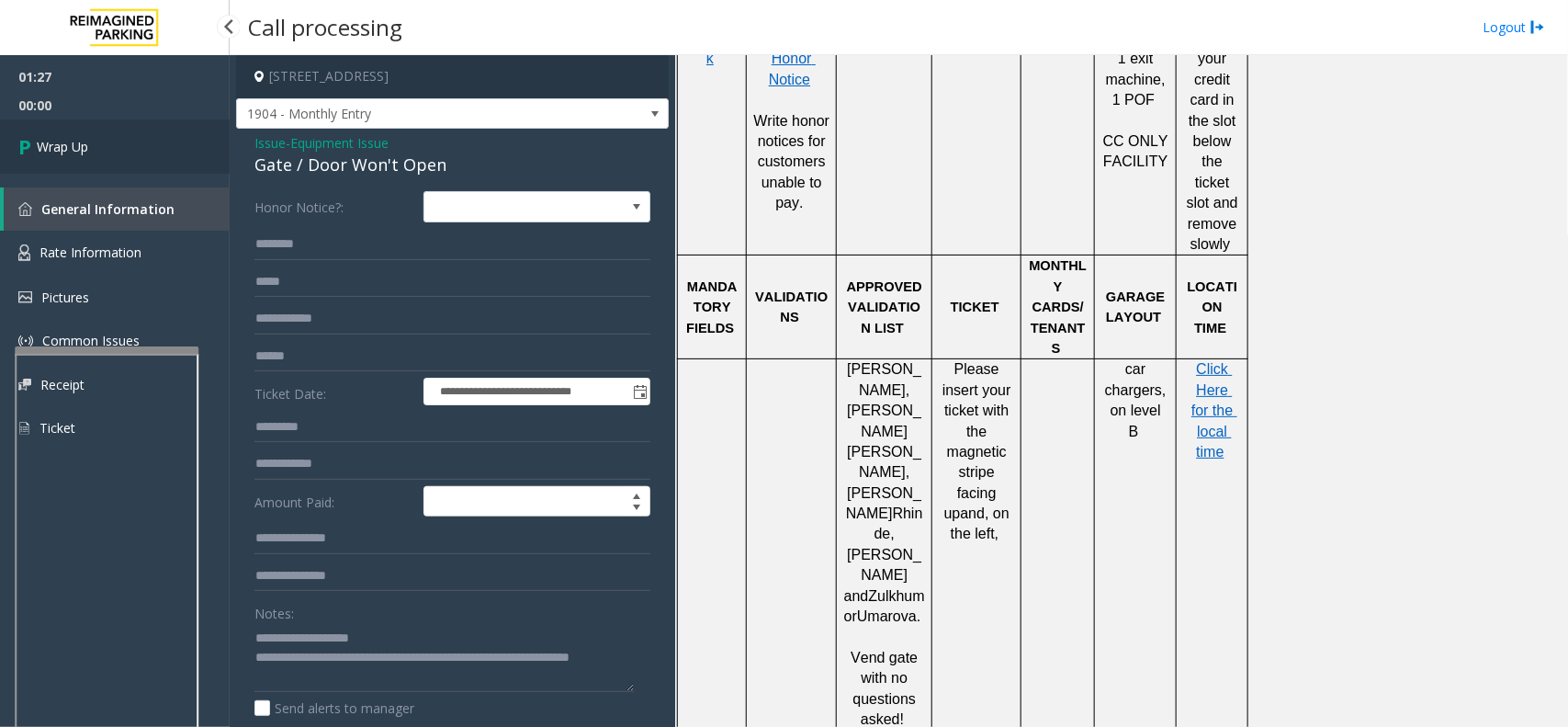
click at [109, 152] on link "Wrap Up" at bounding box center [114, 146] width 230 height 54
click at [121, 136] on link "Wrap Up" at bounding box center [114, 146] width 230 height 54
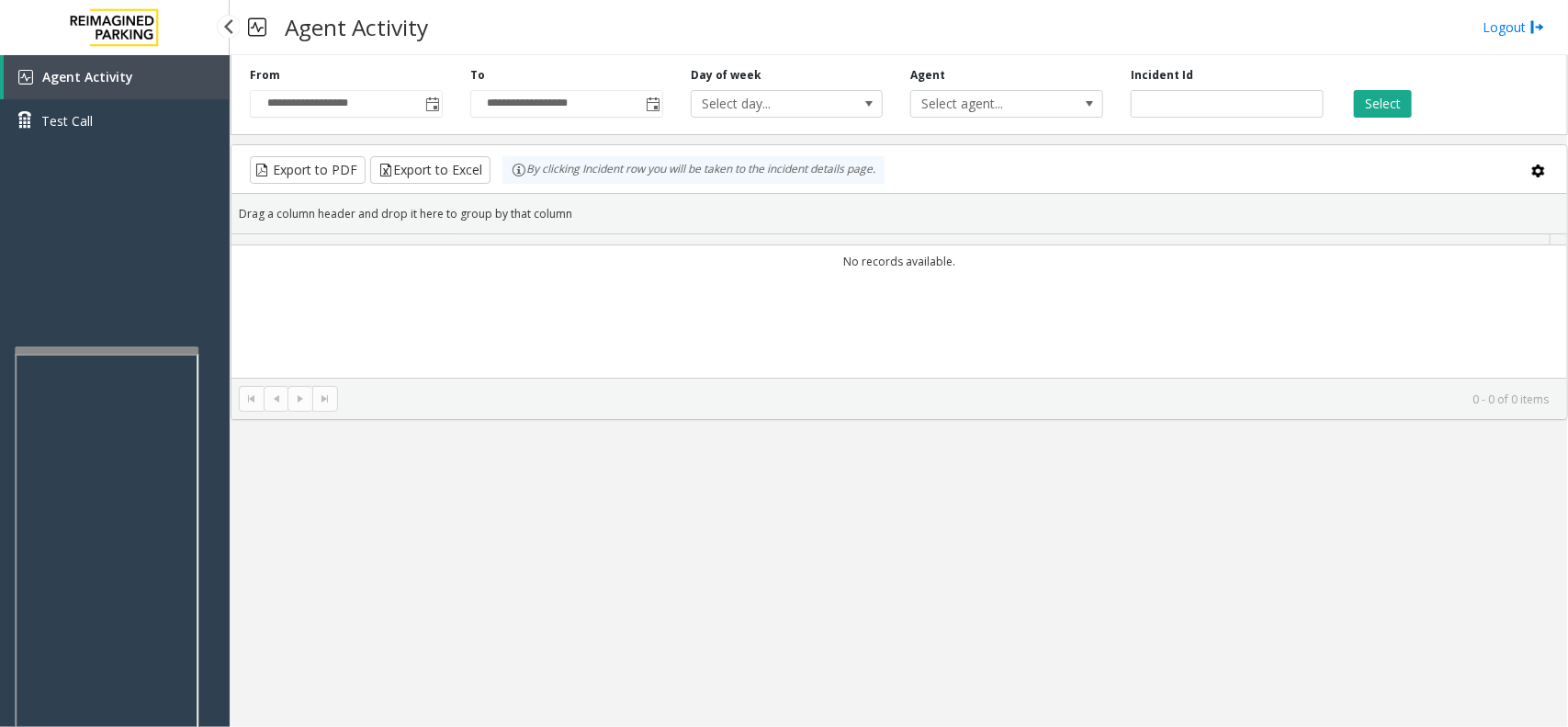
click at [121, 136] on link "Test Call" at bounding box center [114, 120] width 230 height 44
click at [121, 136] on body "**********" at bounding box center [784, 364] width 1568 height 727
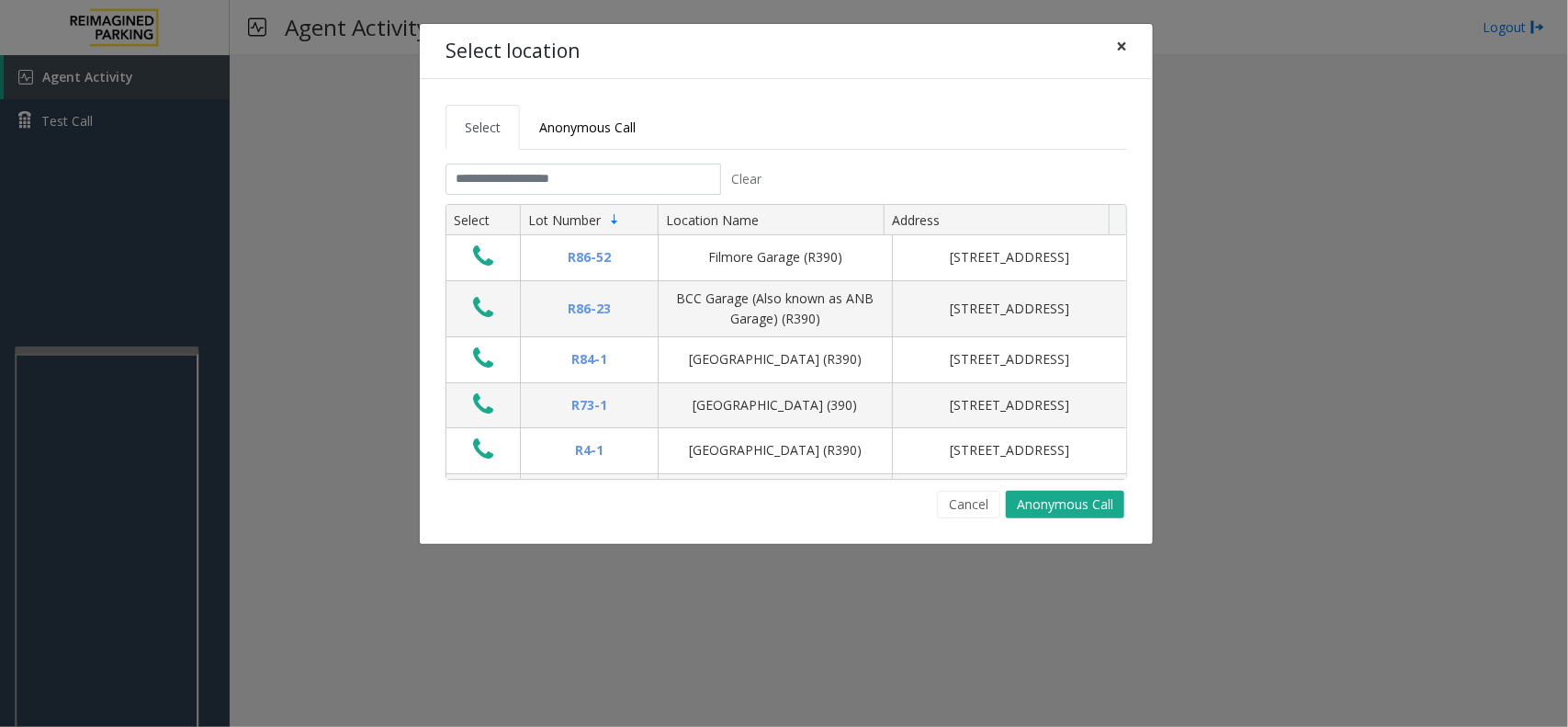
click at [1127, 44] on button "×" at bounding box center [1121, 47] width 37 height 45
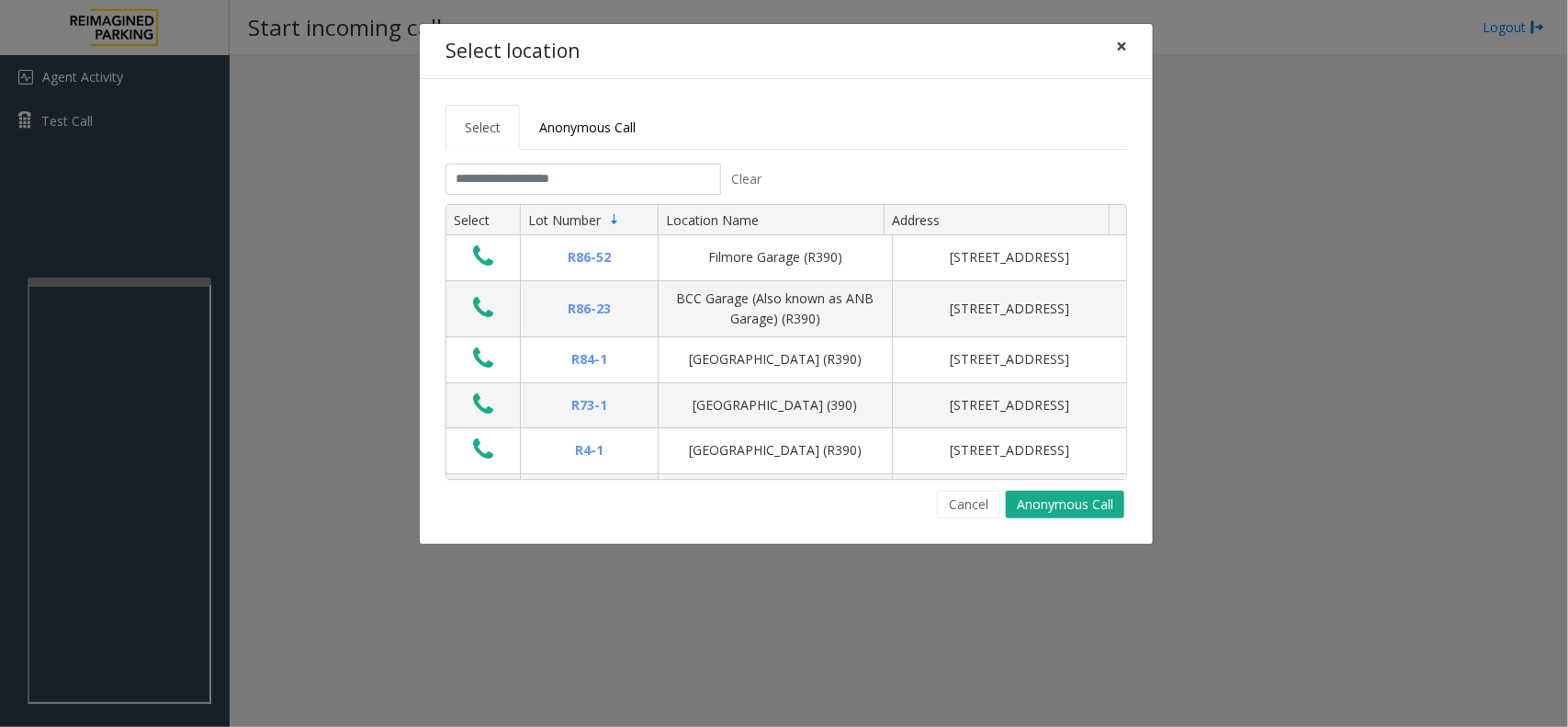
click at [1127, 43] on button "×" at bounding box center [1121, 47] width 37 height 45
click at [1121, 51] on span "×" at bounding box center [1121, 46] width 11 height 26
